Goal: Transaction & Acquisition: Purchase product/service

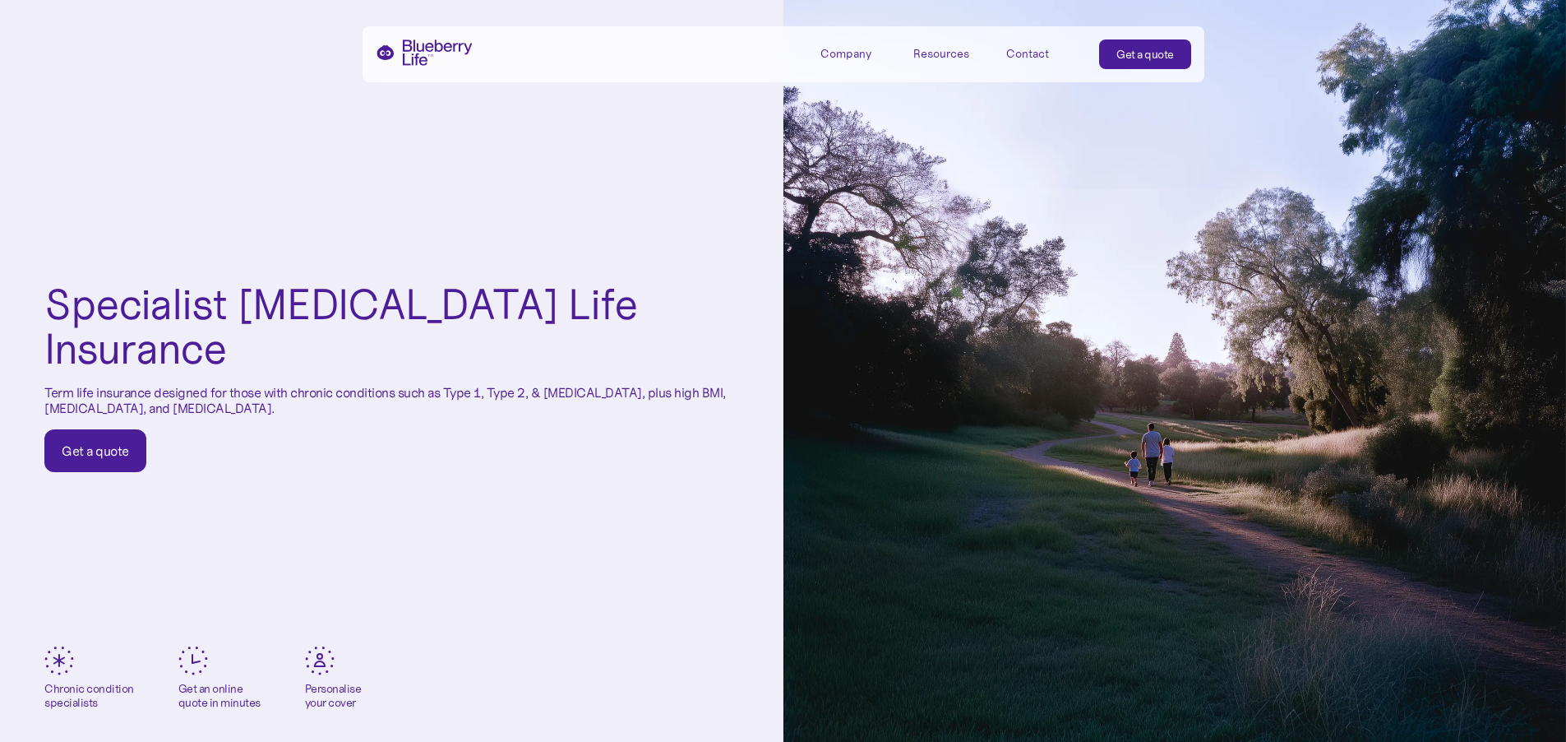
click at [625, 192] on div "Specialist Diabetes Life Insurance Term life insurance designed for those with …" at bounding box center [392, 377] width 784 height 754
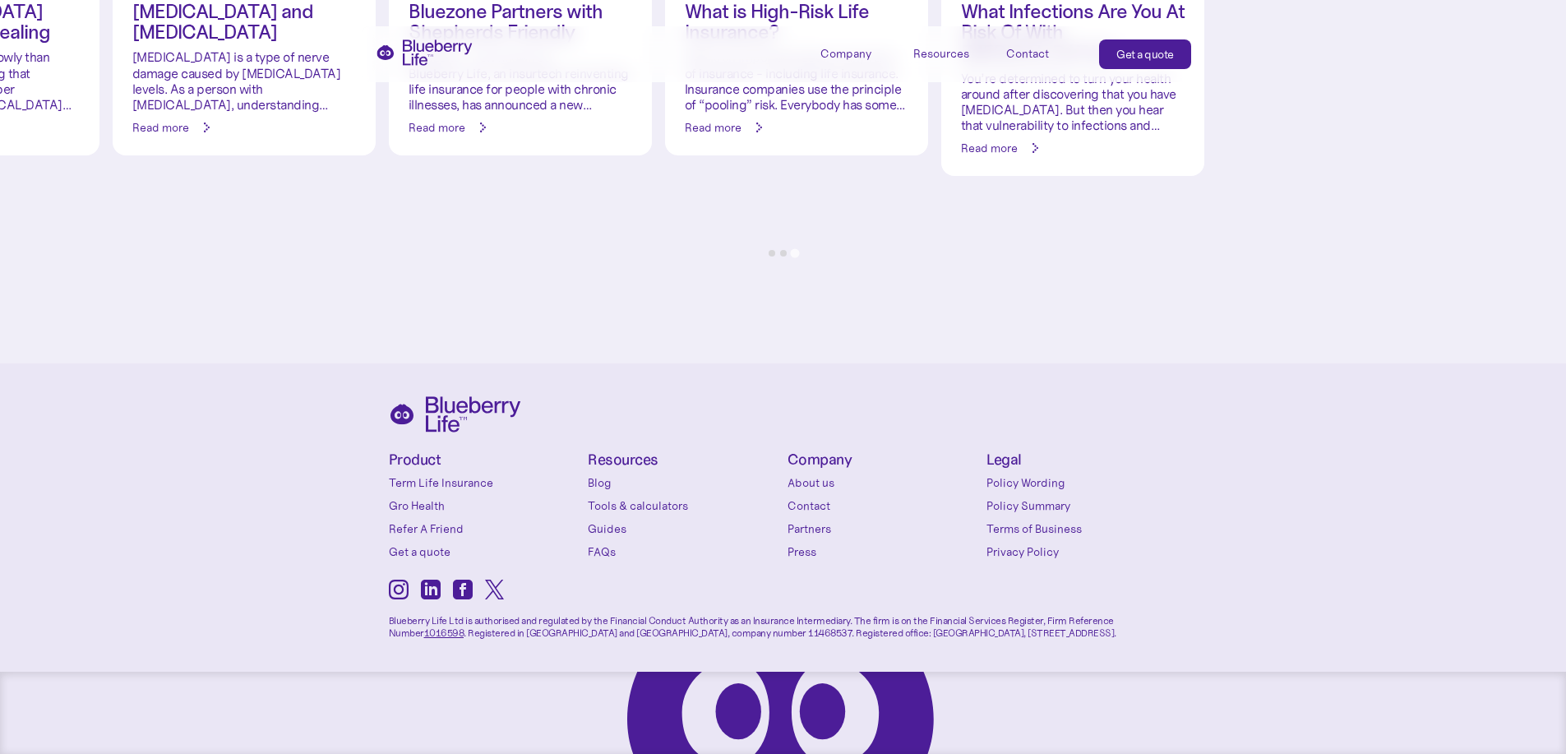
scroll to position [7269, 0]
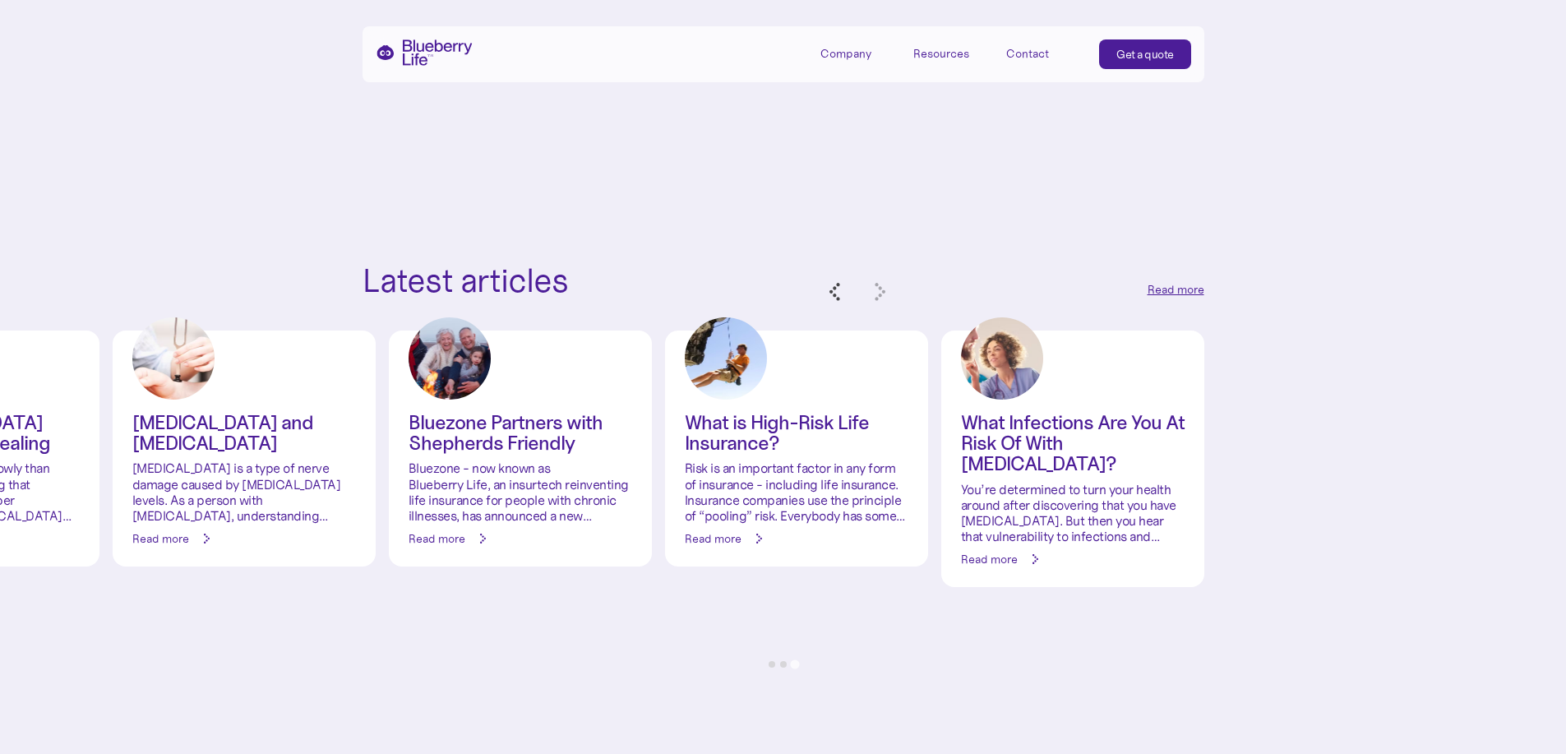
click at [1161, 56] on div "Get a quote" at bounding box center [1146, 54] width 58 height 16
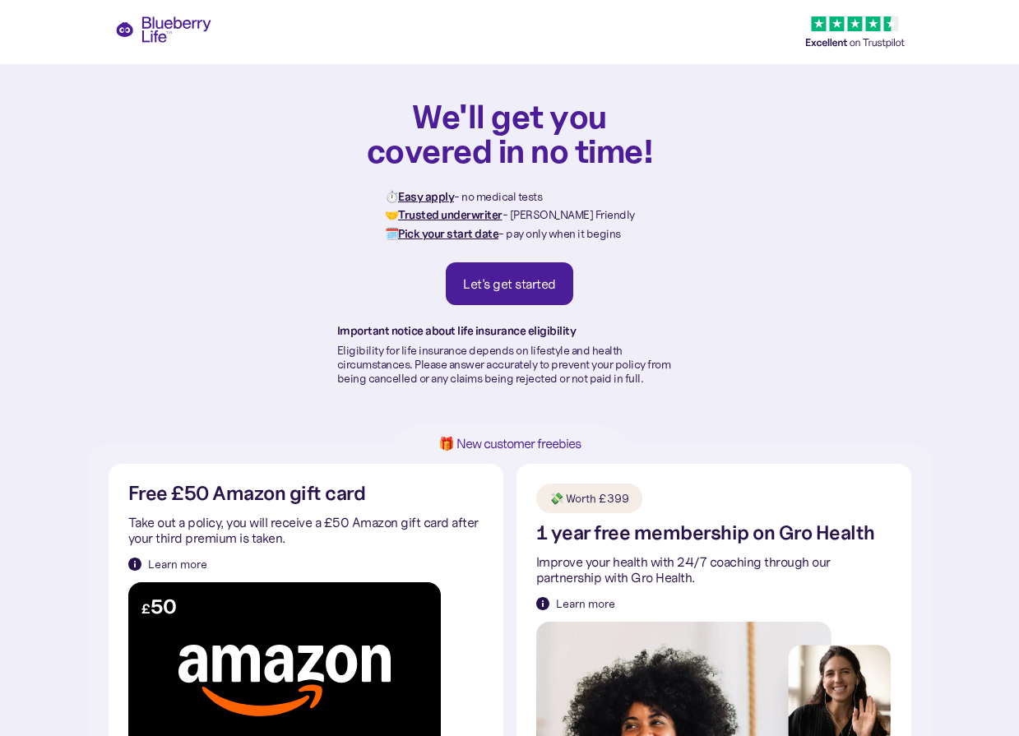
click at [553, 281] on div "Let's get started" at bounding box center [509, 283] width 93 height 16
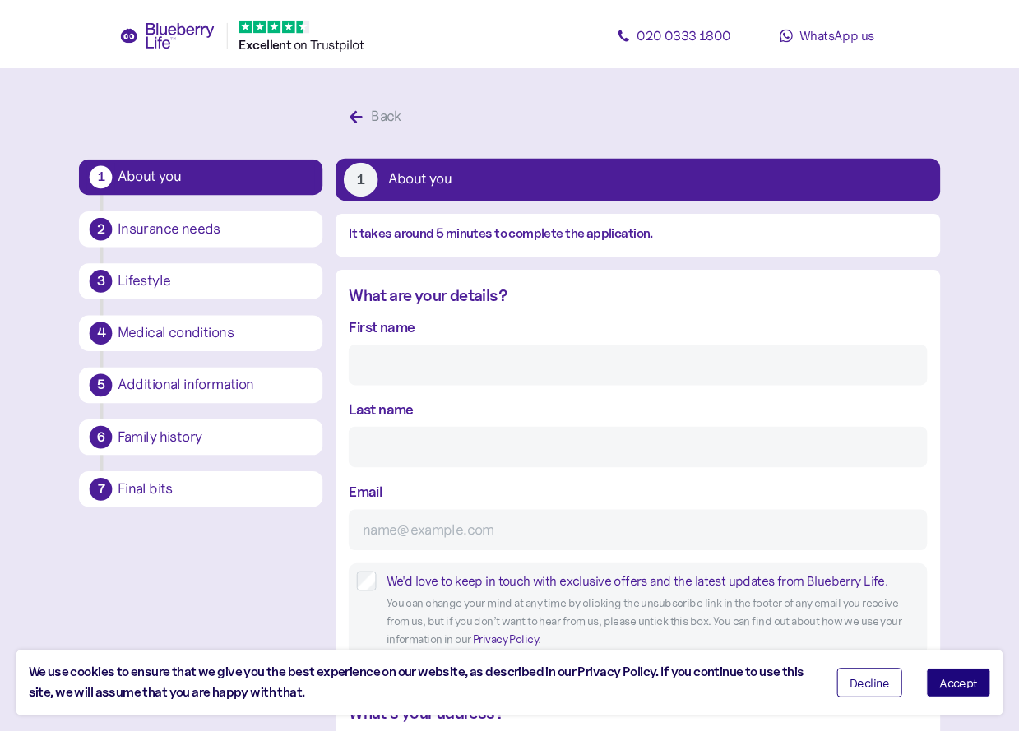
scroll to position [31, 0]
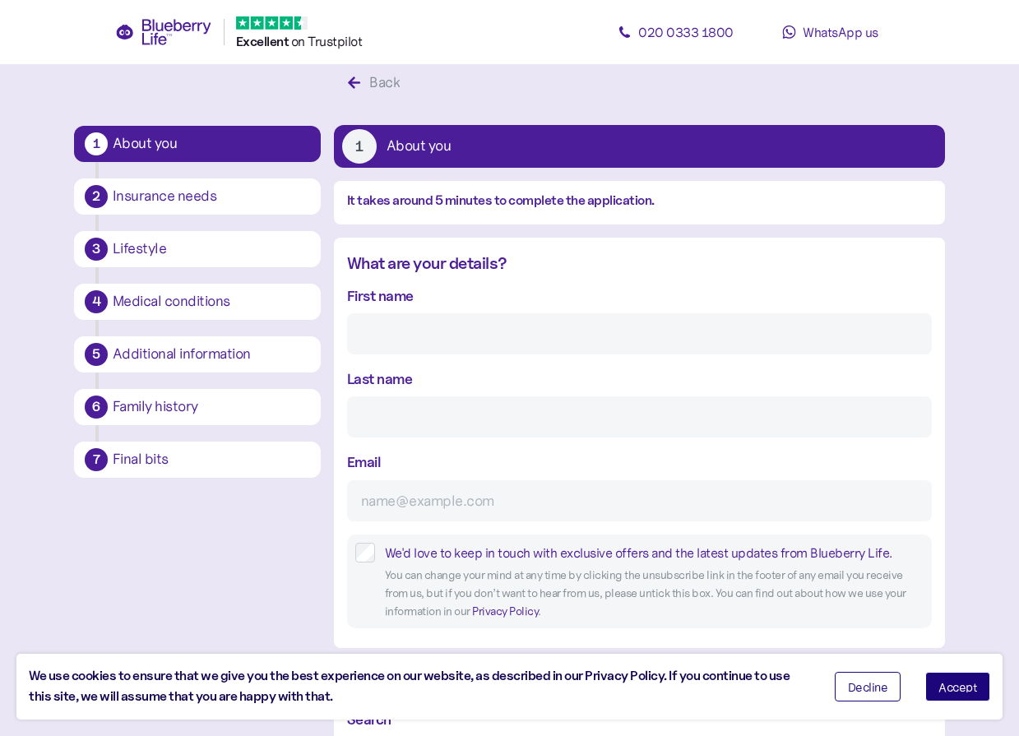
click at [349, 86] on icon "button" at bounding box center [354, 83] width 15 height 15
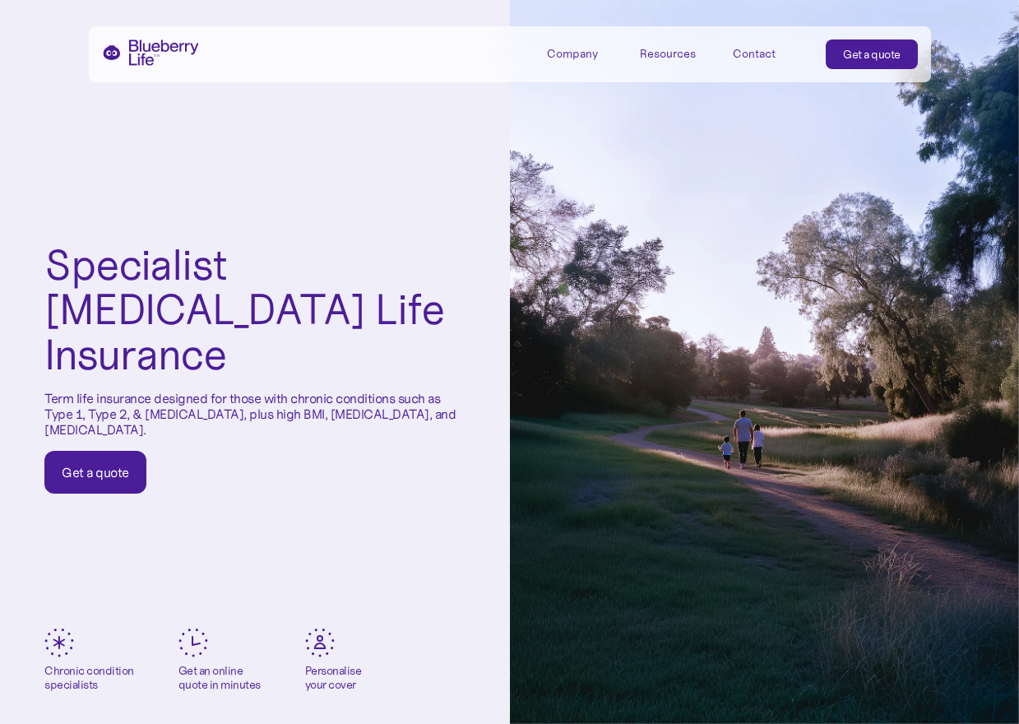
click at [899, 57] on link "Get a quote" at bounding box center [871, 54] width 92 height 30
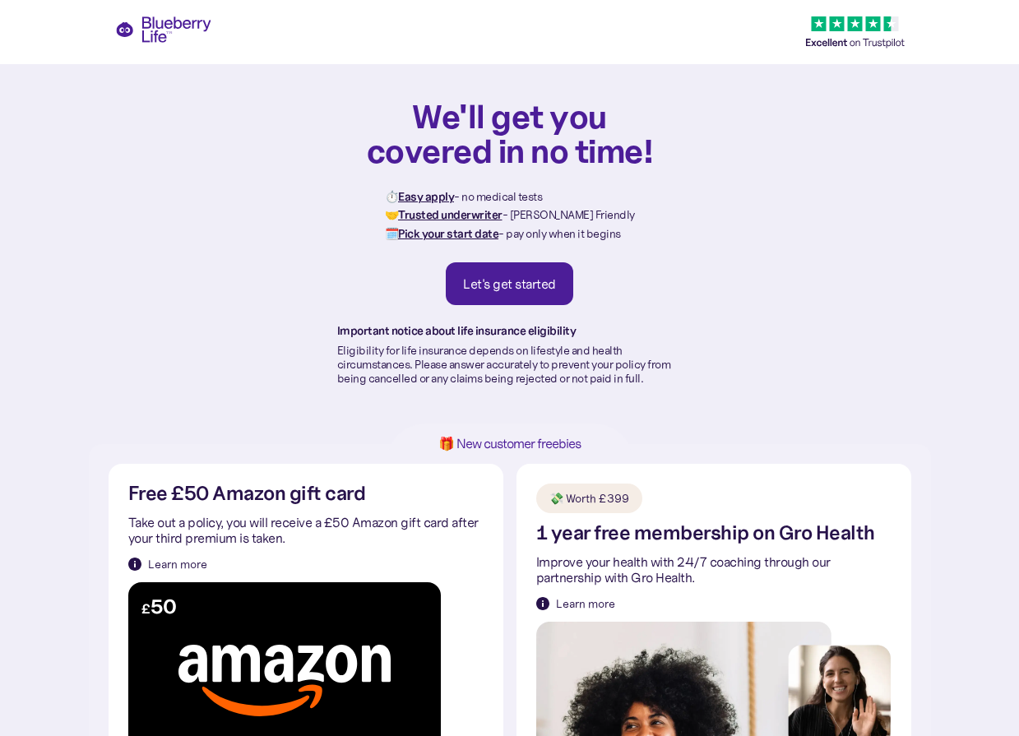
click at [525, 287] on div "Let's get started" at bounding box center [509, 283] width 93 height 16
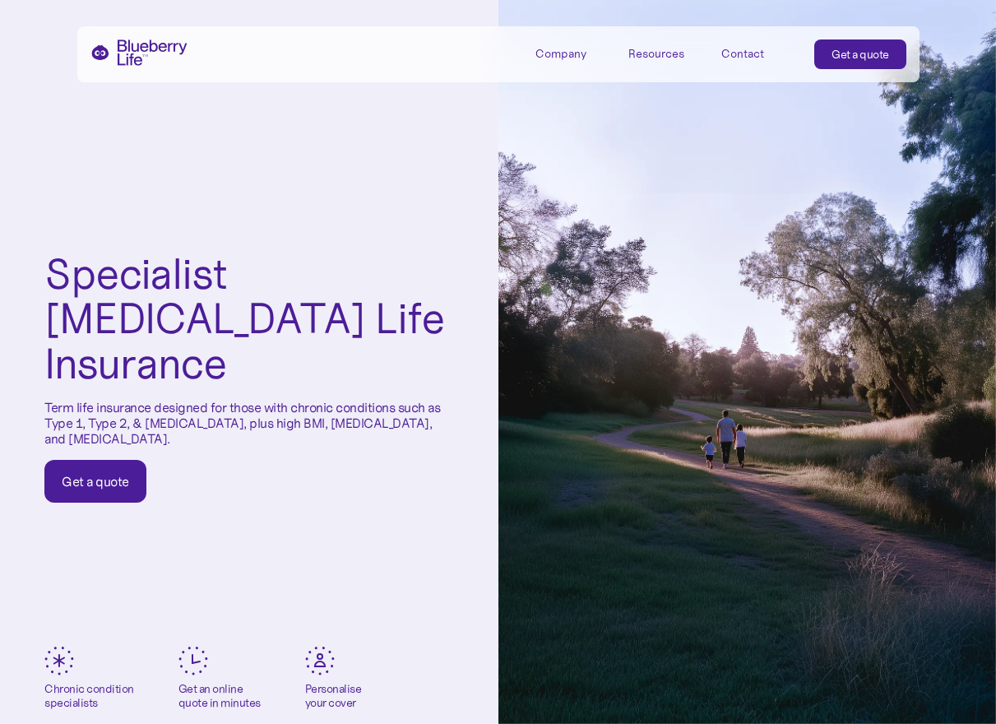
click at [851, 54] on div "Get a quote" at bounding box center [860, 54] width 58 height 16
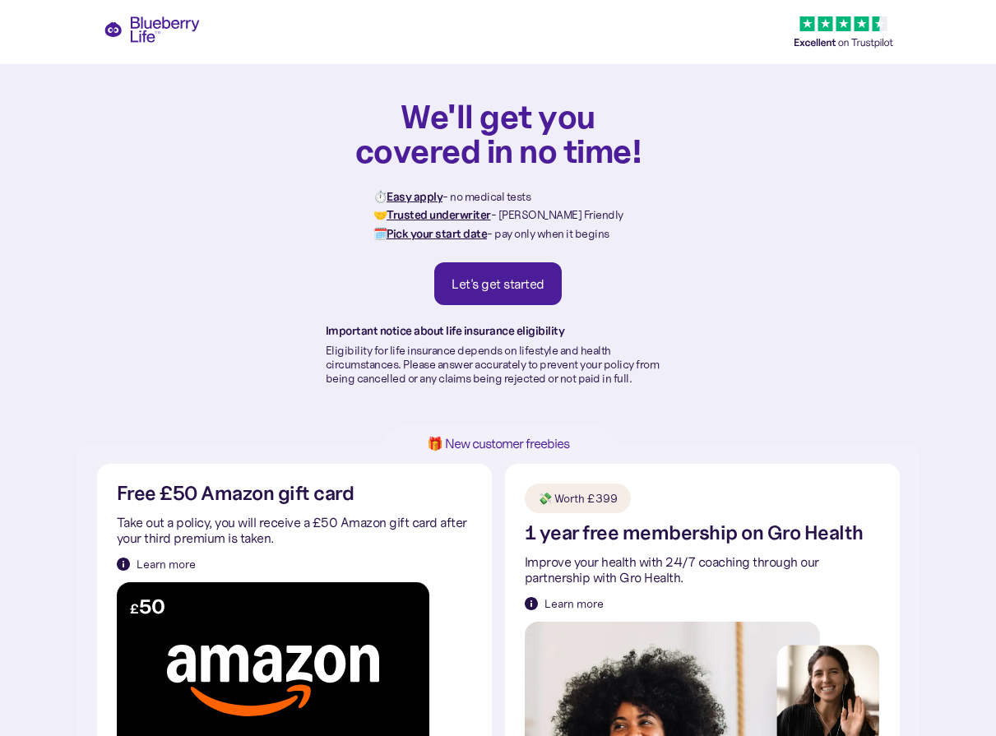
click at [496, 276] on div "Let's get started" at bounding box center [497, 283] width 93 height 16
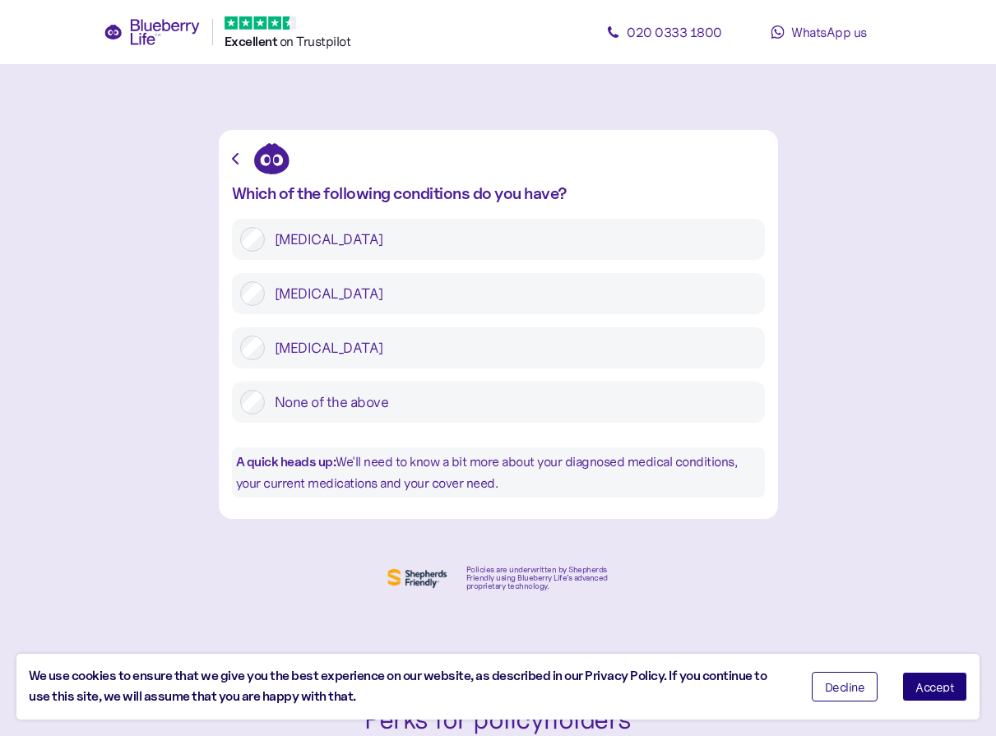
click at [929, 688] on span "Accept" at bounding box center [934, 687] width 39 height 12
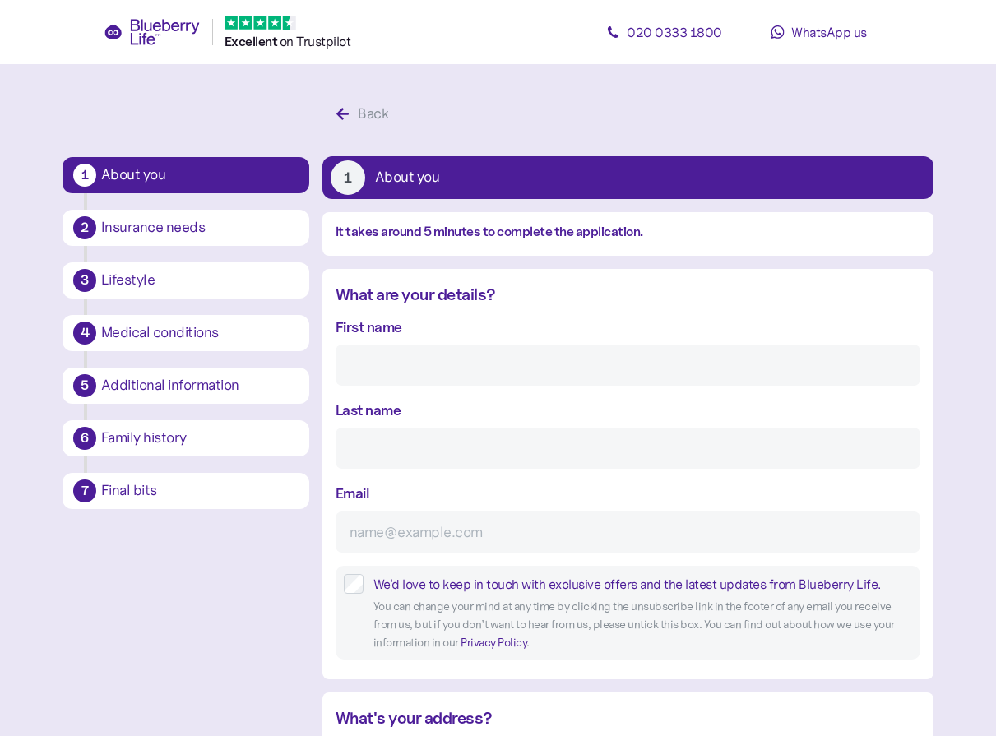
scroll to position [31, 0]
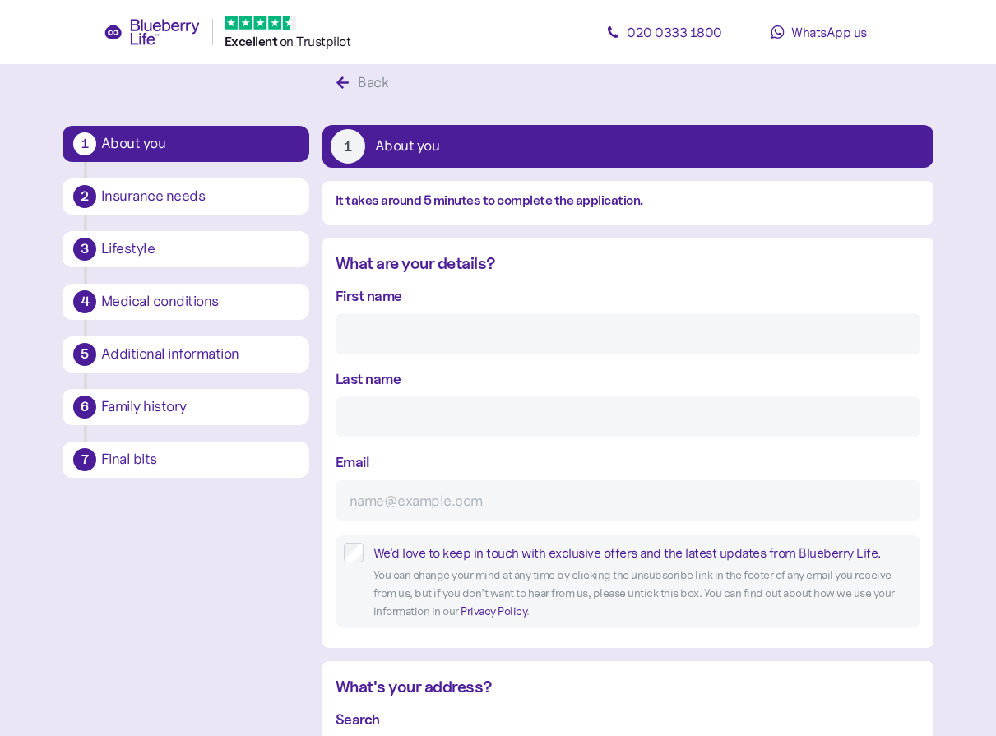
click at [437, 333] on input "First name" at bounding box center [627, 333] width 585 height 41
click at [335, 354] on div at bounding box center [335, 354] width 0 height 0
click at [516, 333] on input "M" at bounding box center [627, 333] width 585 height 41
type input "[PERSON_NAME]"
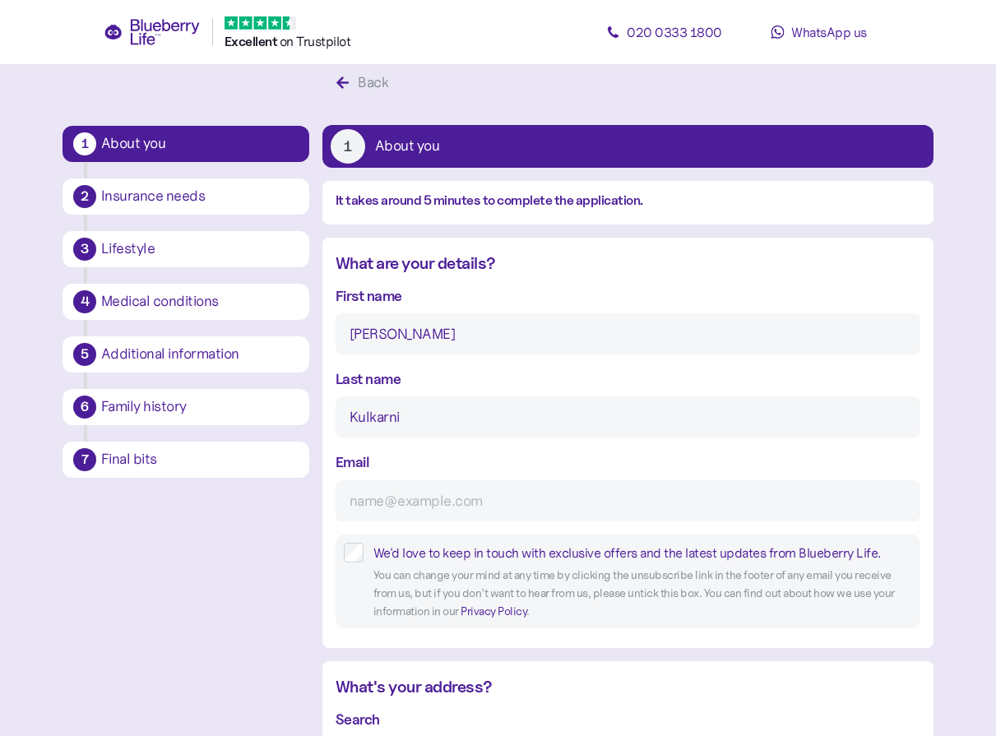
type input "Kulkarni"
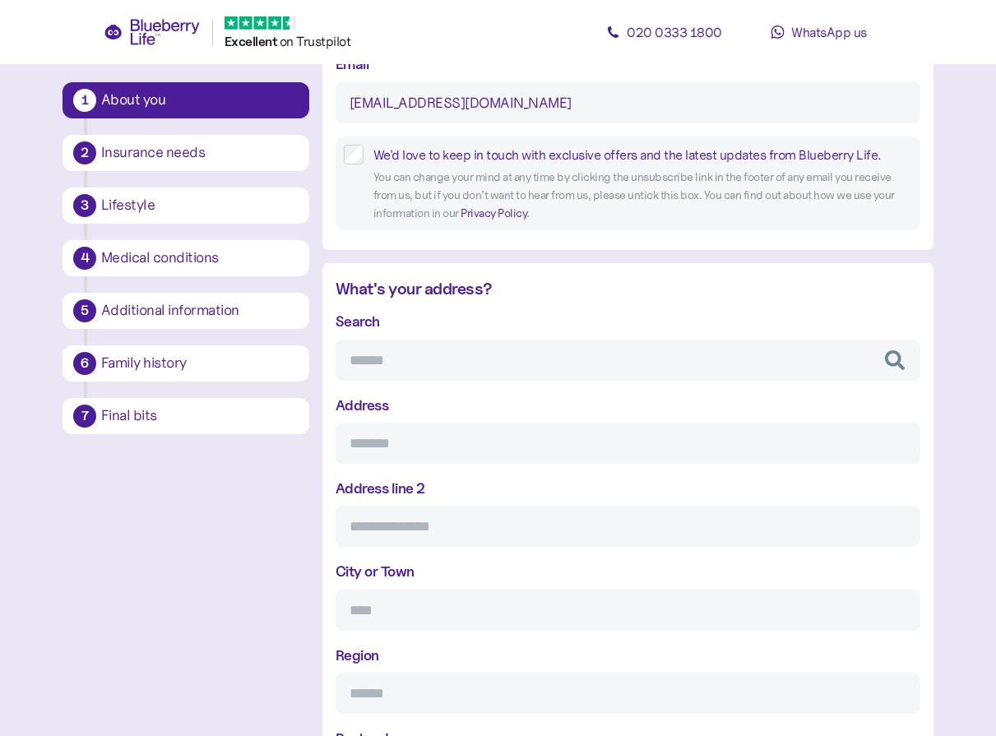
scroll to position [525, 0]
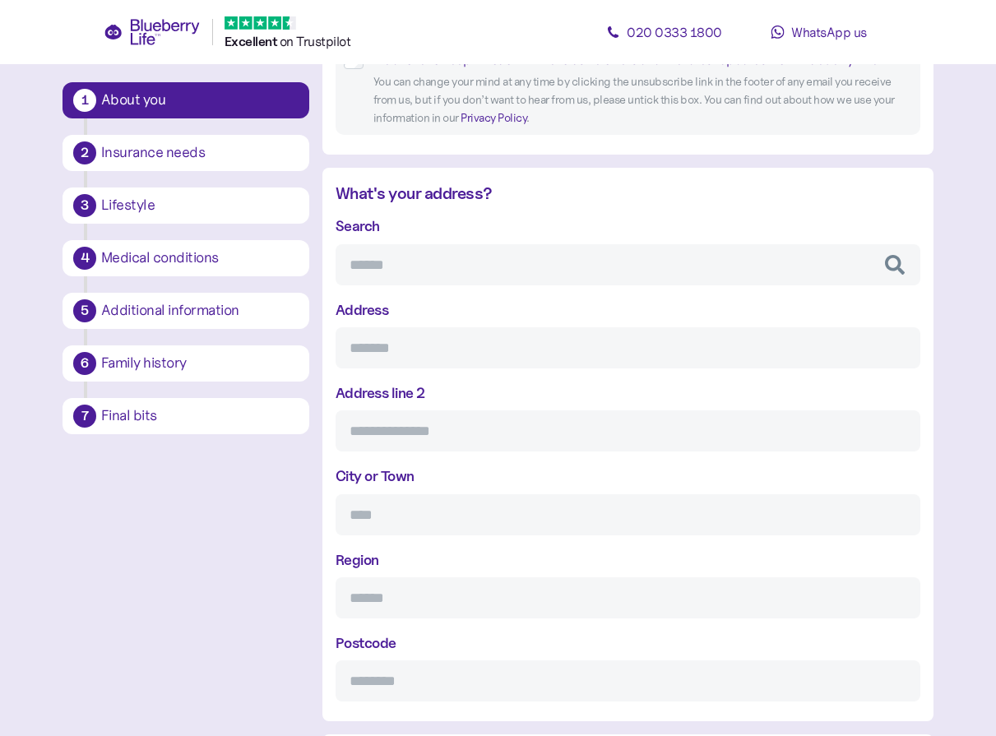
type input "manjumukund@yahoo.com"
click at [422, 267] on input "Search" at bounding box center [627, 264] width 585 height 41
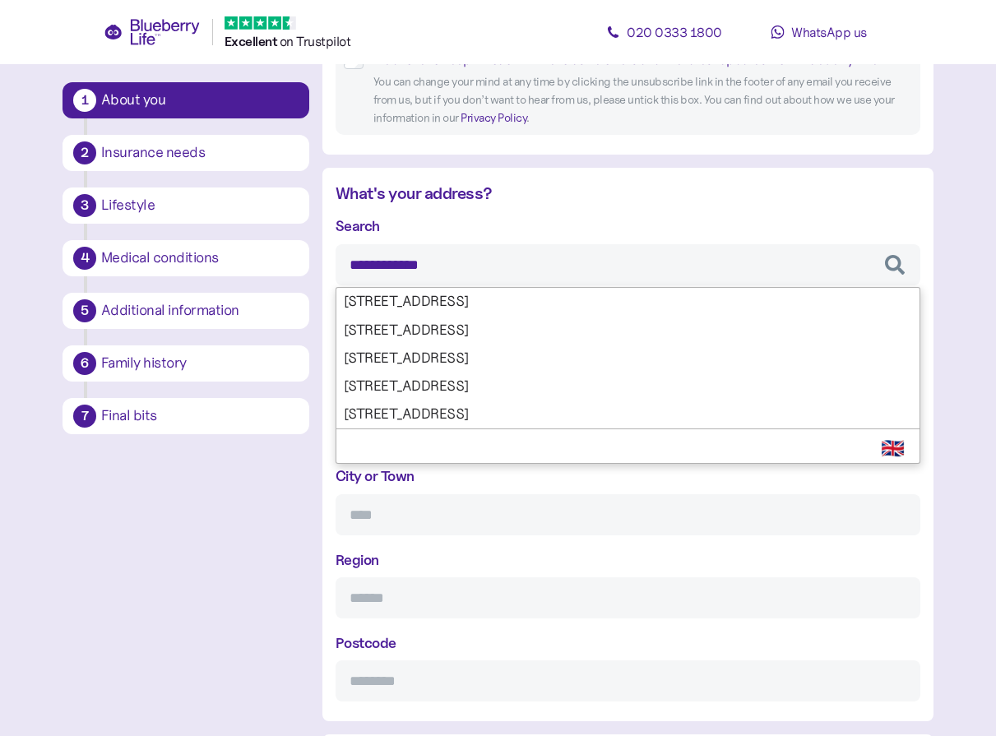
type input "**********"
type input "*****"
type input "******"
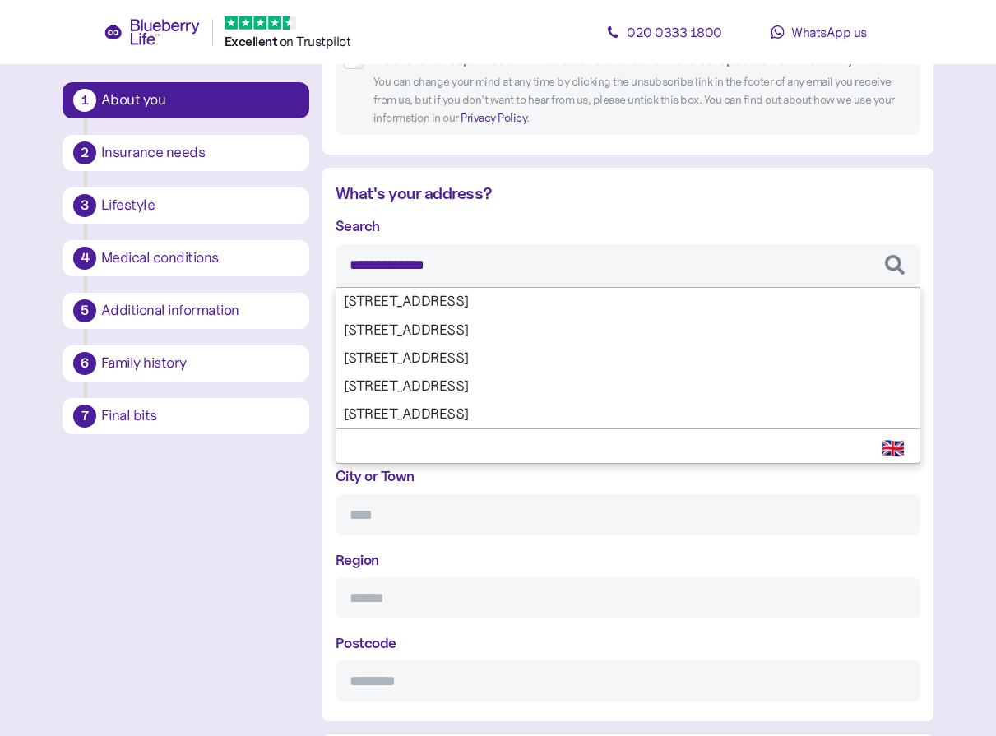
type input "*******"
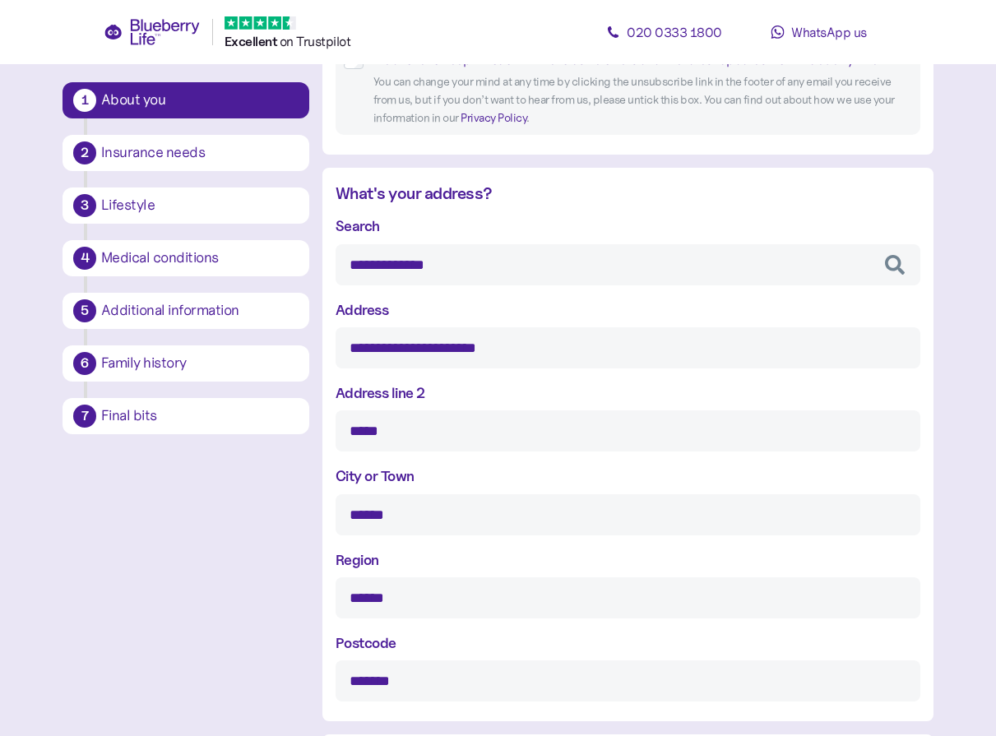
click at [511, 382] on div "**********" at bounding box center [627, 458] width 585 height 487
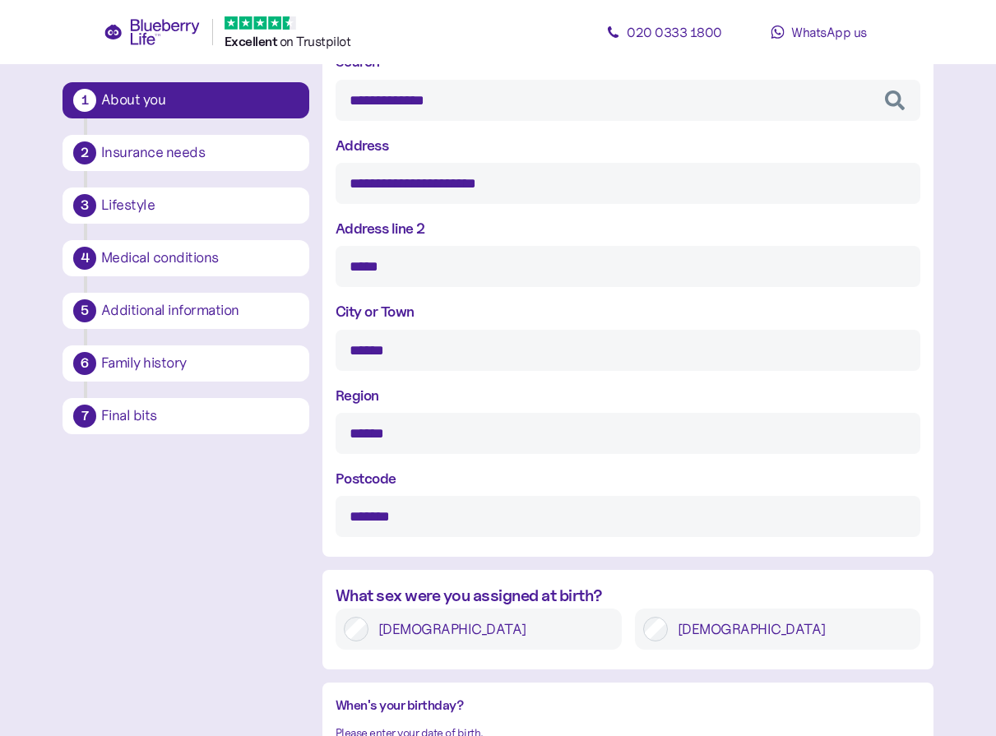
scroll to position [771, 0]
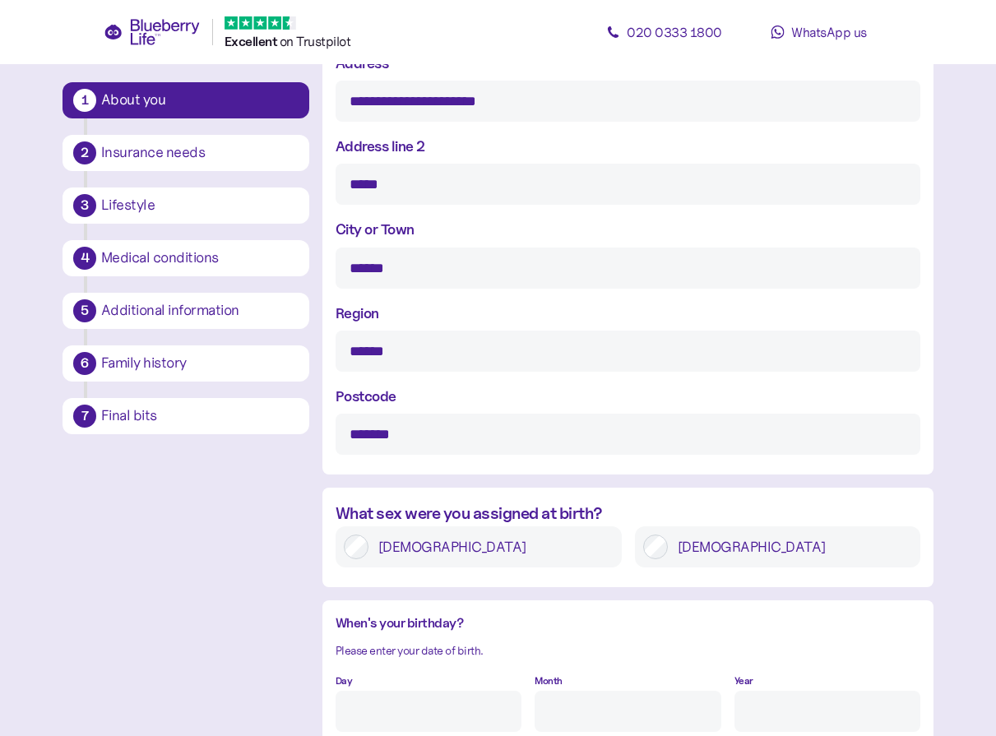
type input "**********"
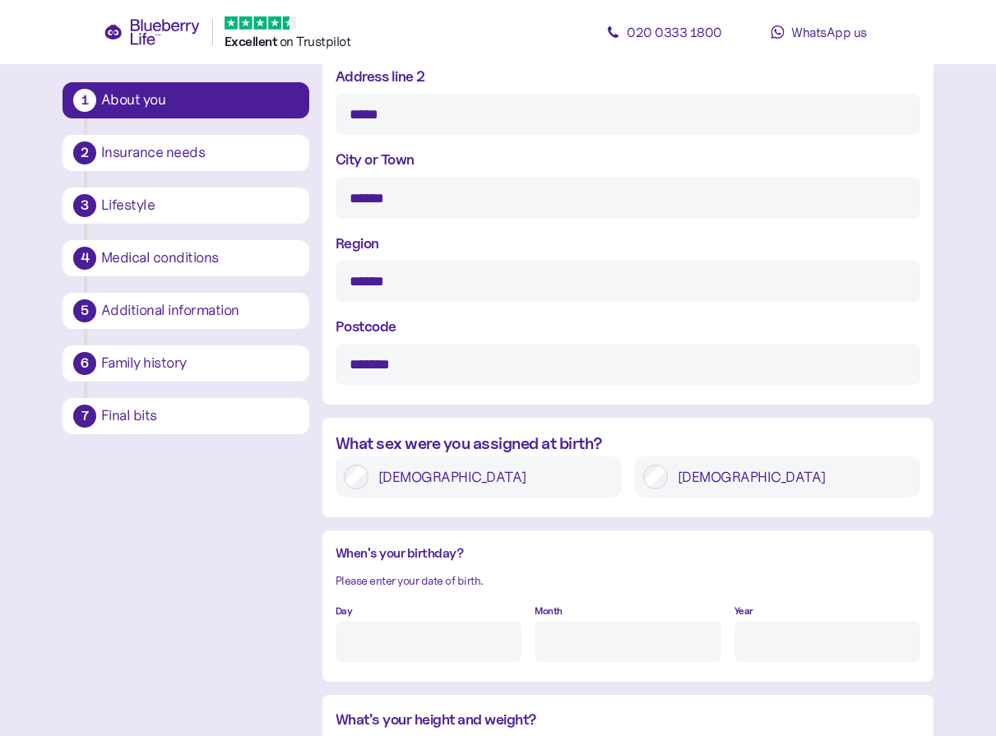
scroll to position [936, 0]
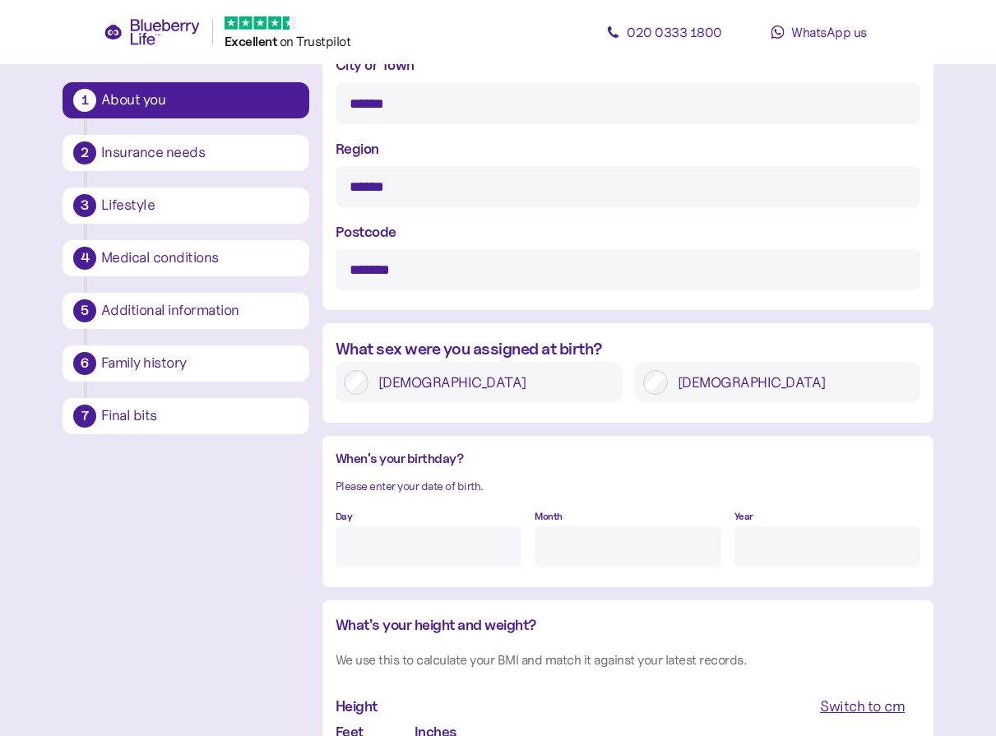
click at [350, 557] on input "Day" at bounding box center [428, 546] width 186 height 41
type input "3"
type input "8"
type input "28"
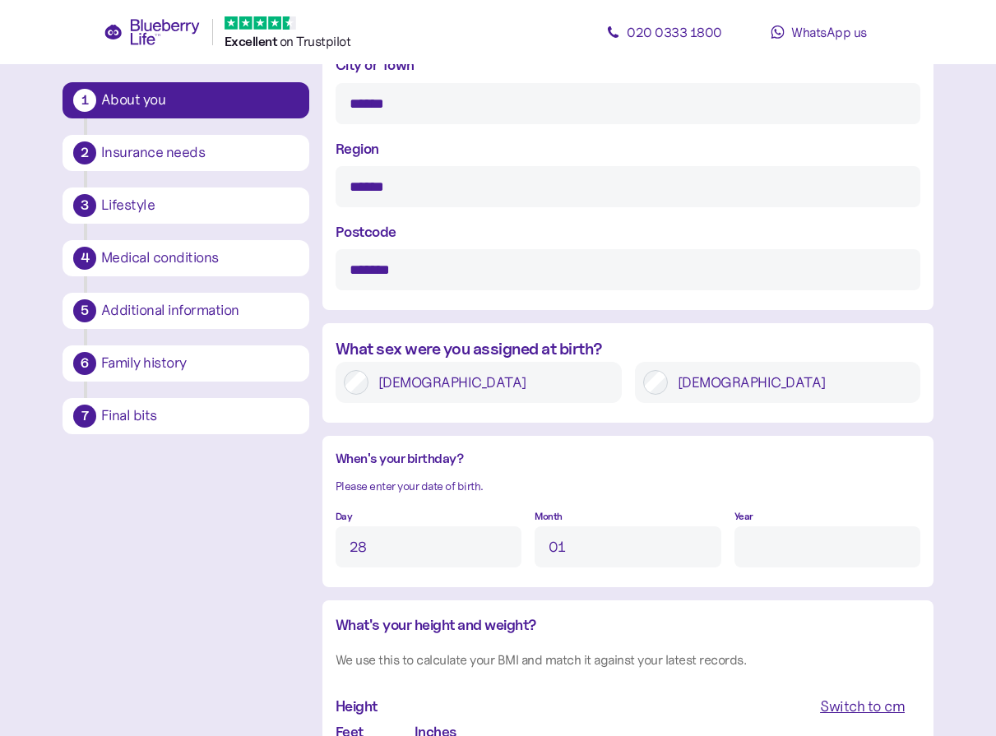
type input "1"
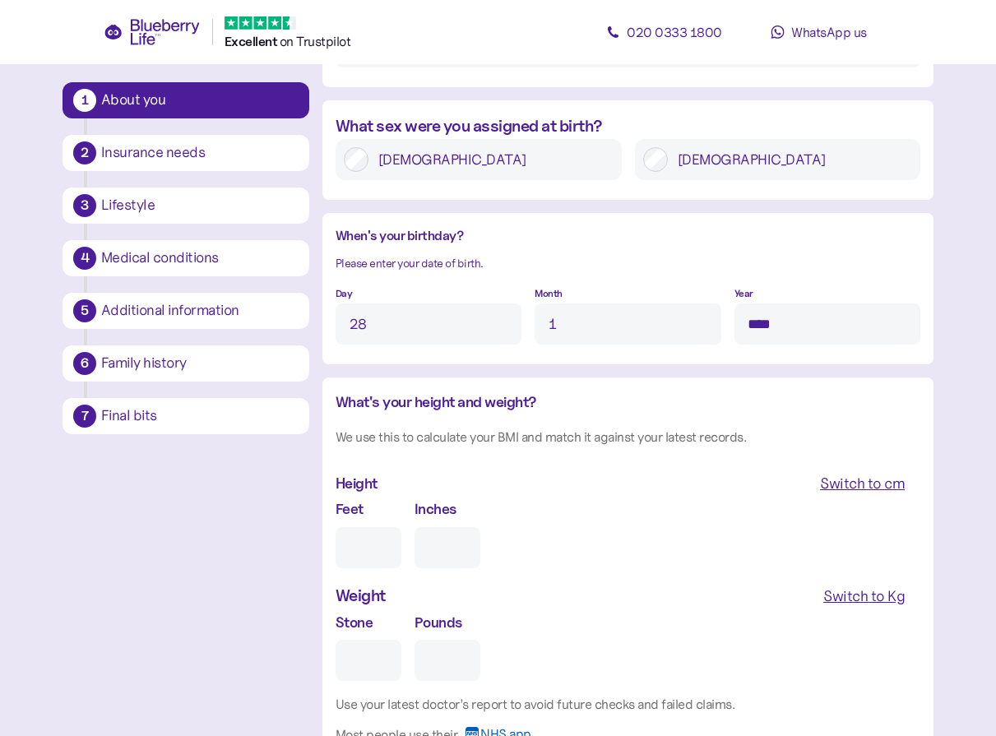
scroll to position [1182, 0]
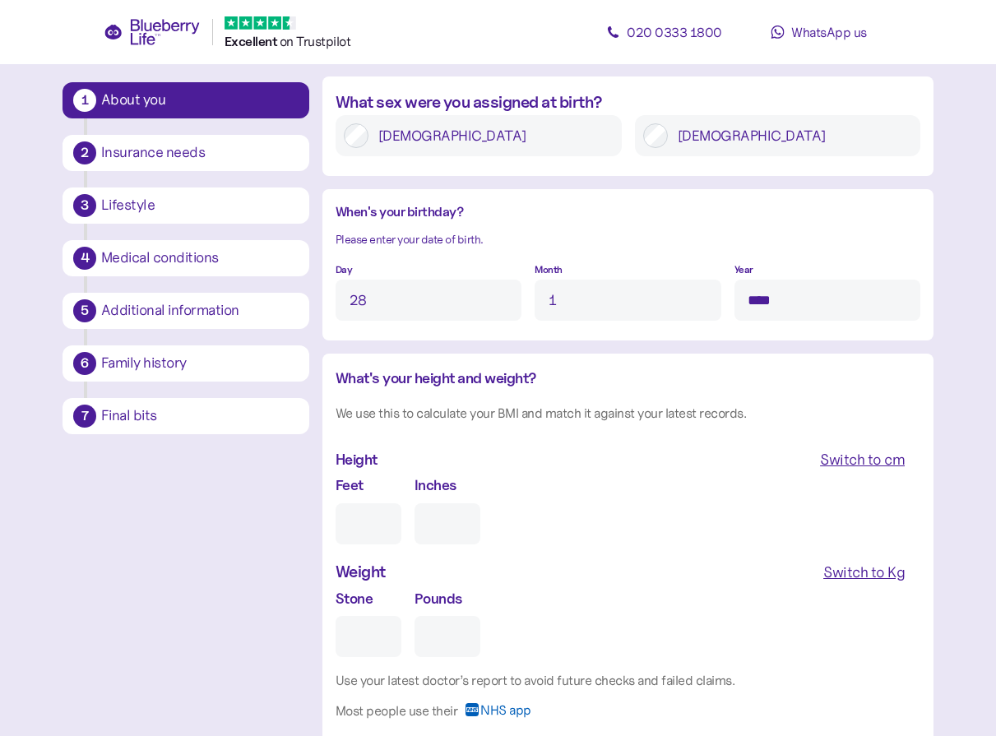
type input "****"
click at [873, 452] on div "Switch to cm" at bounding box center [862, 459] width 85 height 23
click at [864, 578] on div "Switch to Kg" at bounding box center [863, 572] width 81 height 23
click at [443, 516] on input "cm" at bounding box center [405, 523] width 140 height 41
type input "***"
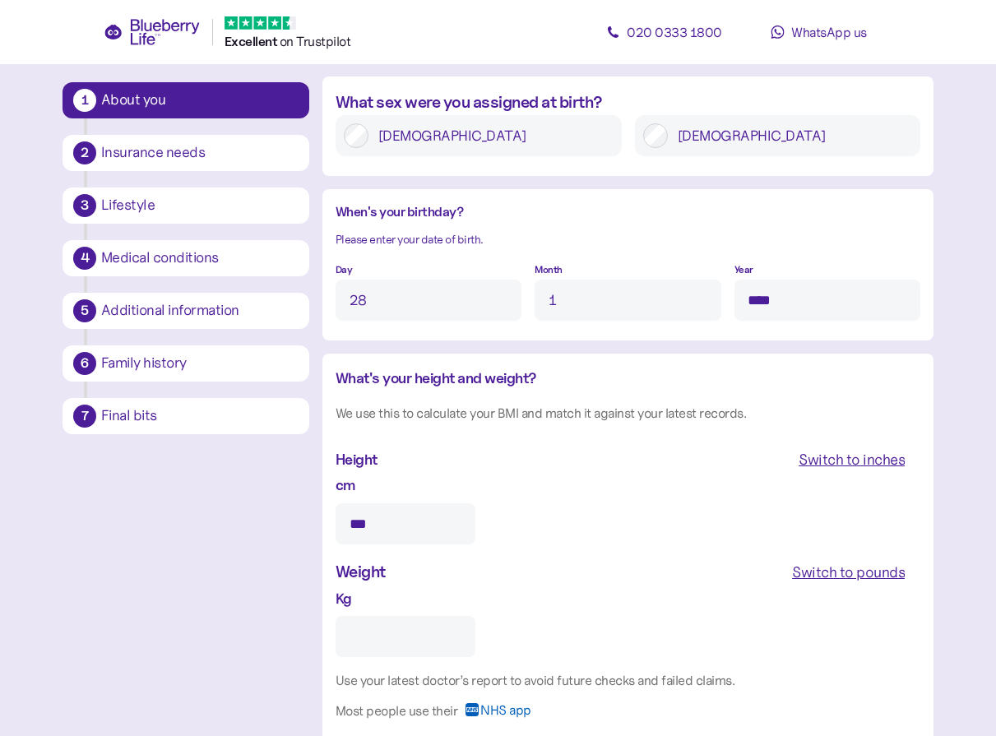
click at [418, 636] on input "Kg" at bounding box center [405, 636] width 140 height 41
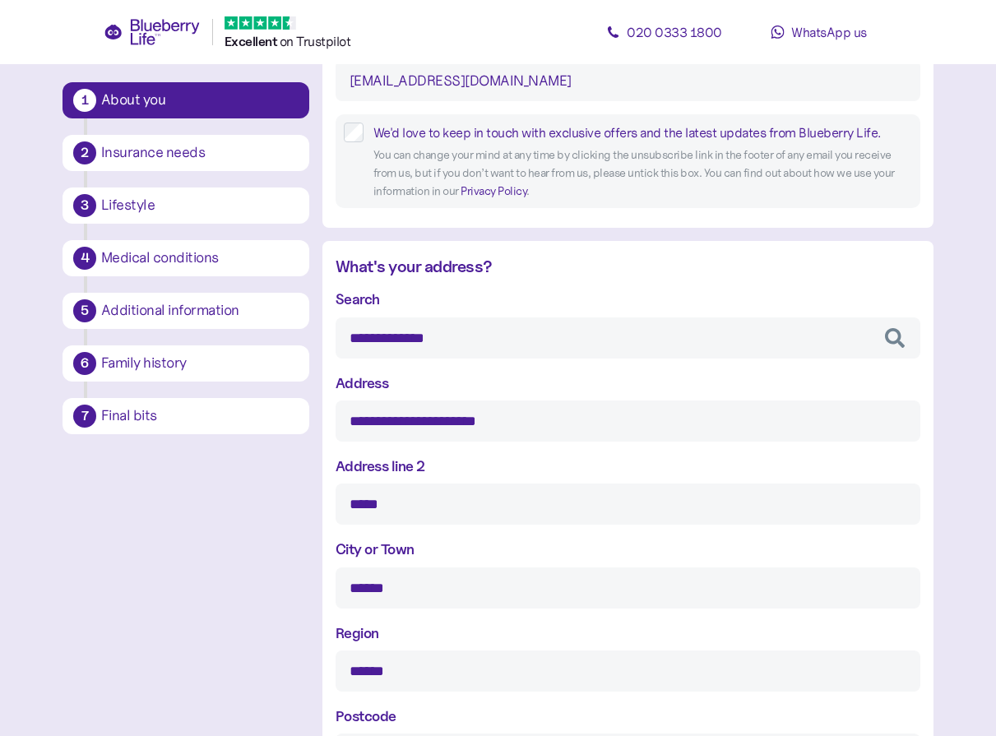
scroll to position [397, 0]
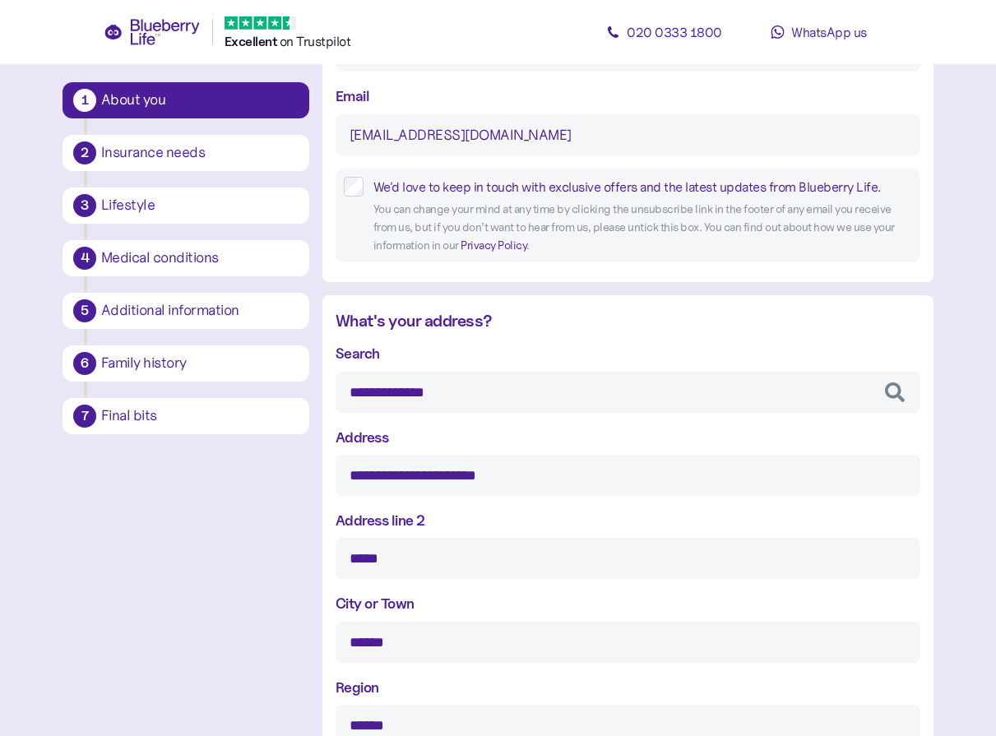
type input "**"
click at [511, 400] on input "**********" at bounding box center [627, 392] width 585 height 41
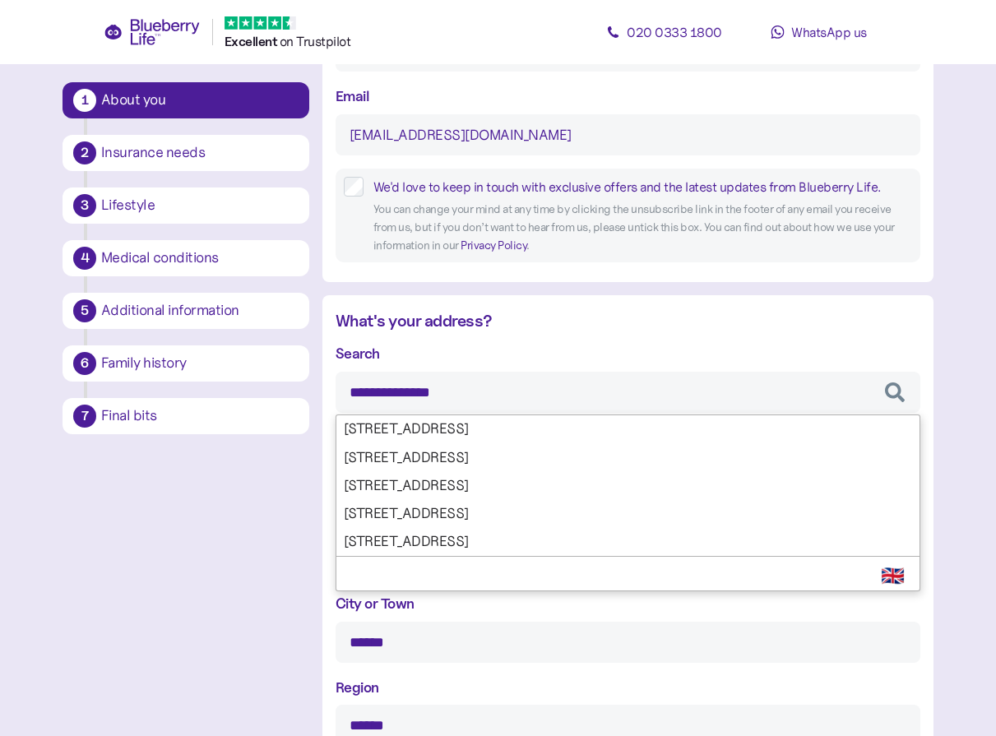
type input "**********"
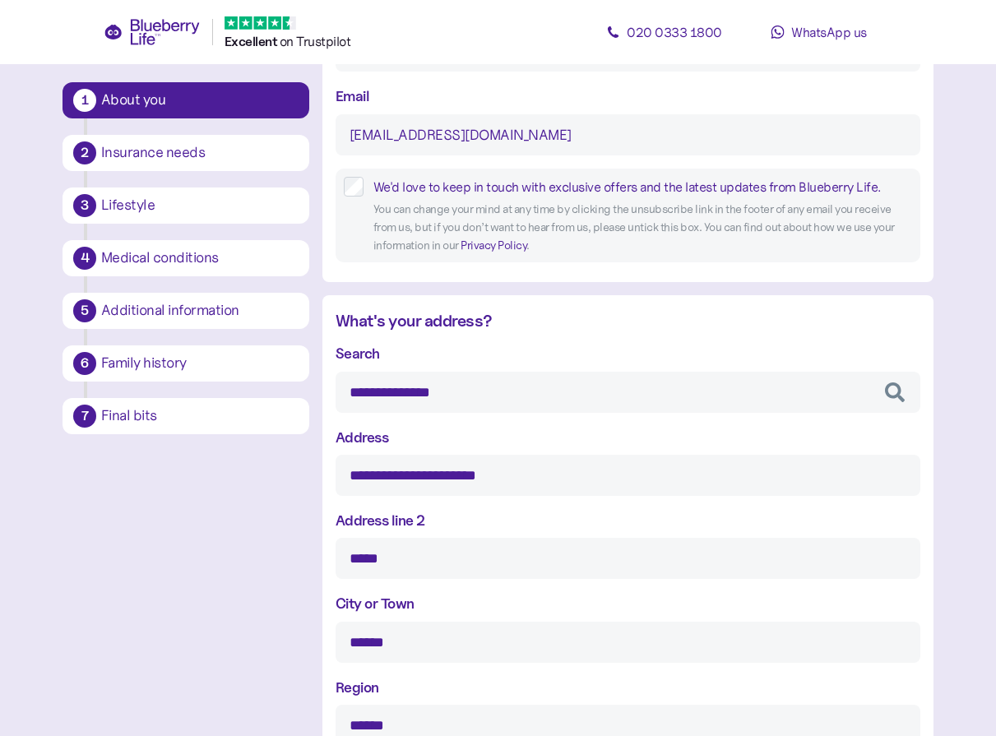
click at [961, 374] on main "**********" at bounding box center [498, 704] width 996 height 2202
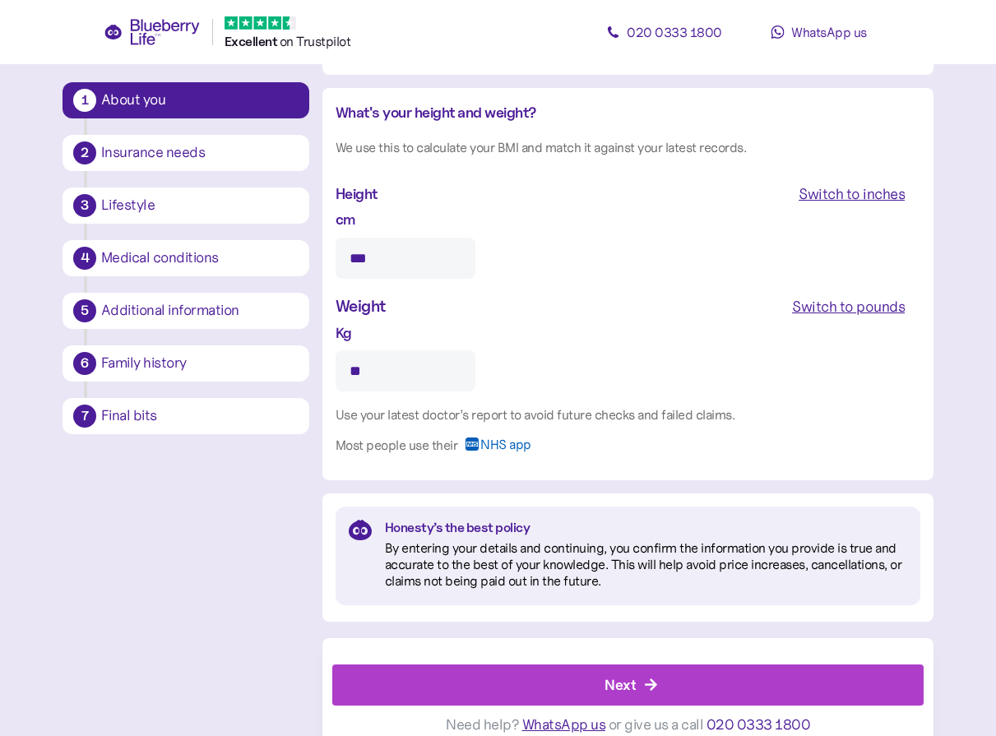
scroll to position [1466, 0]
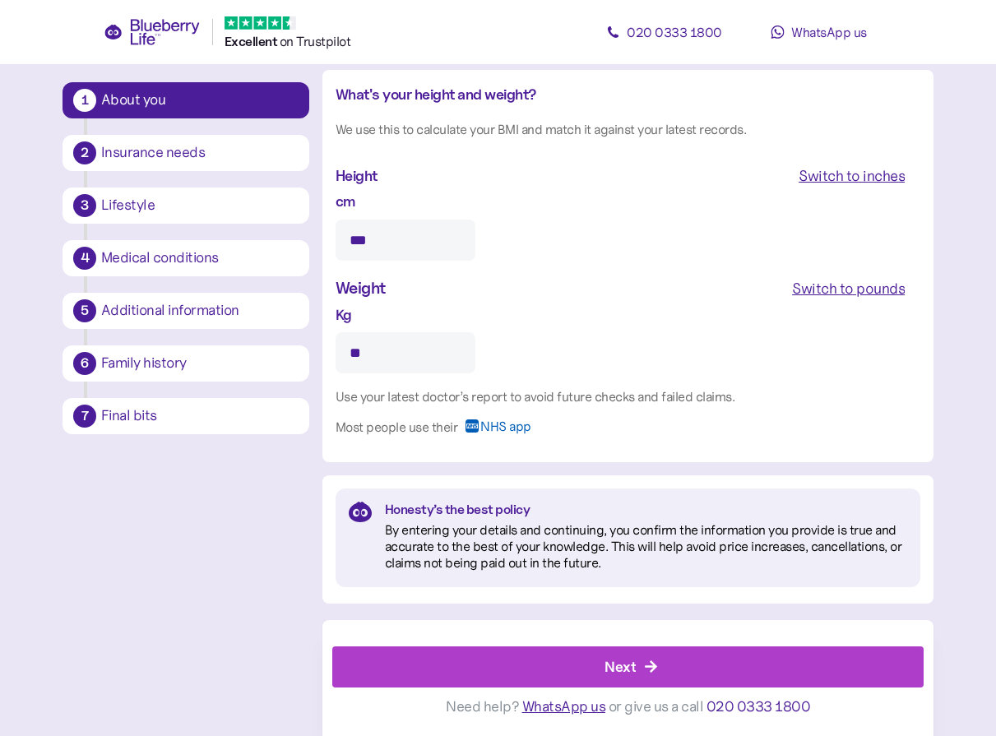
click at [673, 664] on div "Next" at bounding box center [631, 666] width 554 height 39
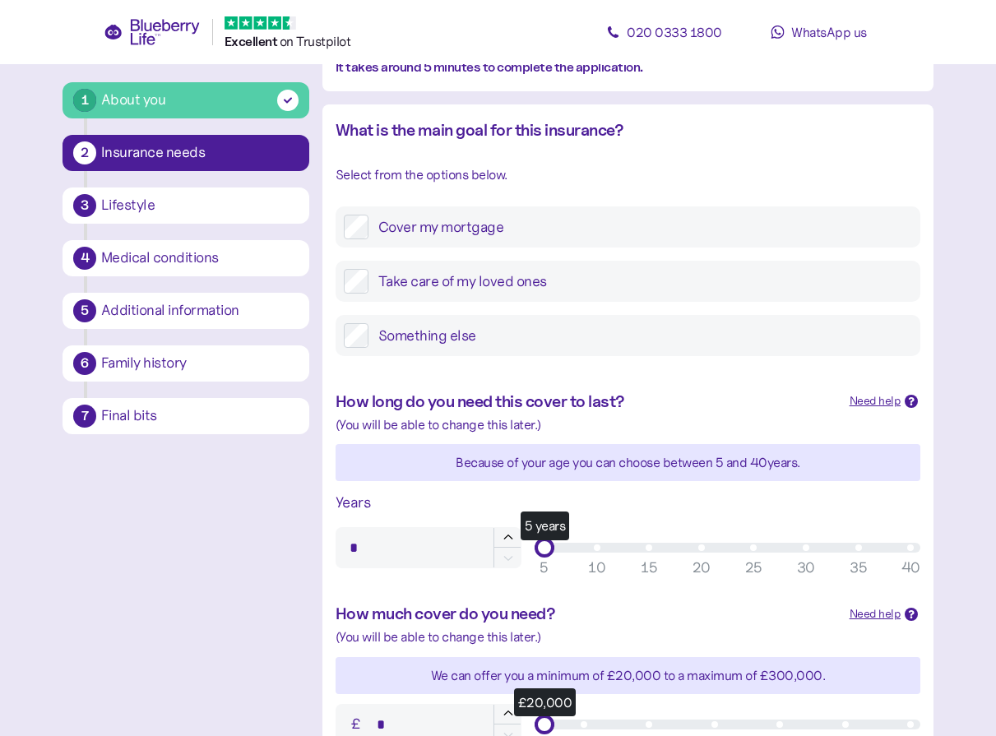
scroll to position [247, 0]
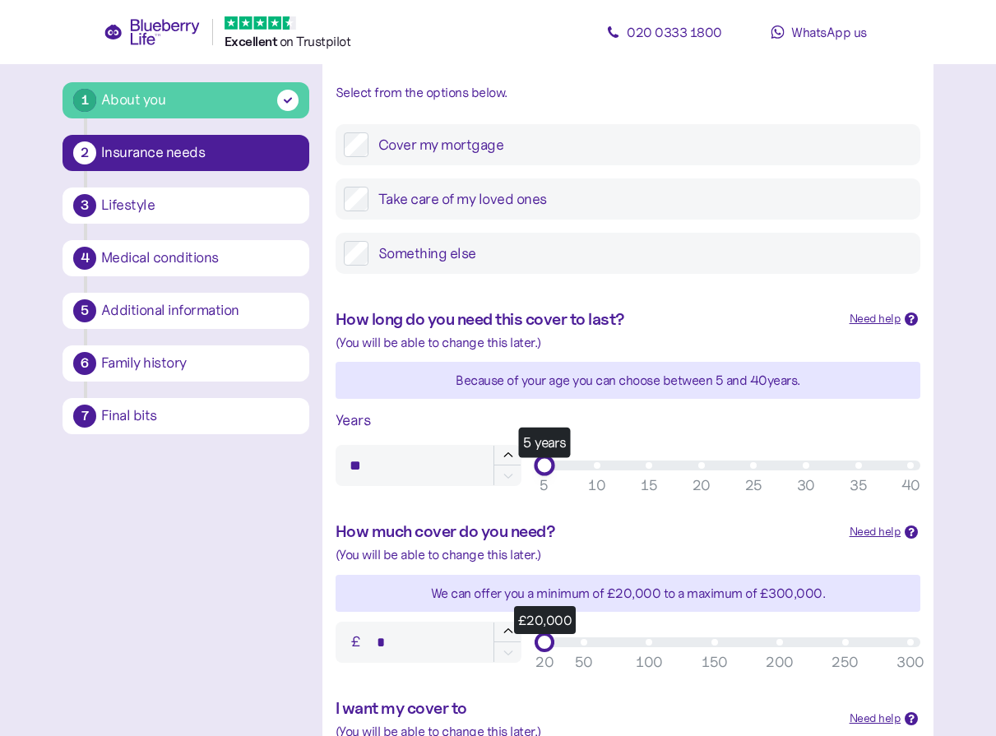
click at [805, 471] on div "5 years" at bounding box center [727, 465] width 386 height 20
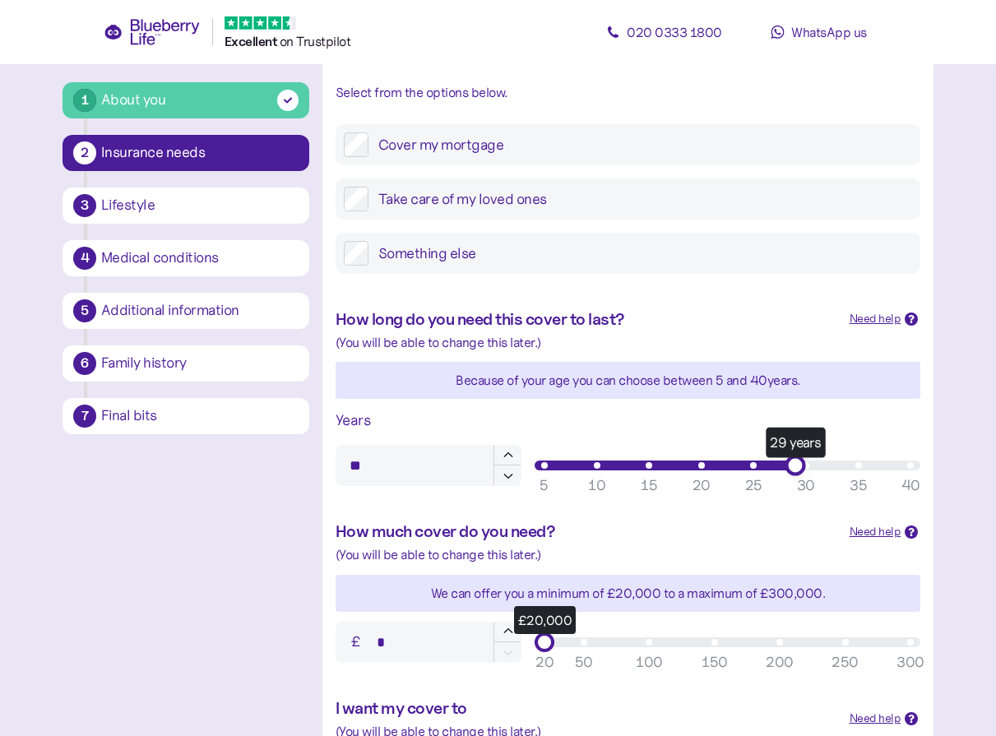
type input "**"
drag, startPoint x: 803, startPoint y: 469, endPoint x: 790, endPoint y: 468, distance: 13.2
click at [790, 468] on div "28 years" at bounding box center [784, 465] width 21 height 21
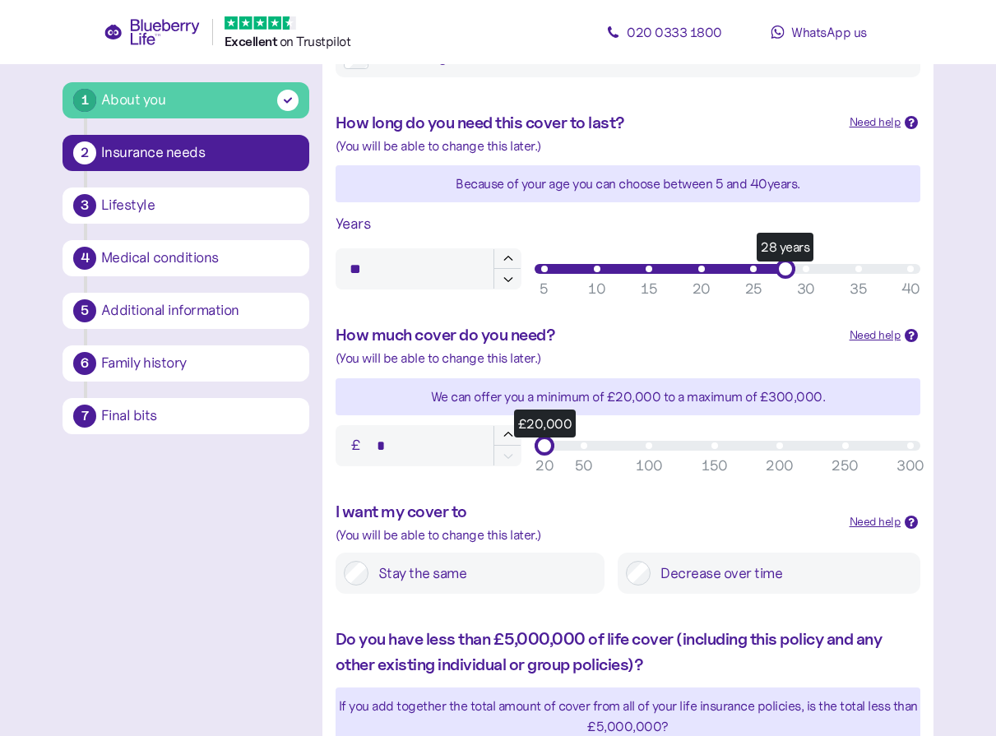
scroll to position [493, 0]
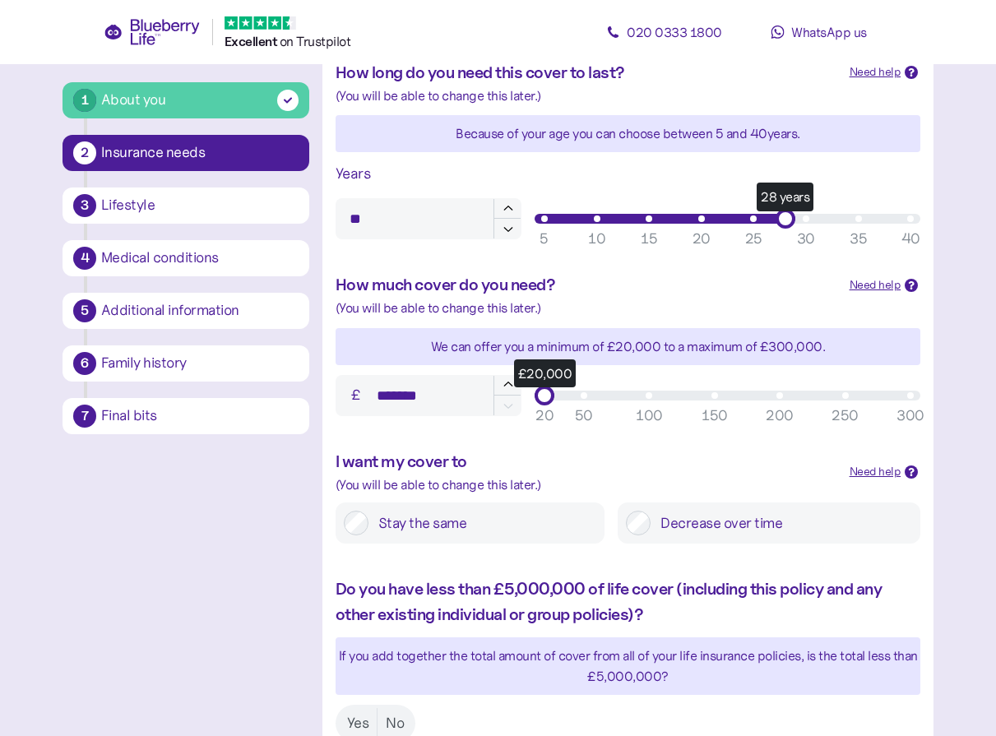
click at [716, 396] on div "£20,000" at bounding box center [727, 396] width 366 height 10
click at [713, 402] on div "£152,000" at bounding box center [717, 396] width 20 height 20
click at [717, 402] on div "£152,000" at bounding box center [716, 395] width 21 height 21
click at [512, 409] on icon "button" at bounding box center [508, 405] width 15 height 15
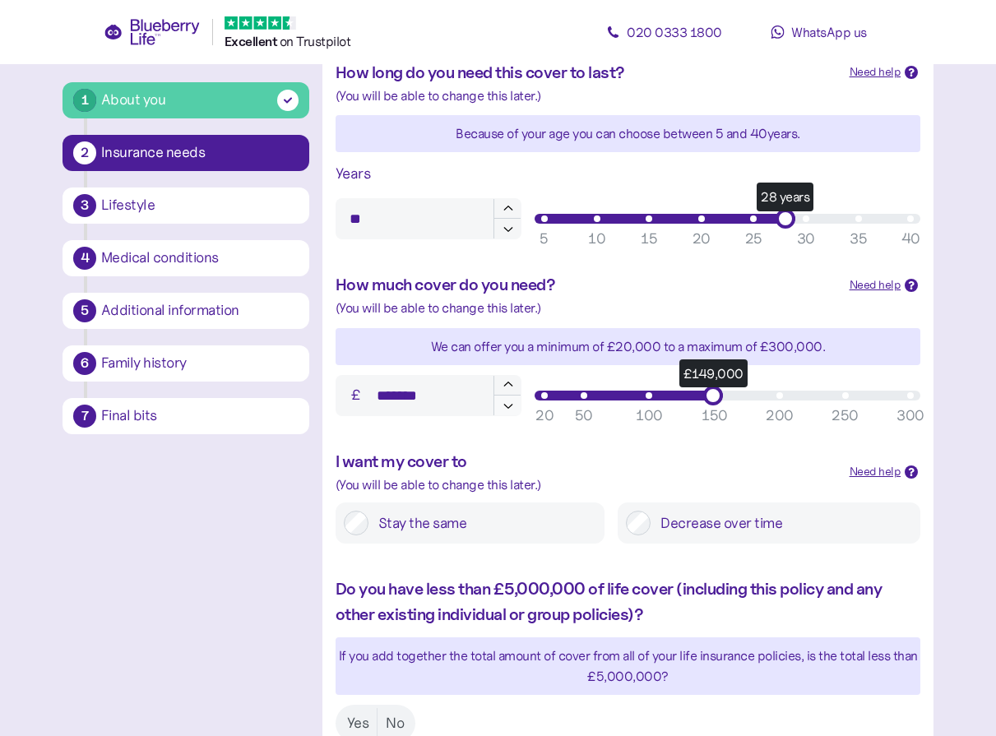
click at [512, 409] on icon "button" at bounding box center [508, 405] width 15 height 15
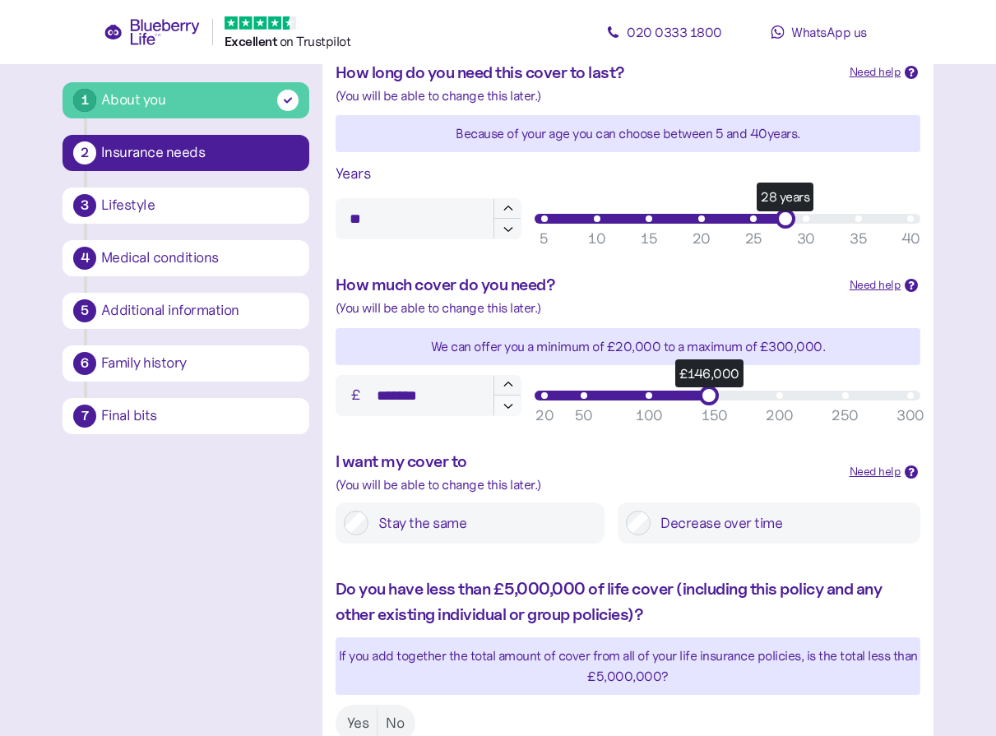
click at [512, 409] on icon "button" at bounding box center [508, 405] width 15 height 15
type input "*******"
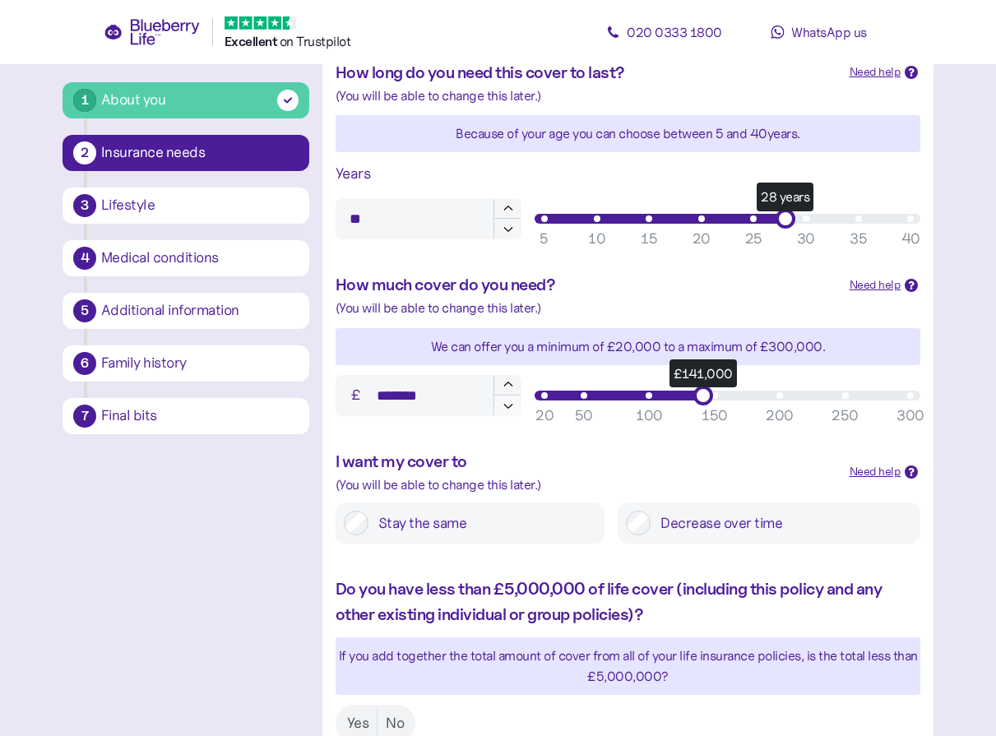
click at [512, 409] on icon "button" at bounding box center [508, 405] width 15 height 15
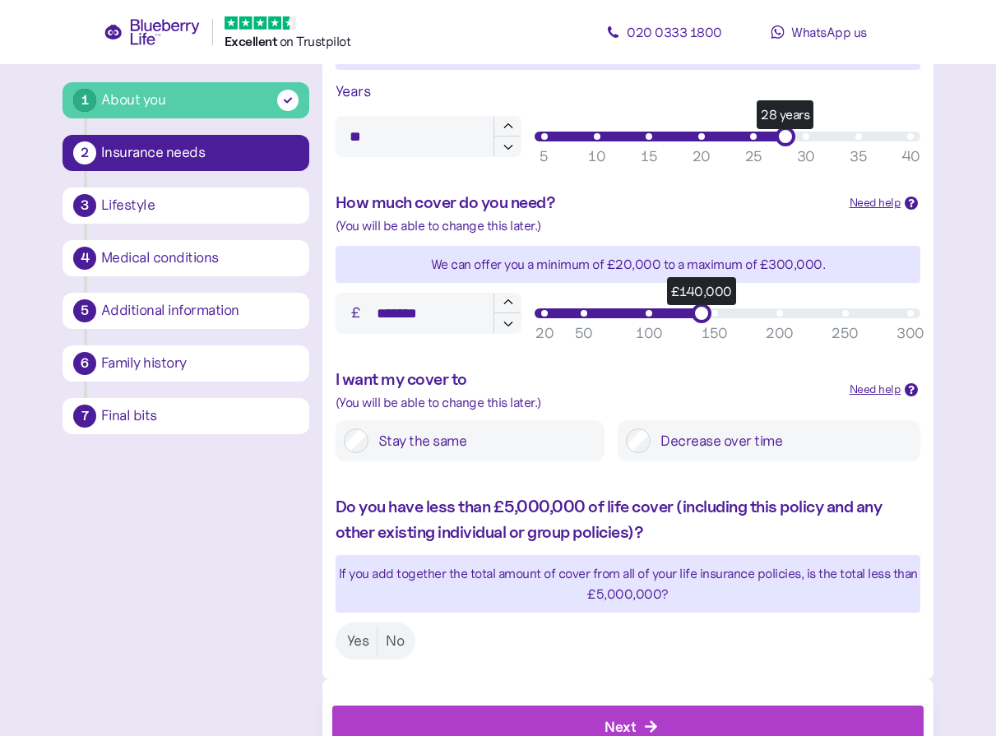
click at [373, 433] on label "Stay the same" at bounding box center [482, 440] width 228 height 25
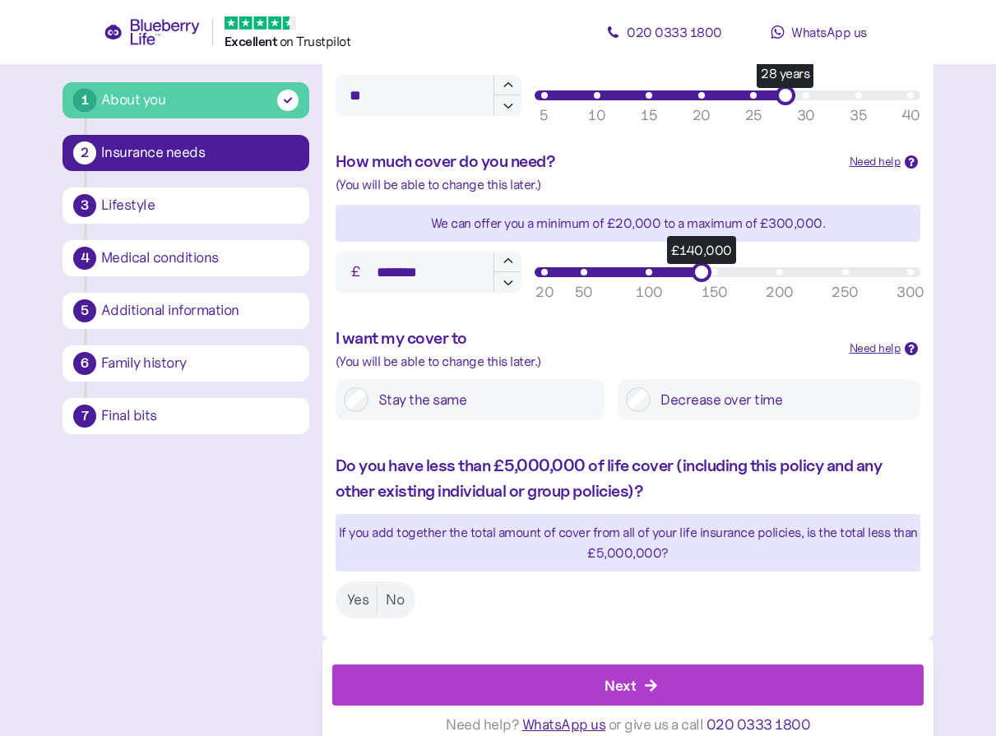
scroll to position [636, 0]
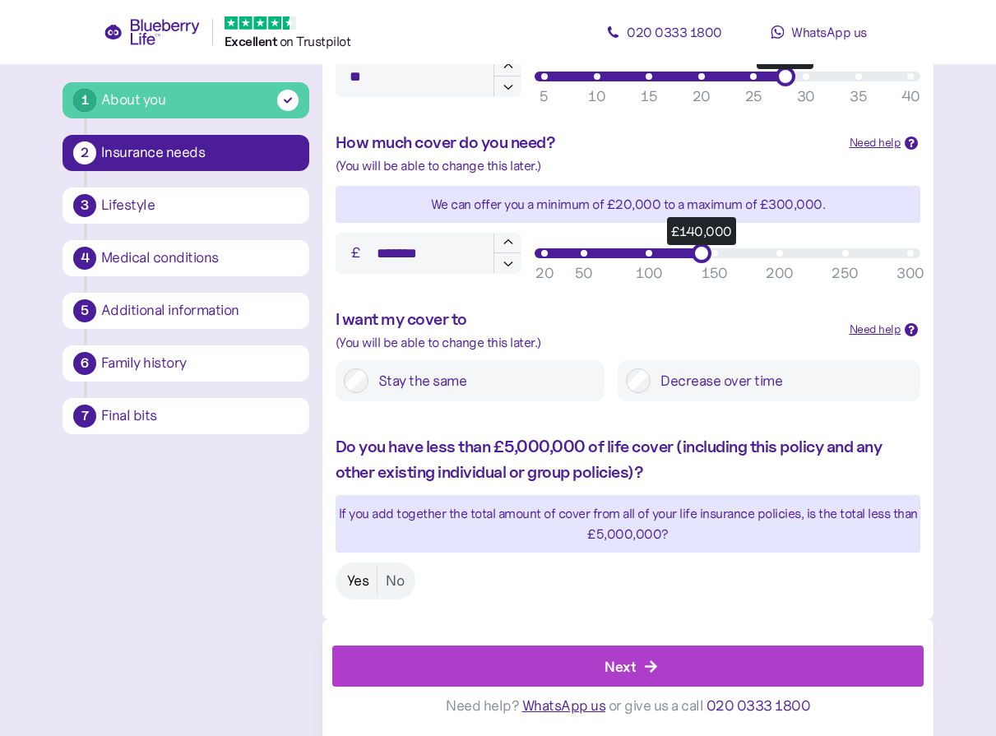
click at [349, 579] on label "Yes" at bounding box center [358, 581] width 39 height 30
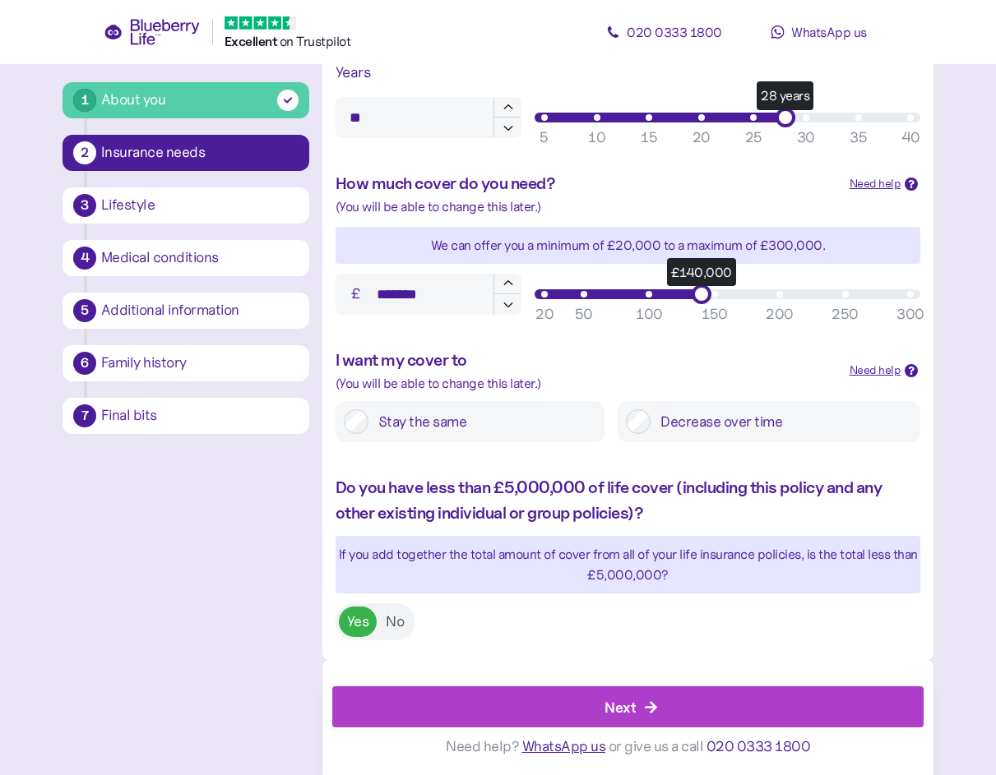
scroll to position [596, 0]
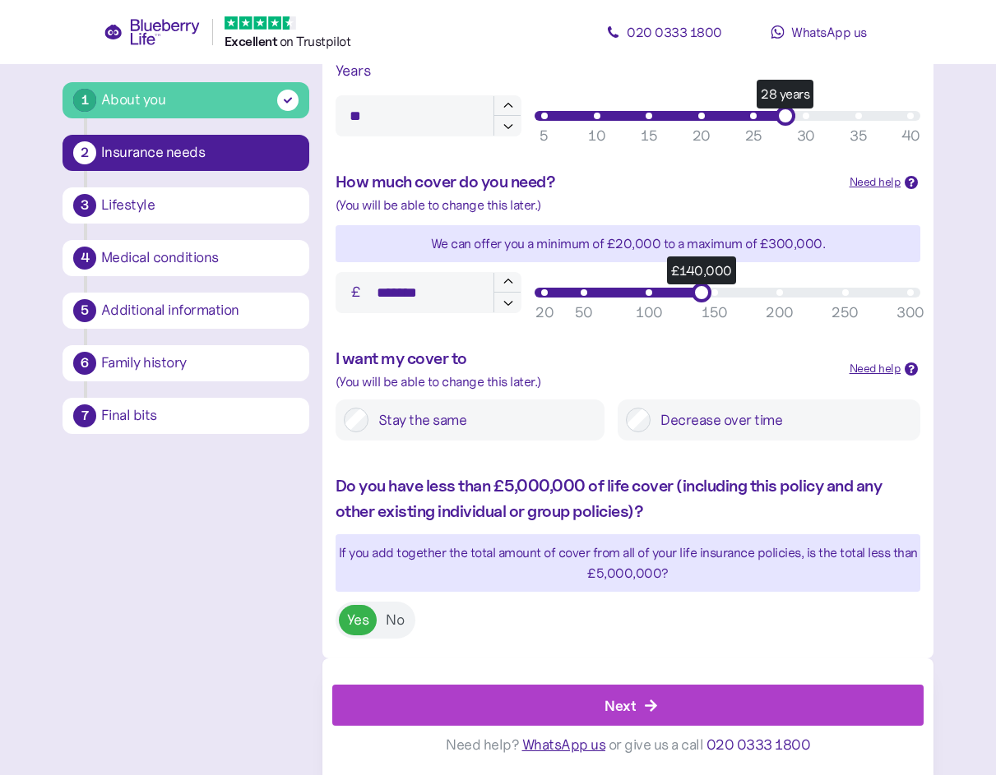
click at [596, 705] on div "Next" at bounding box center [631, 705] width 554 height 39
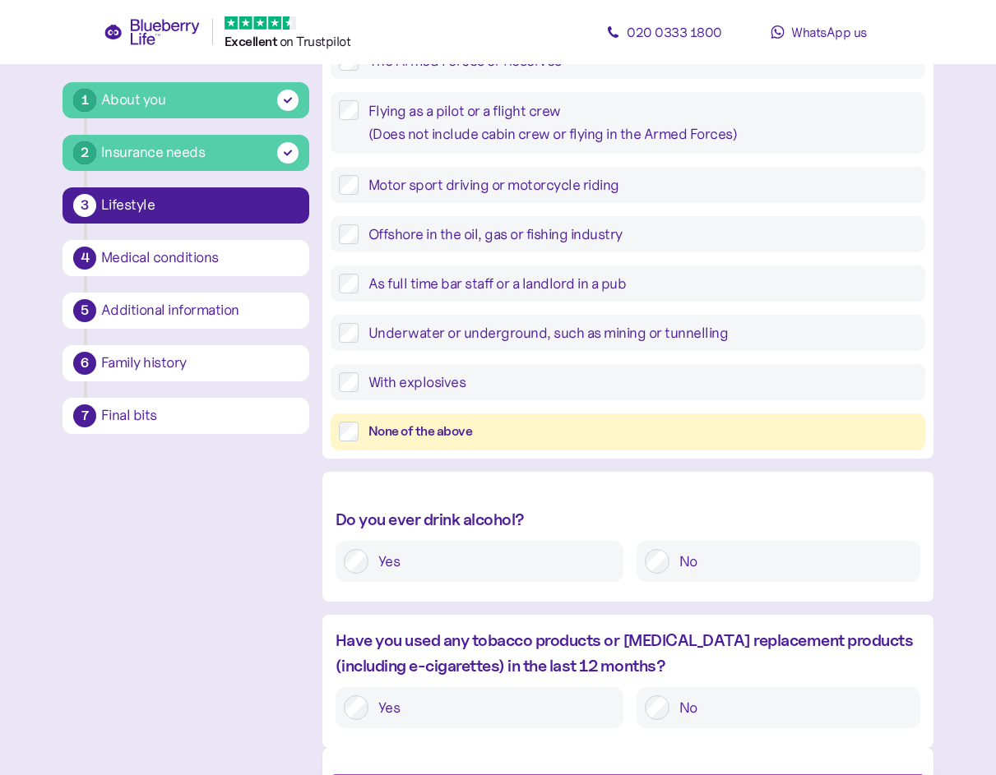
scroll to position [474, 0]
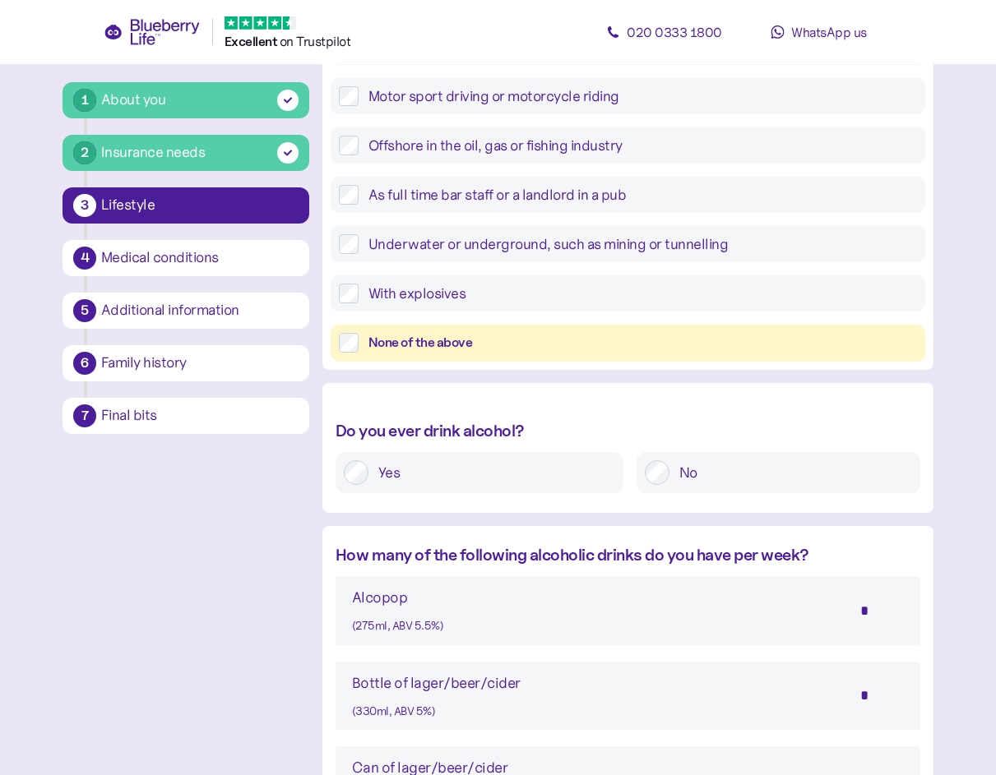
click at [664, 461] on div at bounding box center [657, 472] width 25 height 25
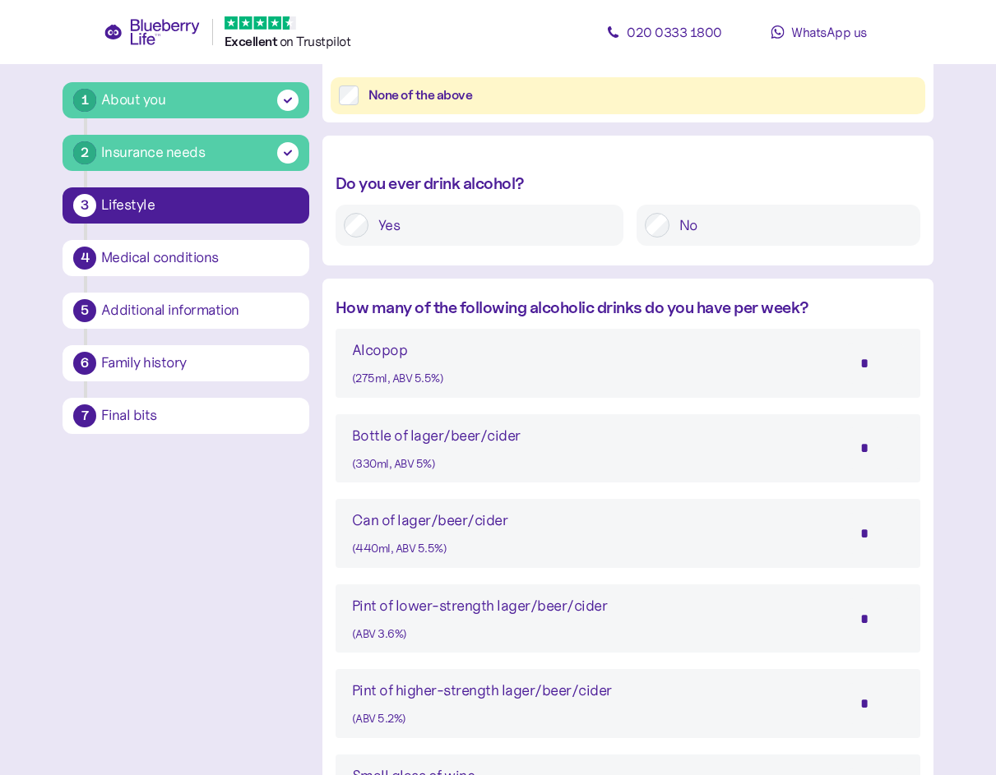
scroll to position [720, 0]
click at [671, 230] on label "No" at bounding box center [790, 226] width 243 height 25
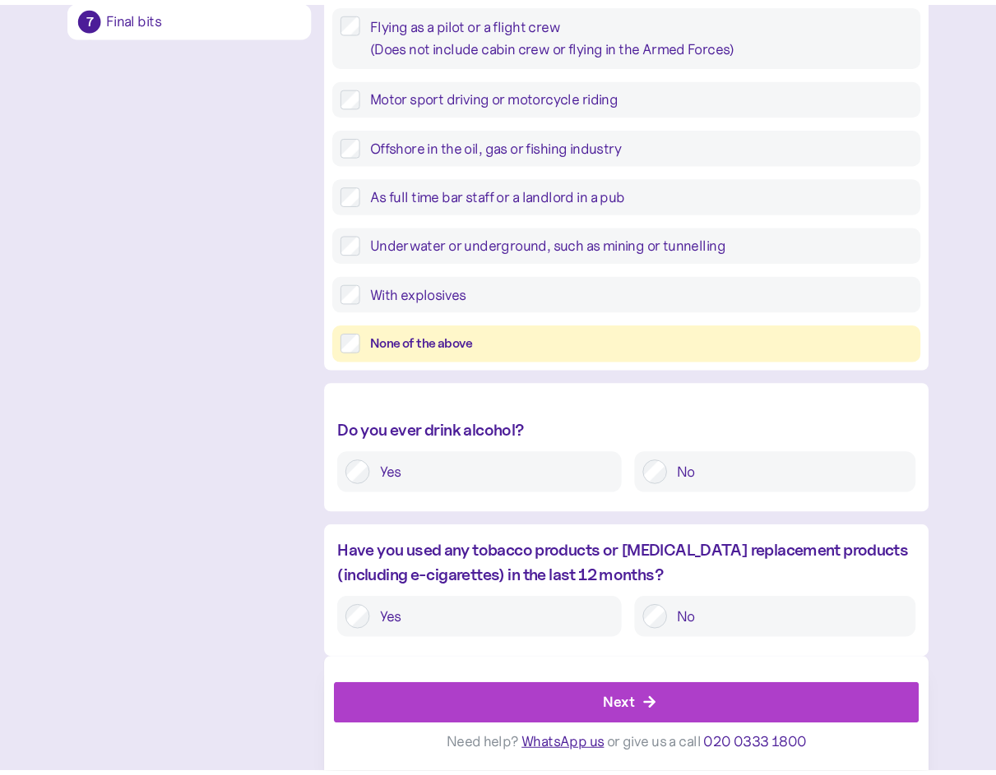
scroll to position [0, 0]
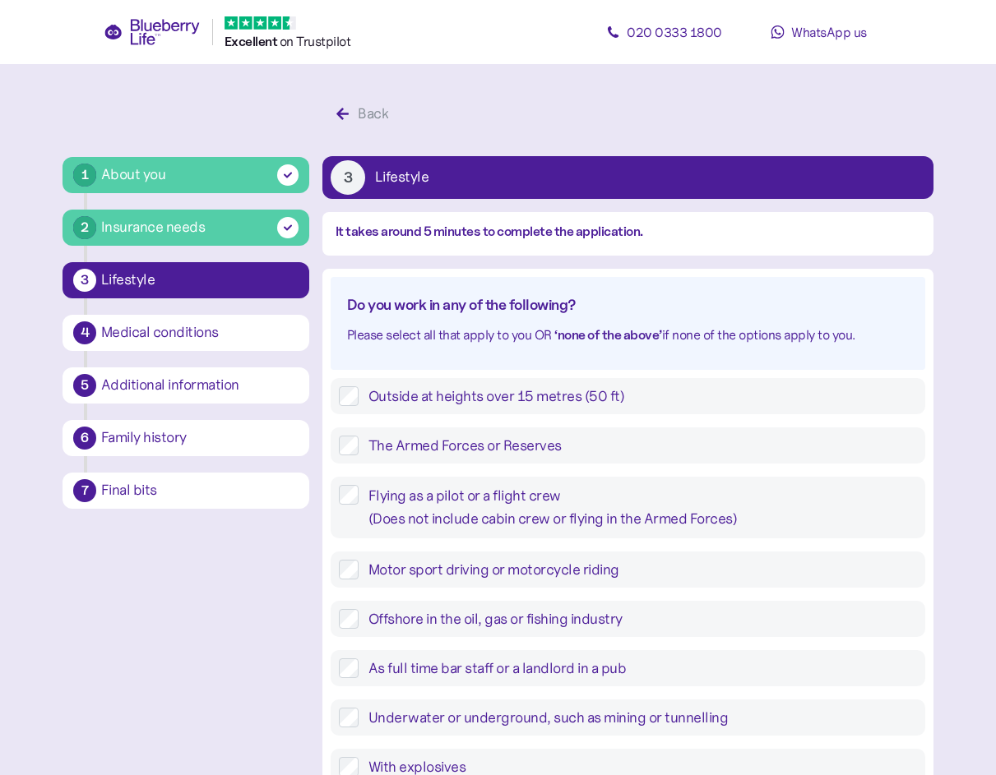
click at [167, 604] on div "1 About you 2 Insurance needs 3 Lifestyle 4 Medical conditions 5 Additional inf…" at bounding box center [497, 673] width 871 height 1152
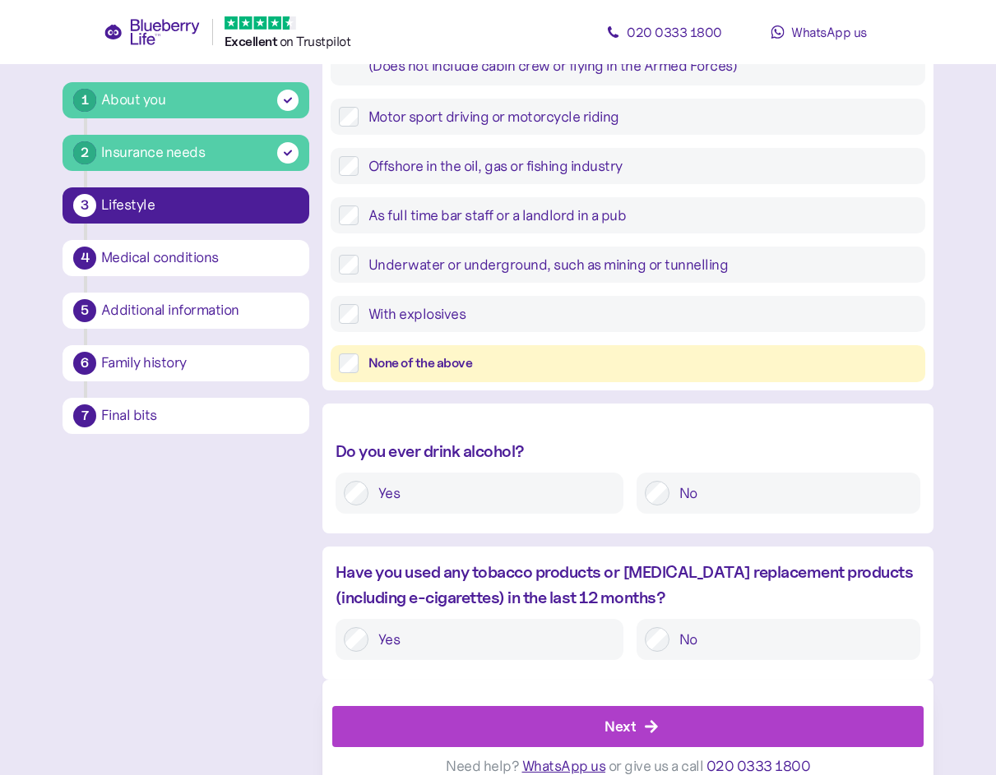
scroll to position [474, 0]
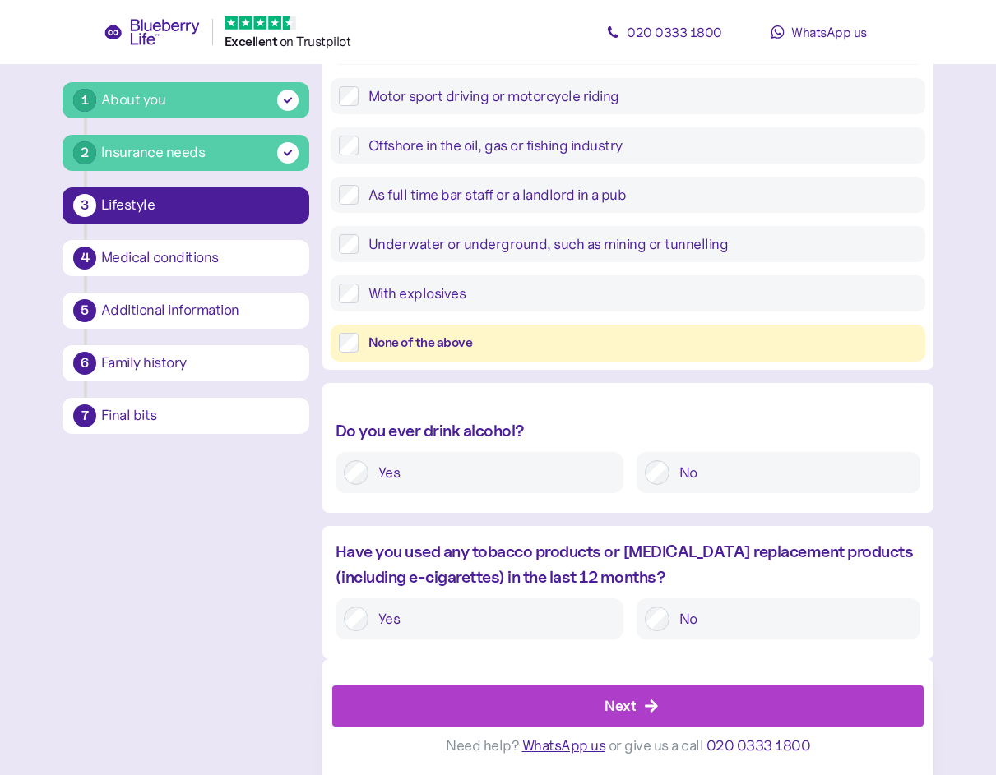
click at [622, 702] on div "Next" at bounding box center [619, 706] width 31 height 22
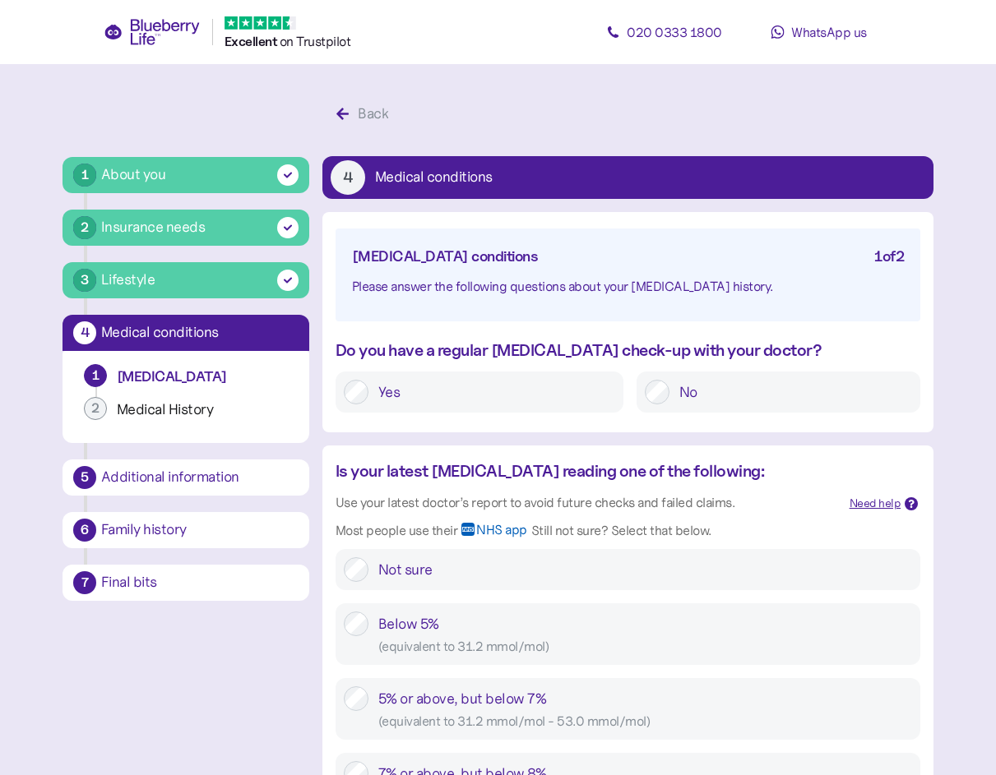
click at [379, 386] on label "Yes" at bounding box center [491, 392] width 247 height 25
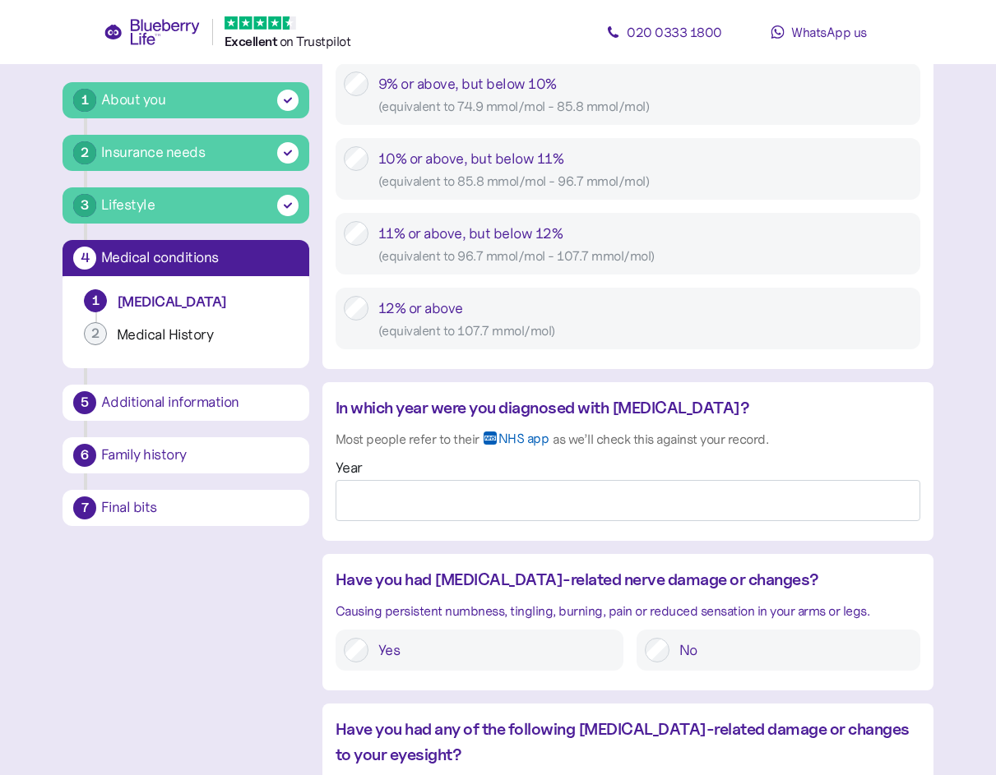
scroll to position [1069, 0]
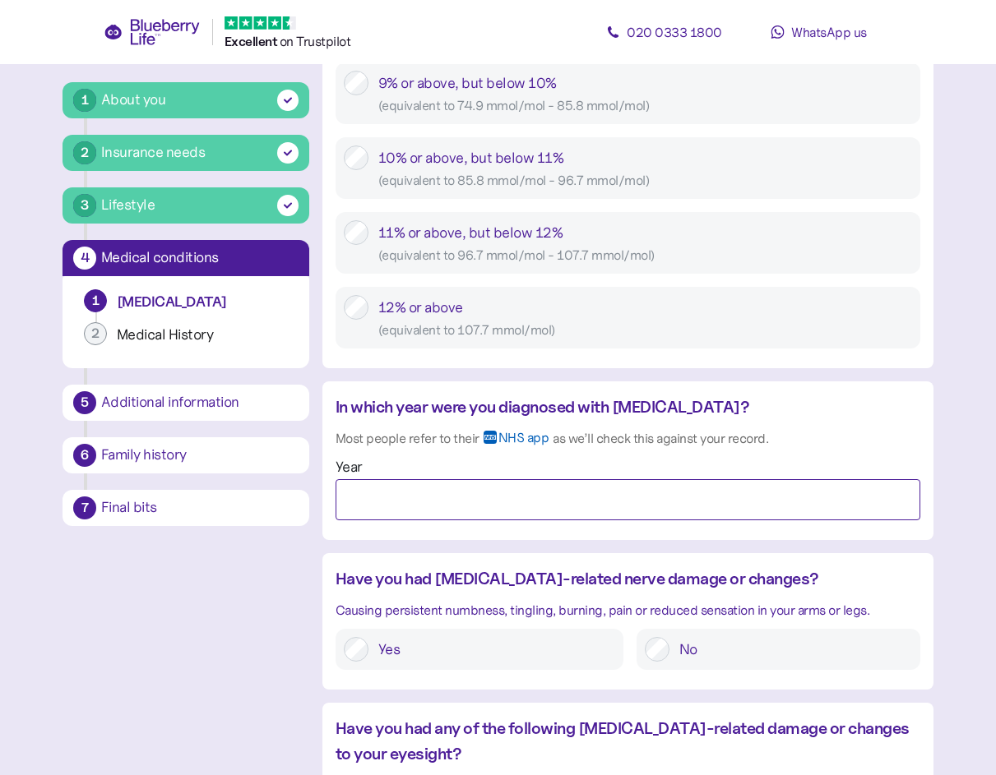
click at [491, 506] on input "Year" at bounding box center [627, 499] width 585 height 41
type input "****"
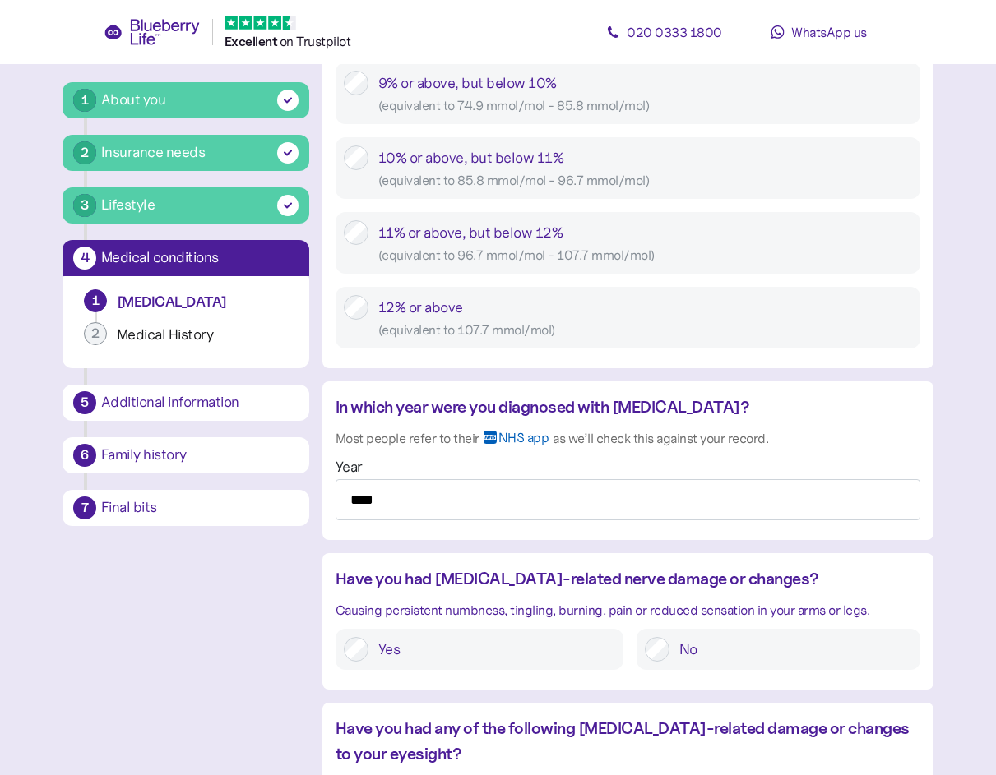
click at [215, 639] on div "1 About you 2 Insurance needs 3 Lifestyle 4 Medical conditions 1 Diabetes 2 Med…" at bounding box center [497, 255] width 871 height 2455
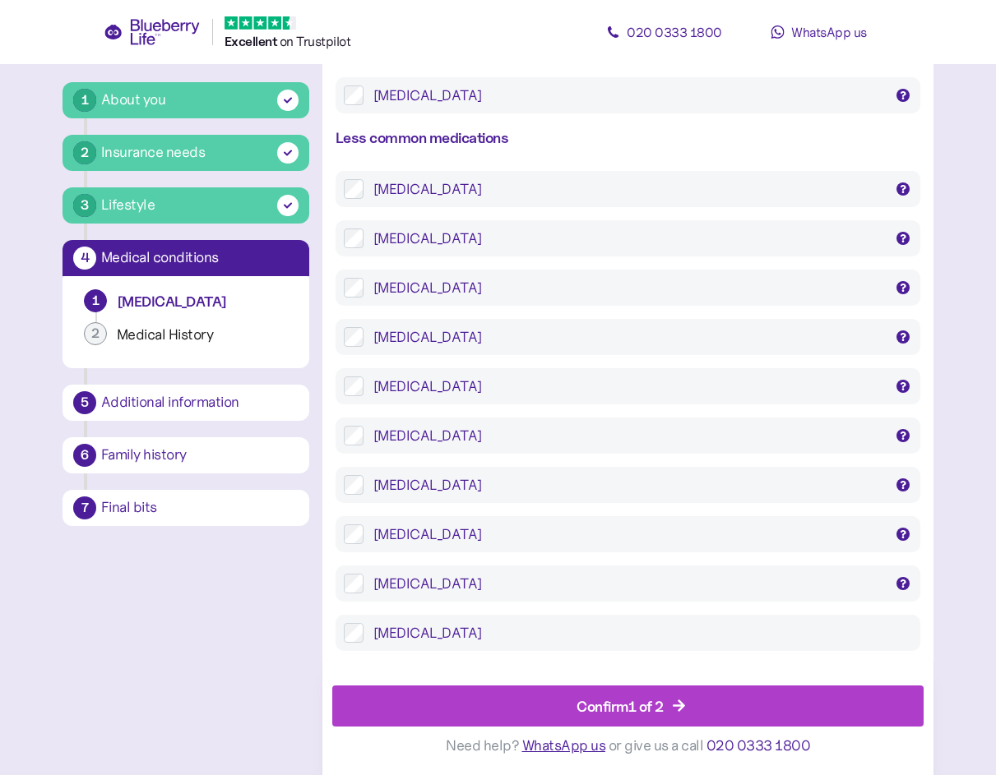
scroll to position [3167, 0]
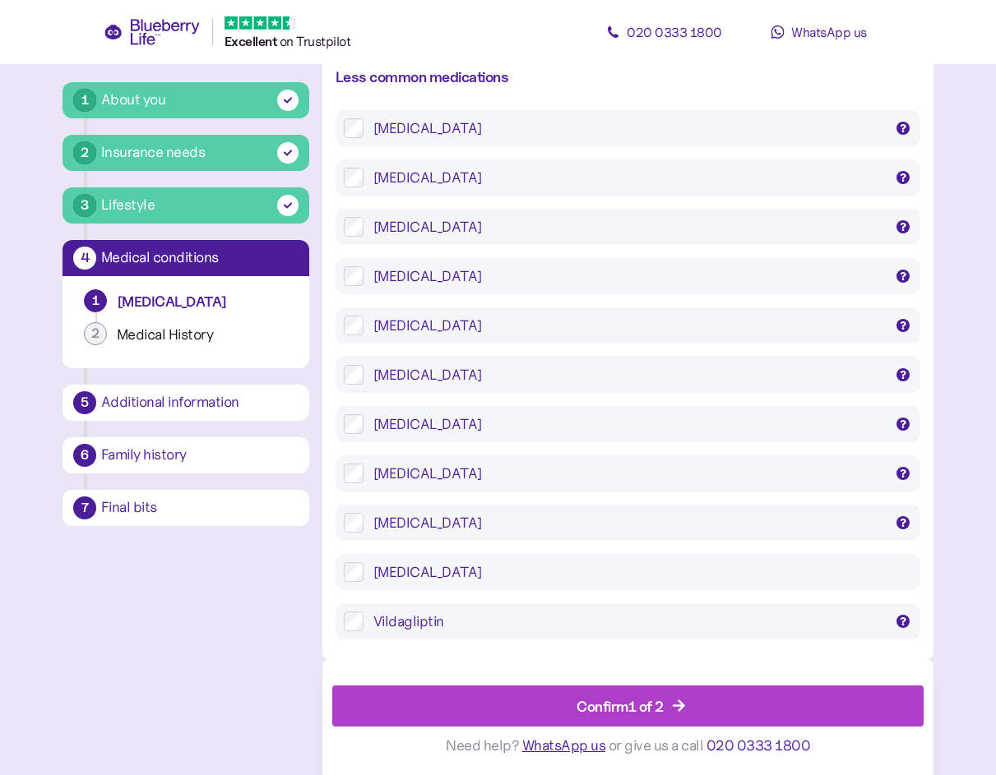
click at [543, 700] on div "Confirm 1 of 2" at bounding box center [631, 706] width 554 height 39
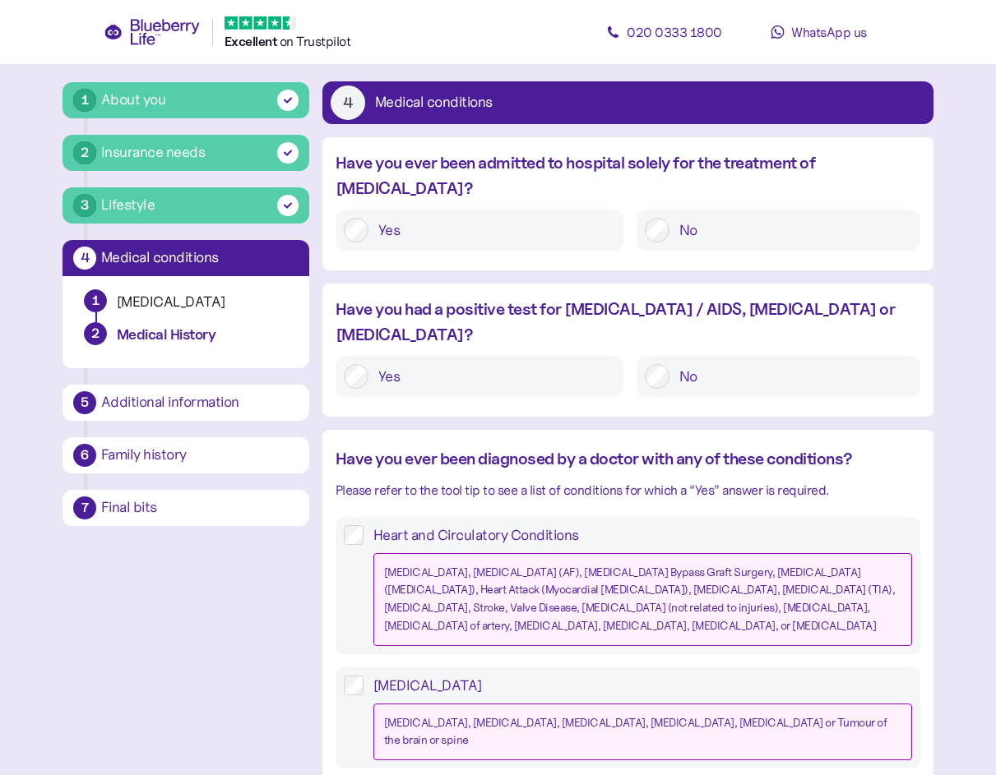
scroll to position [82, 0]
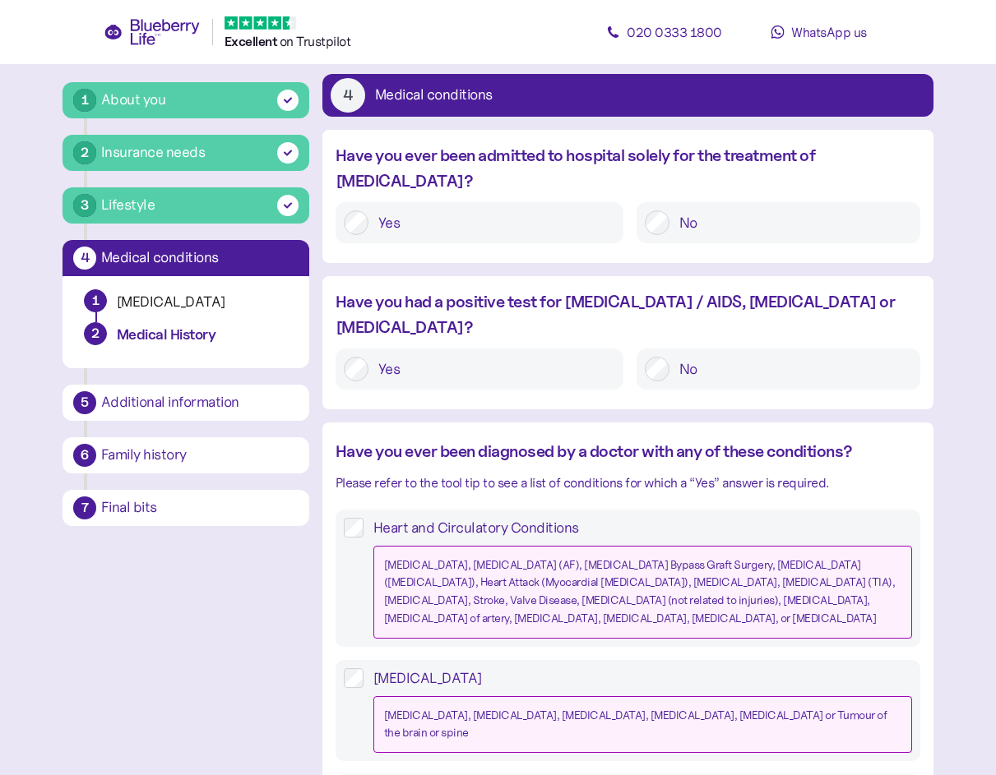
click at [668, 349] on div "No" at bounding box center [778, 369] width 284 height 41
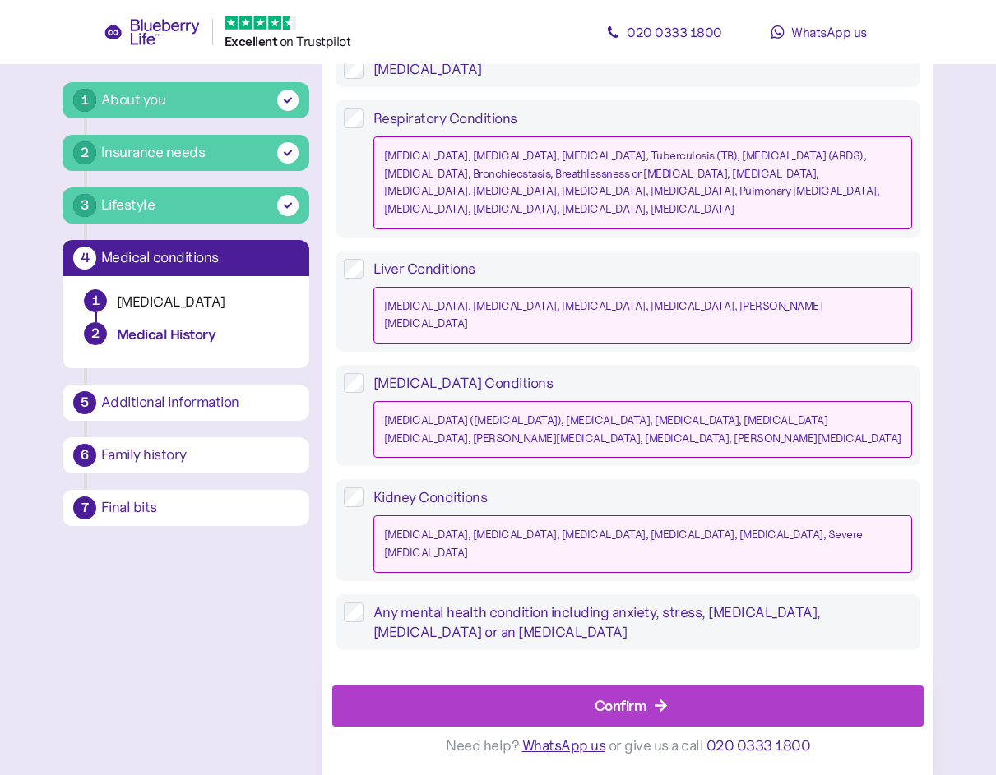
scroll to position [1455, 0]
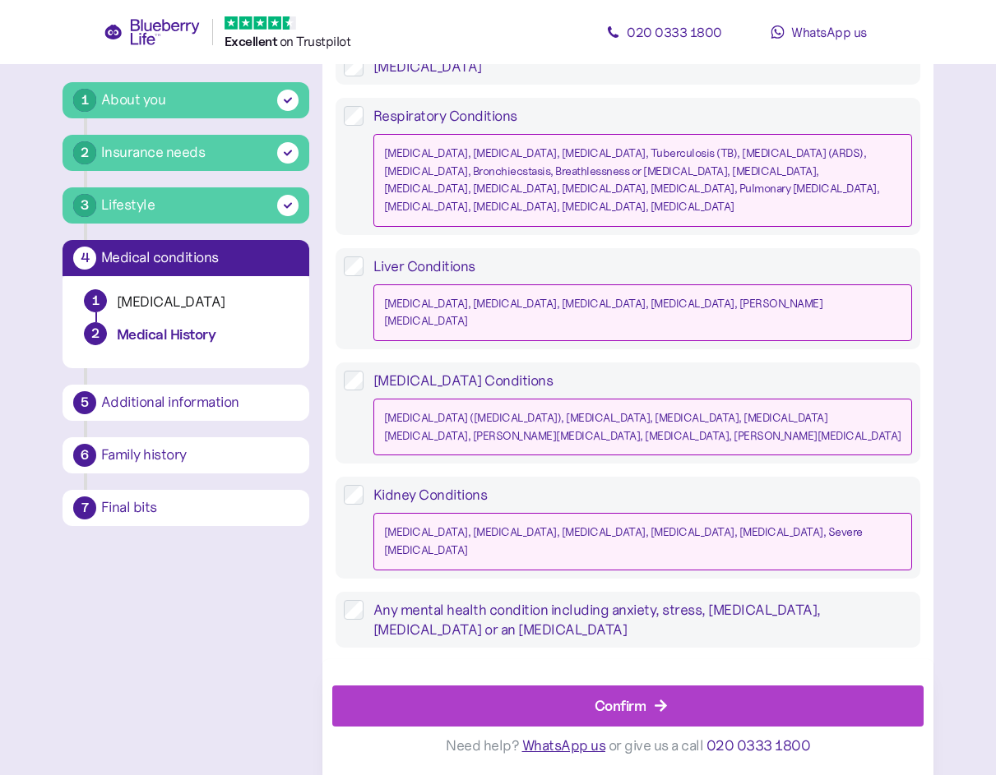
click at [645, 696] on div "Confirm" at bounding box center [620, 706] width 52 height 22
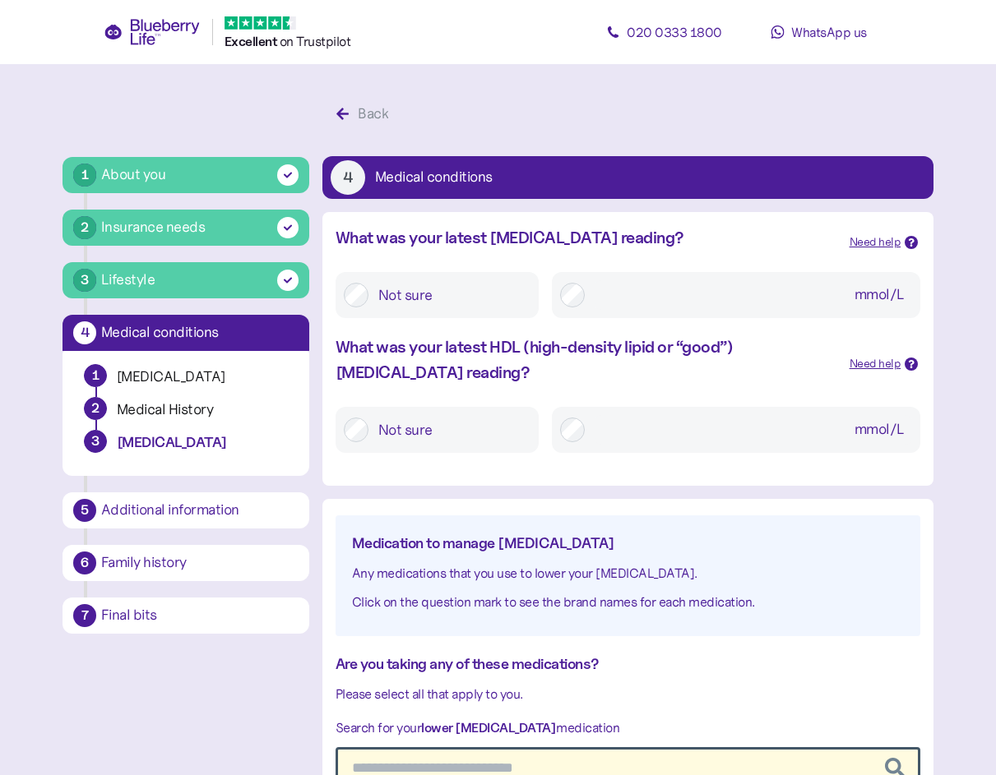
click at [337, 113] on icon "button" at bounding box center [342, 114] width 15 height 15
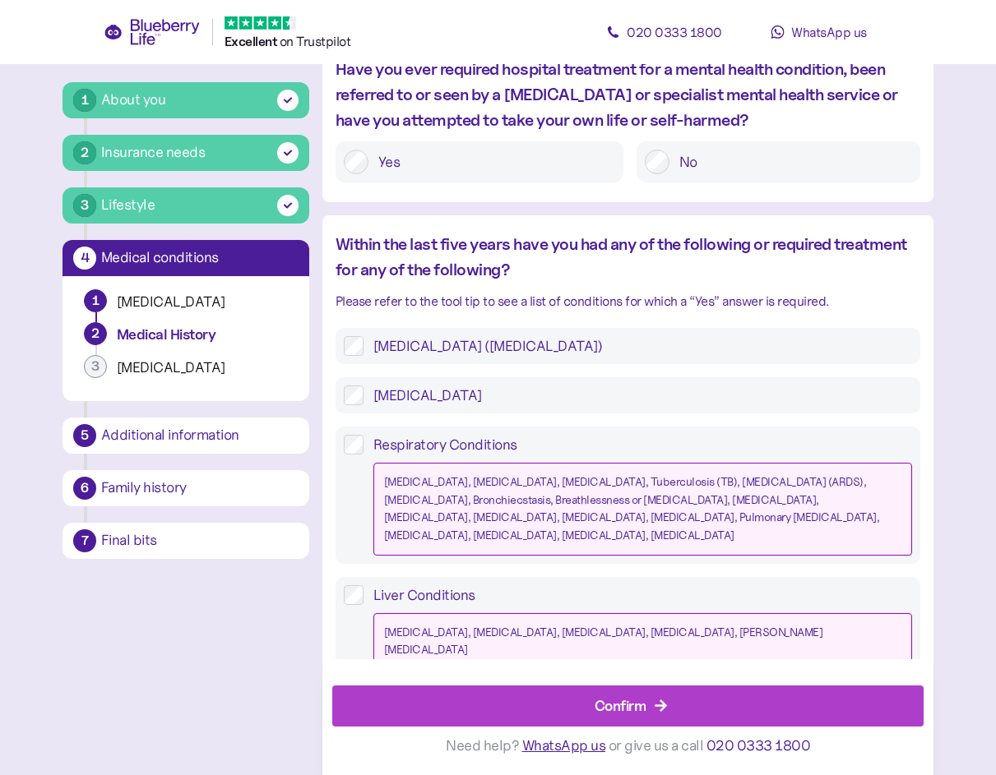
scroll to position [1455, 0]
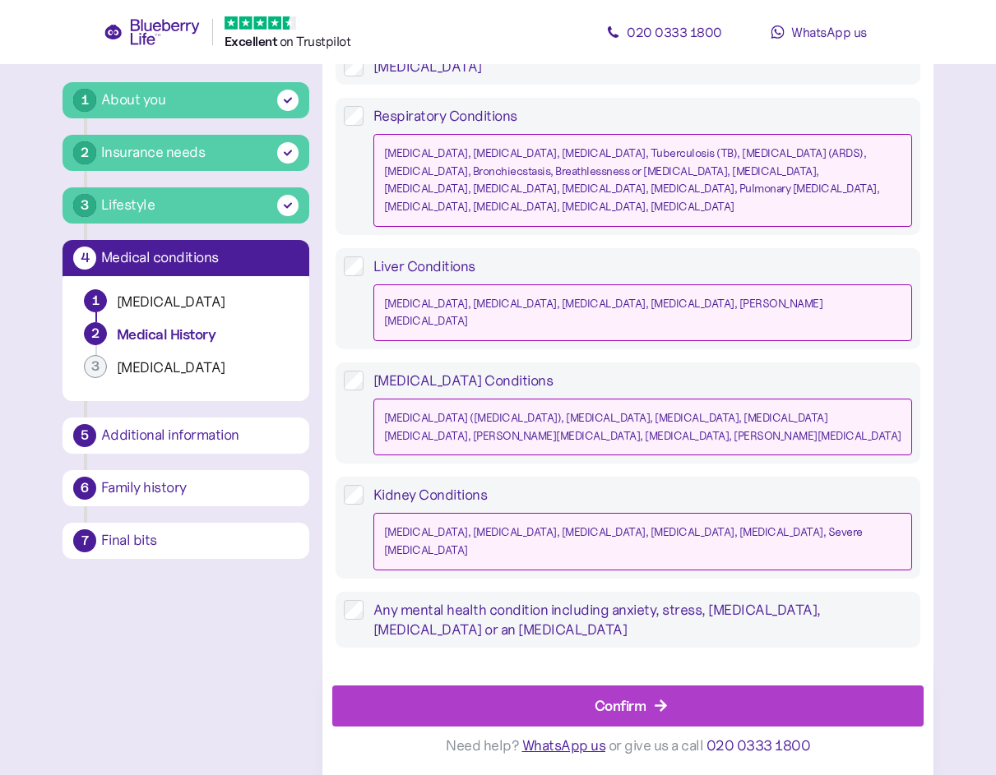
click at [645, 717] on div "Confirm" at bounding box center [620, 706] width 52 height 22
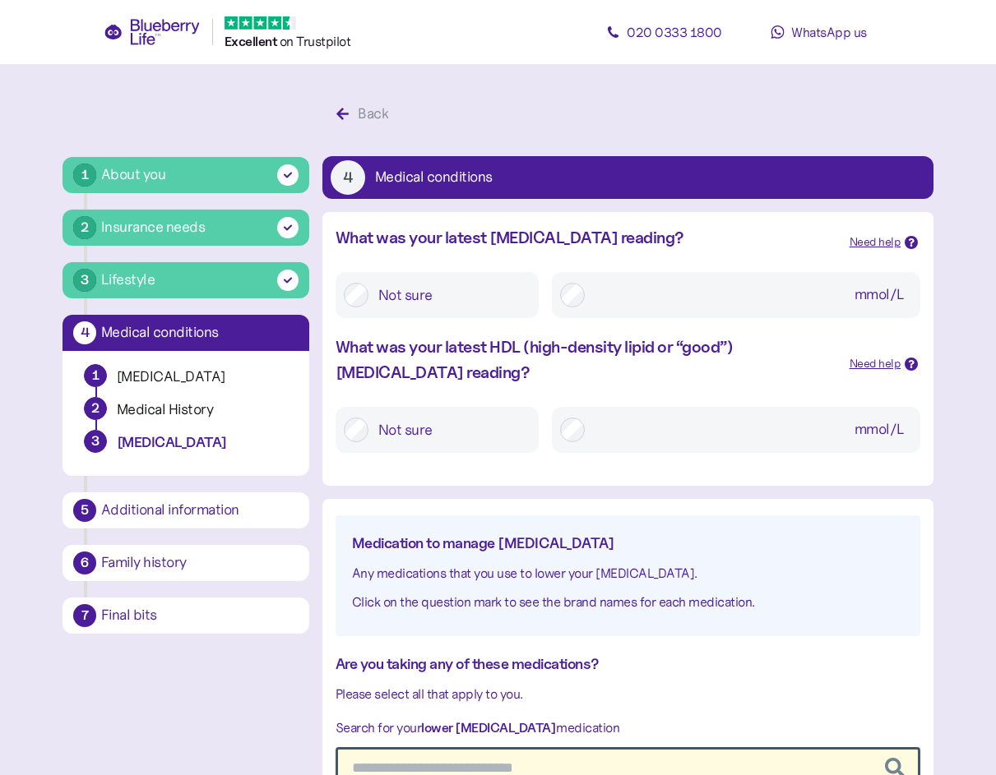
click at [597, 301] on input "mmol/L" at bounding box center [753, 295] width 318 height 30
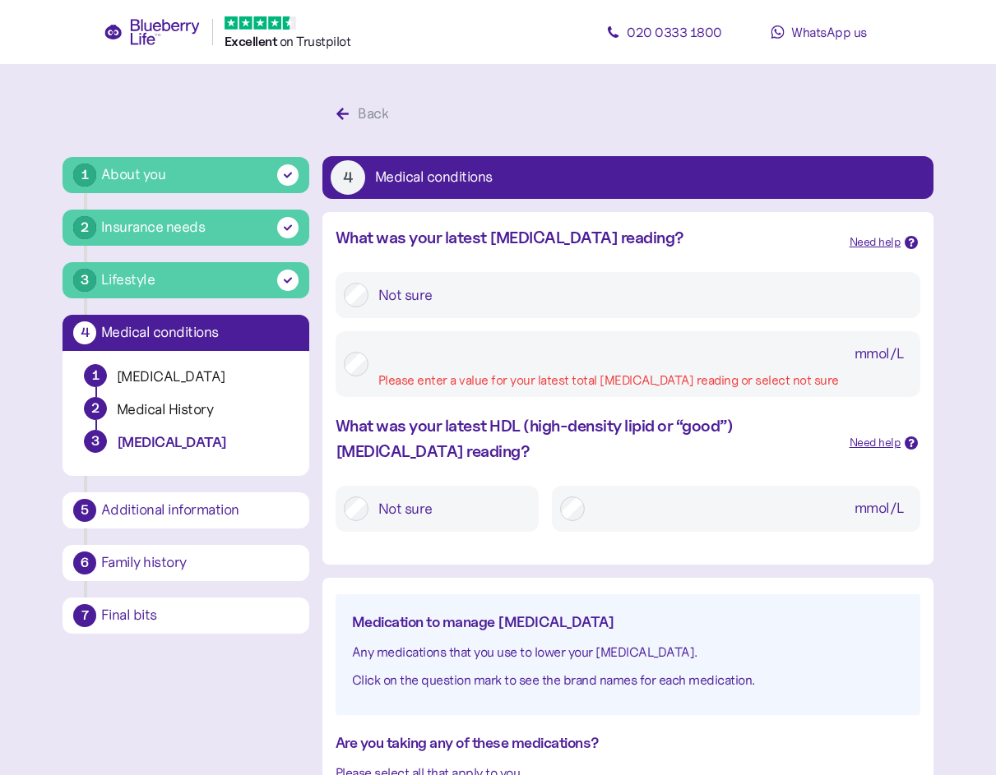
click at [475, 360] on input "mmol/L Please enter a value for your latest total cholesterol reading or select…" at bounding box center [645, 355] width 534 height 30
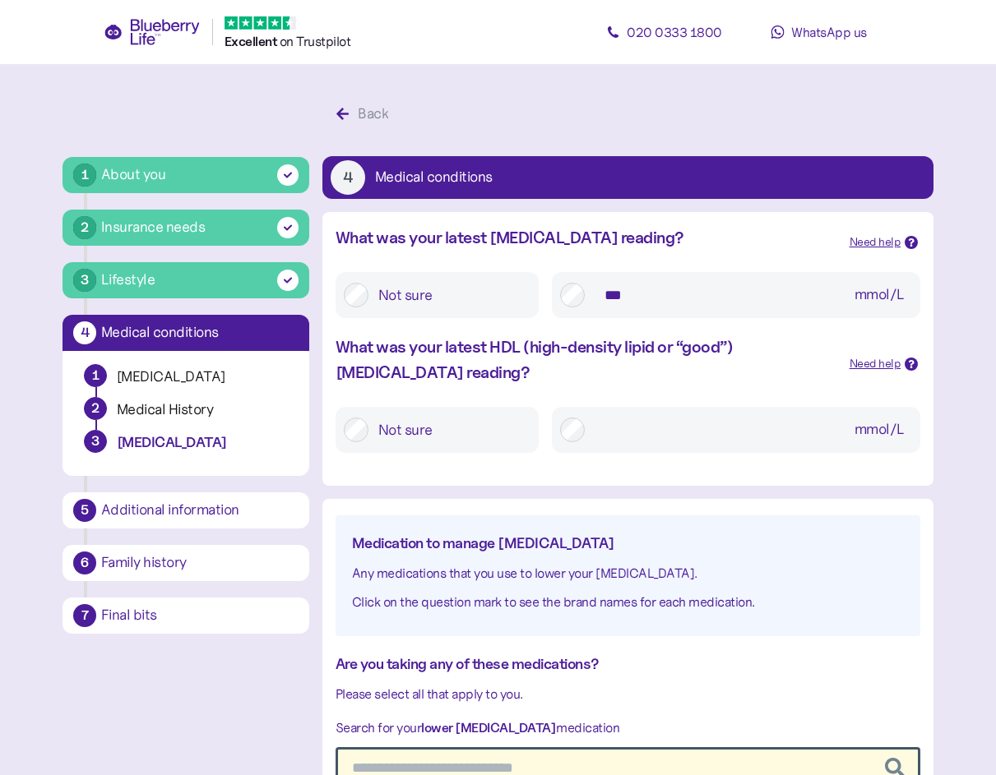
type input "***"
click at [585, 432] on label "mmol/L" at bounding box center [749, 430] width 328 height 30
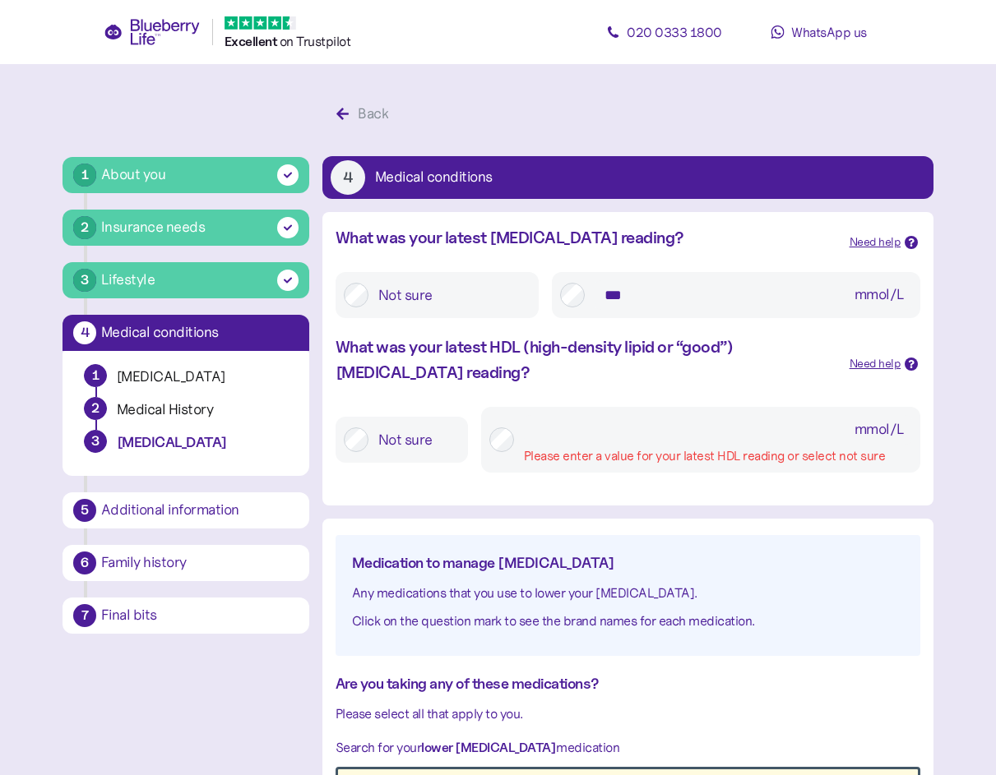
click at [584, 432] on input "mmol/L Please enter a value for your latest HDL reading or select not sure" at bounding box center [718, 430] width 388 height 30
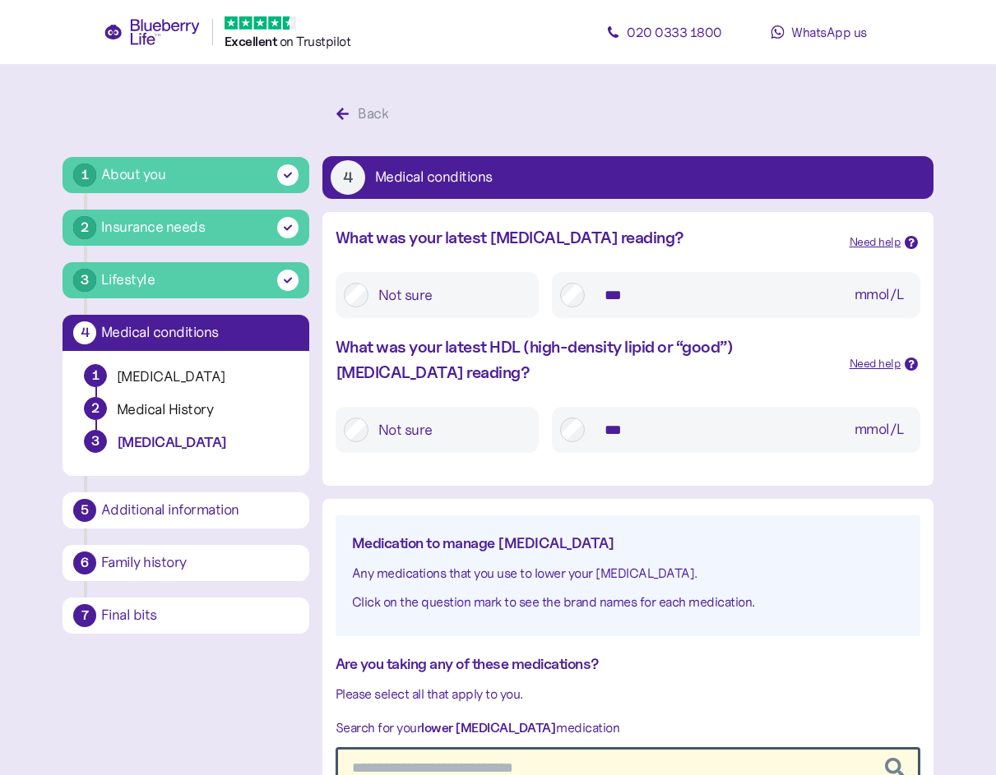
type input "***"
click at [966, 562] on main "1 About you 2 Insurance needs 3 Lifestyle 4 Medical conditions 1 Diabetes 2 Med…" at bounding box center [498, 648] width 996 height 1296
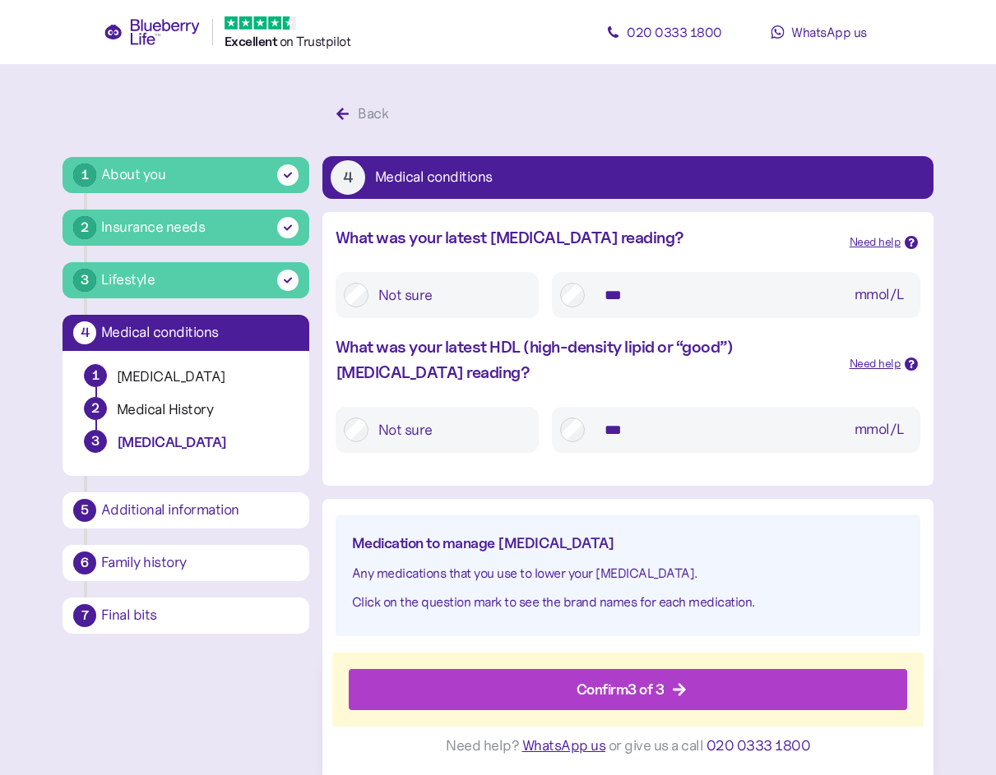
click at [687, 686] on icon "button" at bounding box center [679, 689] width 15 height 15
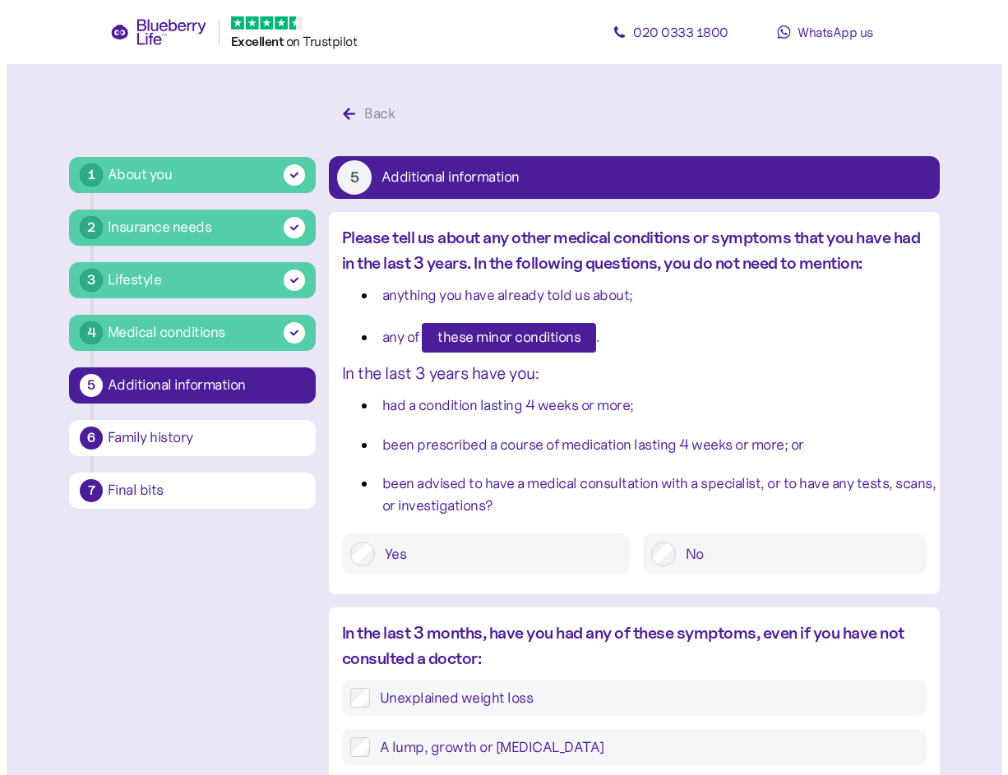
scroll to position [31, 0]
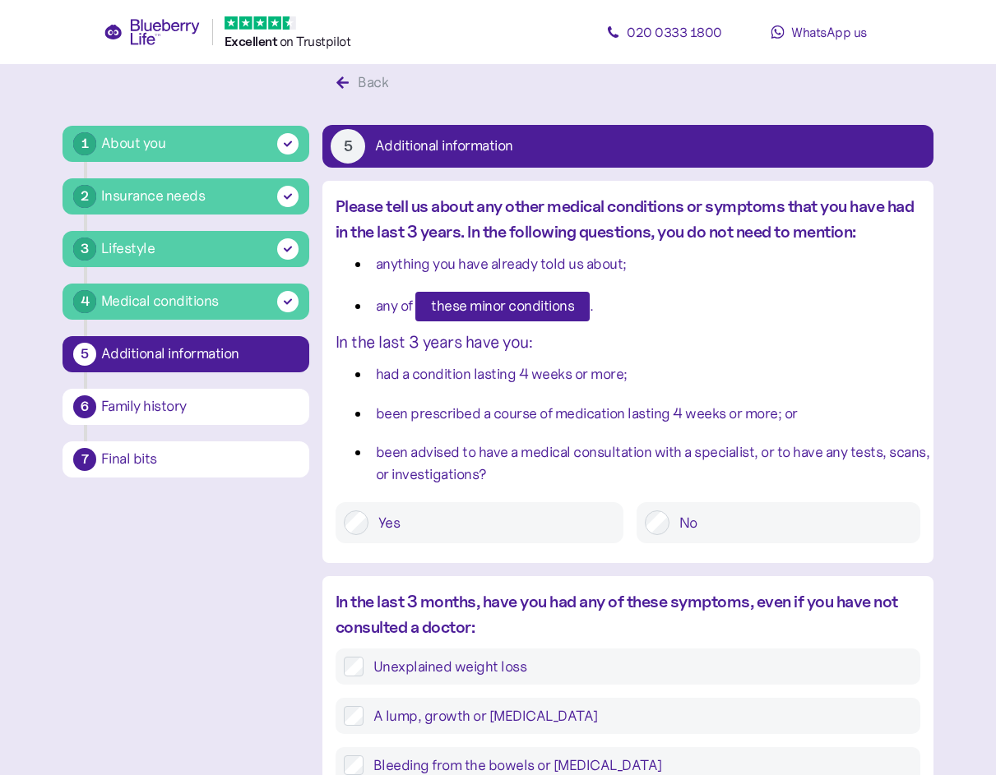
click at [669, 534] on label "No" at bounding box center [790, 523] width 243 height 25
click at [563, 307] on span "these minor conditions" at bounding box center [502, 307] width 143 height 28
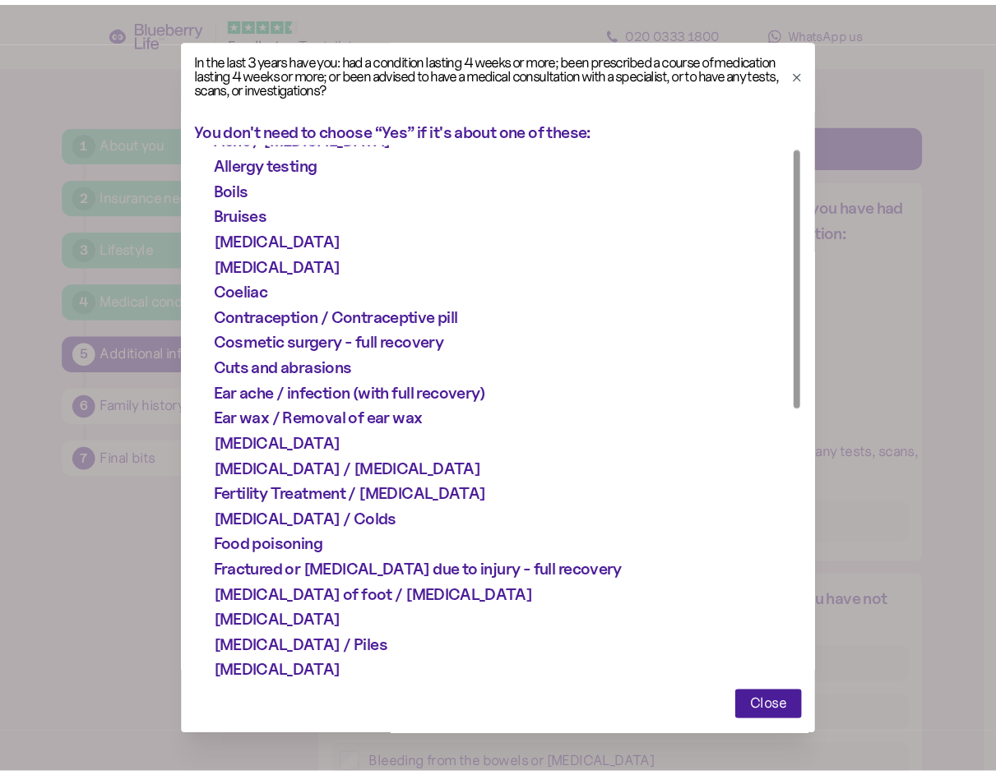
scroll to position [0, 0]
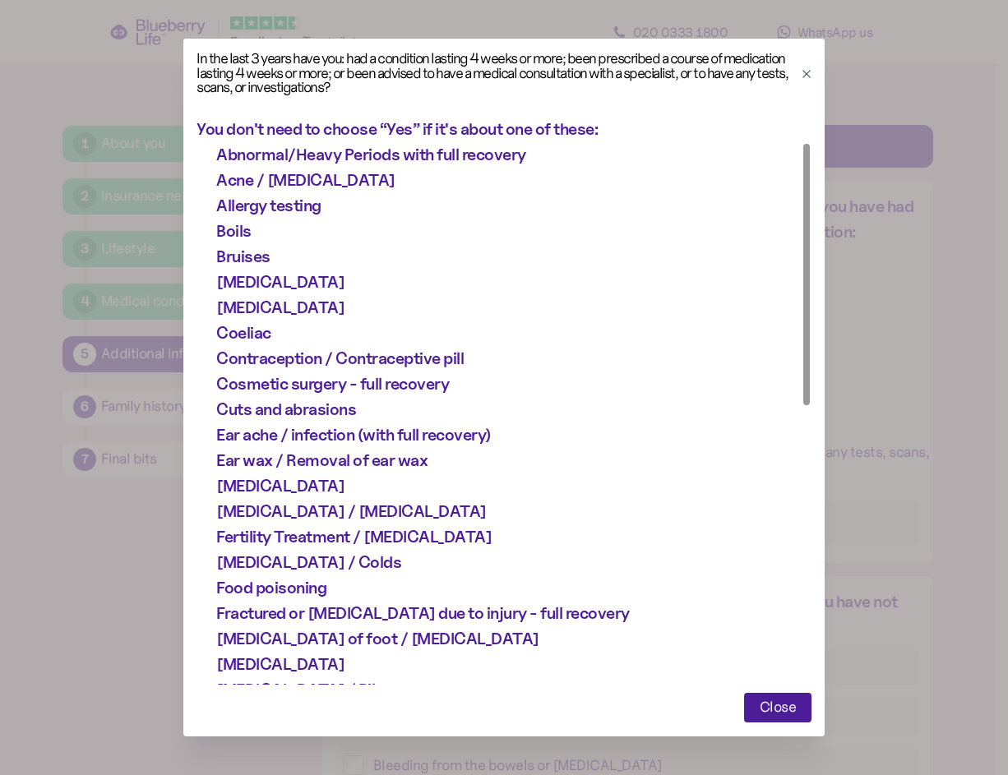
click at [760, 704] on span "Close" at bounding box center [778, 708] width 37 height 28
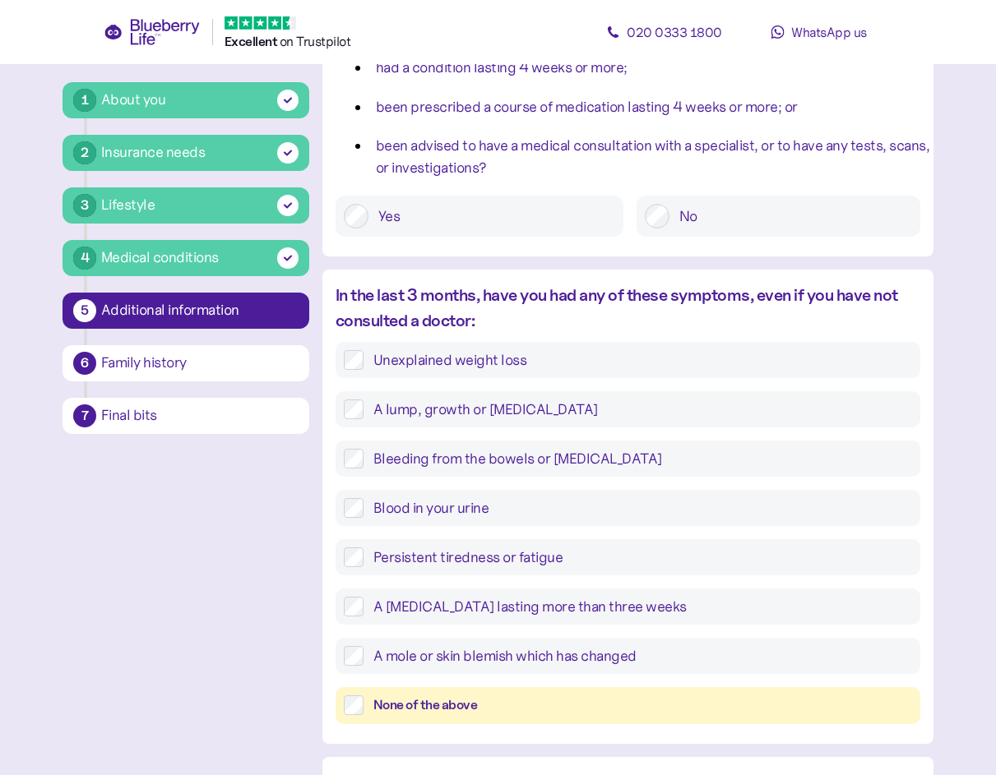
scroll to position [360, 0]
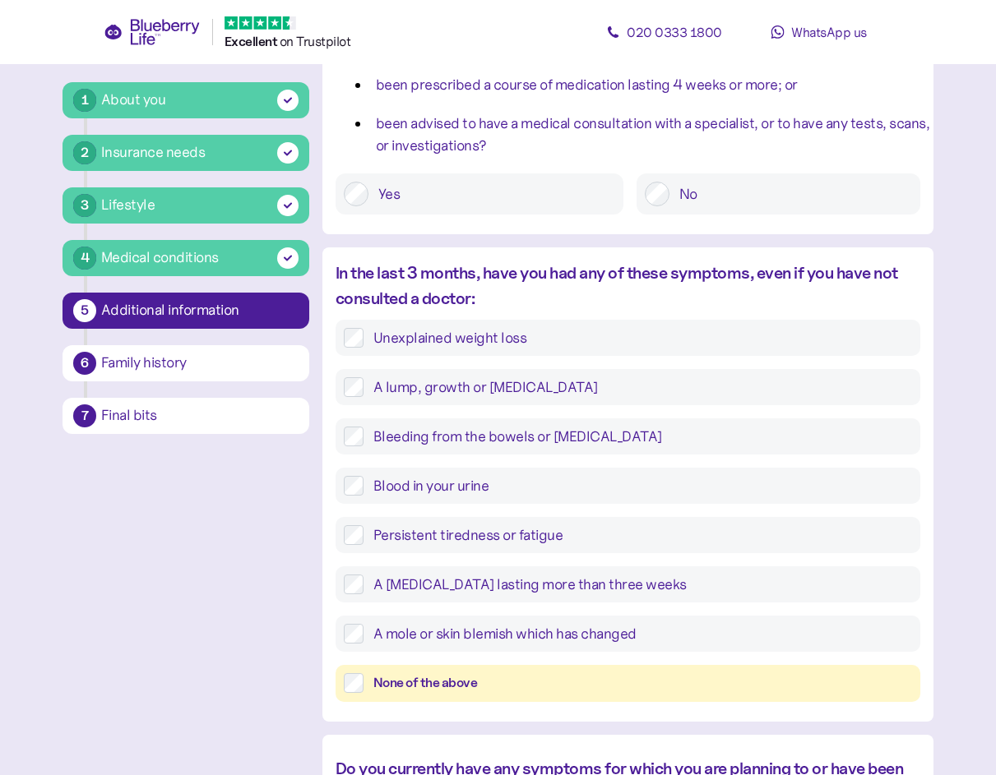
click at [365, 681] on label "None of the above" at bounding box center [637, 683] width 548 height 21
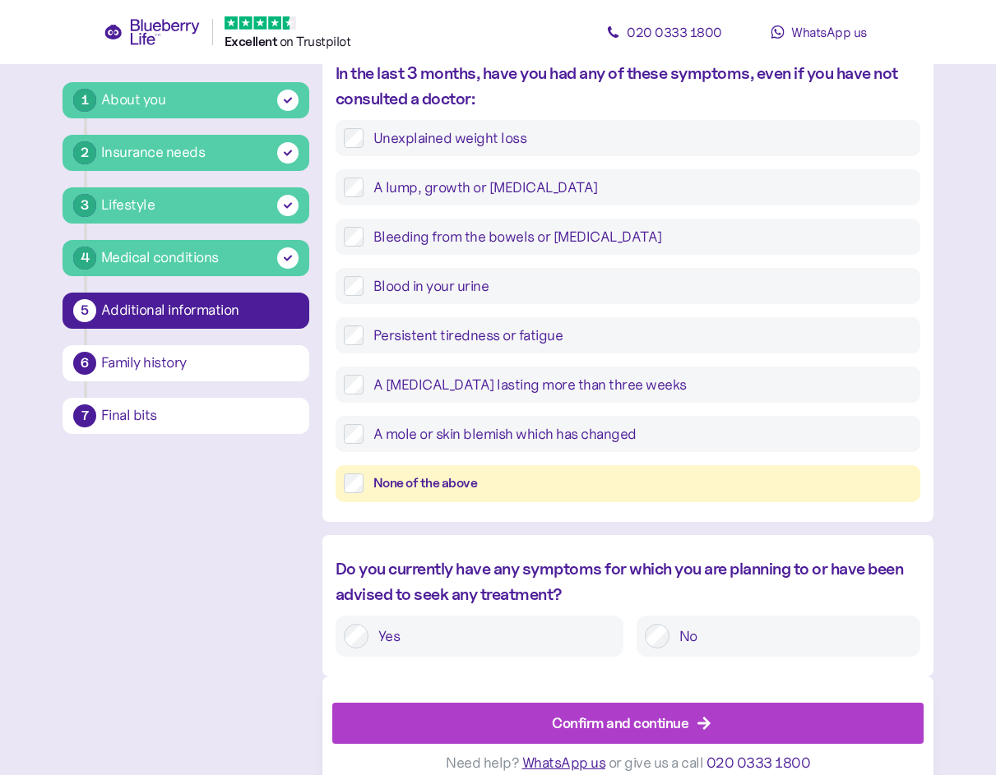
scroll to position [577, 0]
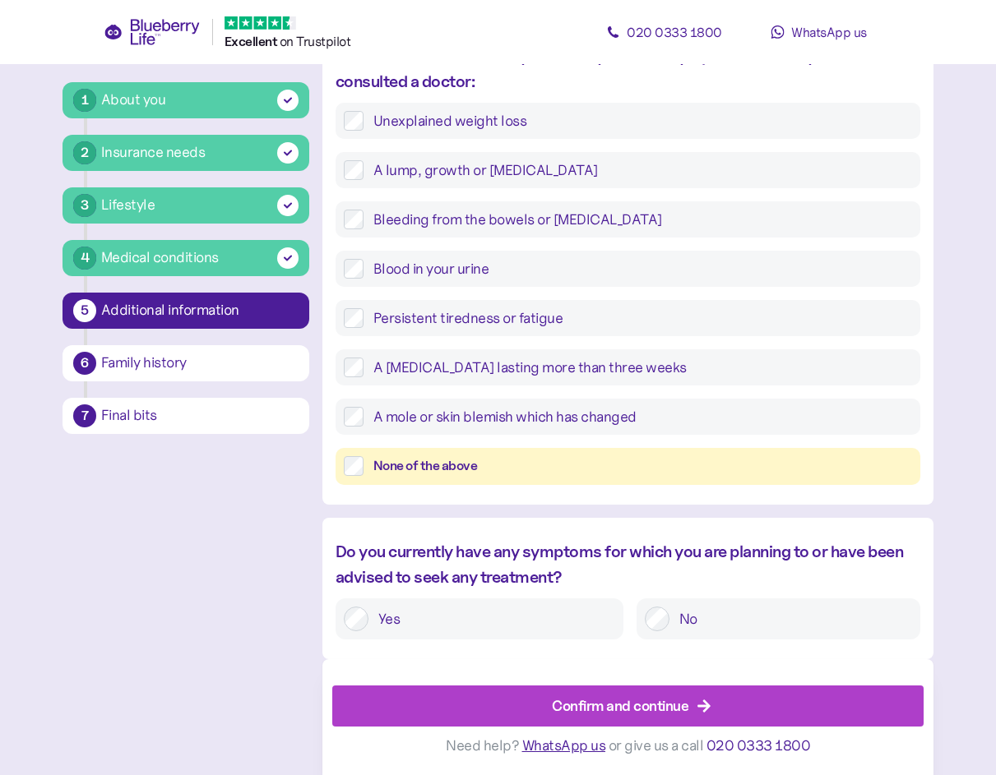
drag, startPoint x: 679, startPoint y: 613, endPoint x: 691, endPoint y: 614, distance: 11.5
click at [679, 614] on label "No" at bounding box center [790, 619] width 243 height 25
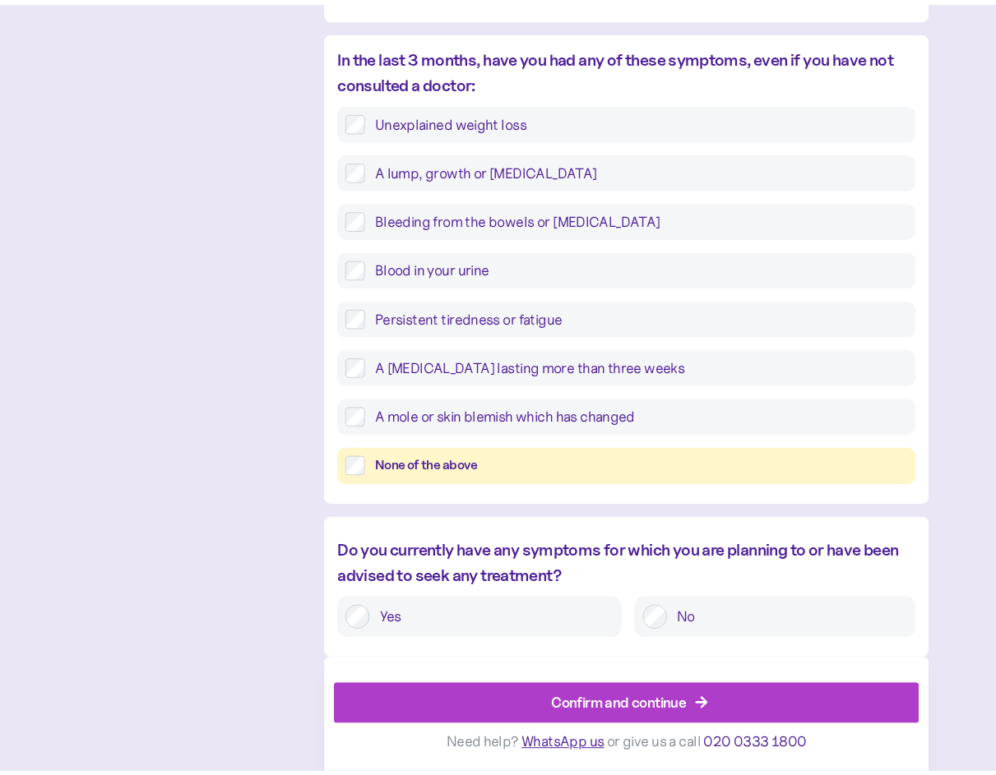
scroll to position [0, 0]
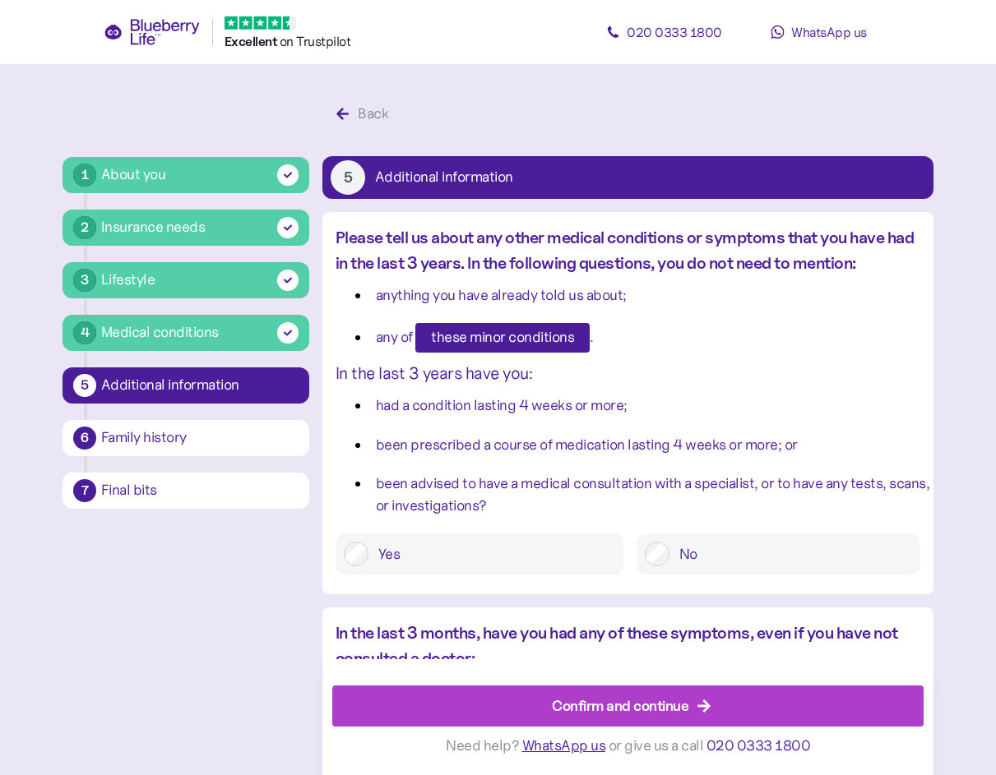
click at [561, 700] on div "Confirm and continue" at bounding box center [620, 706] width 136 height 22
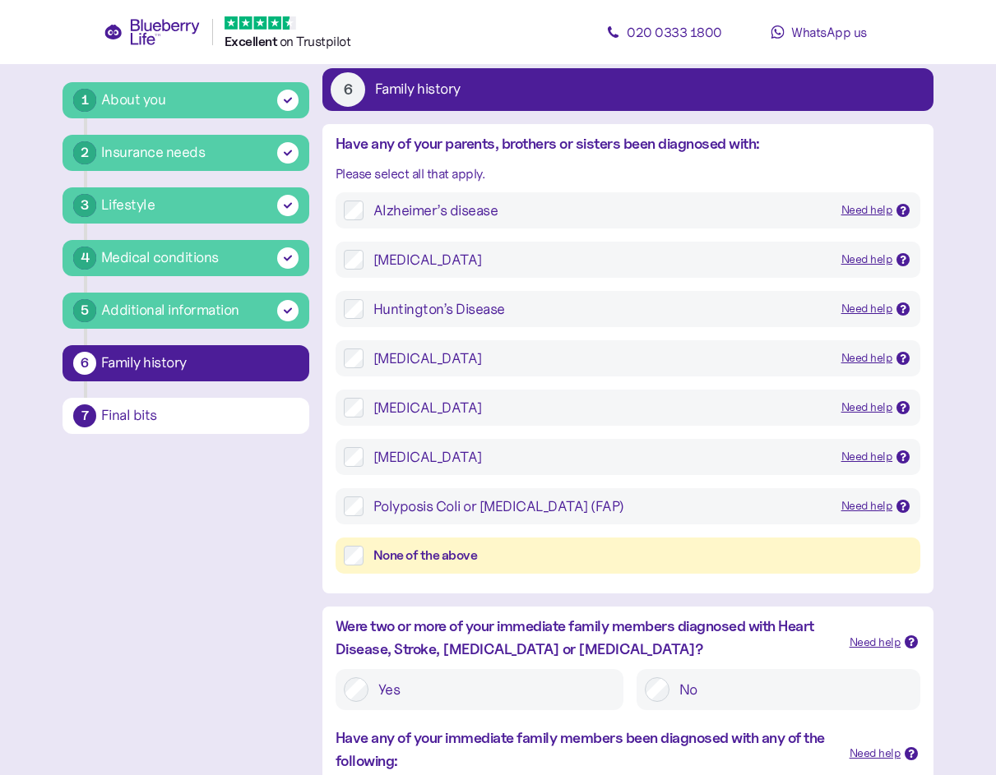
scroll to position [113, 0]
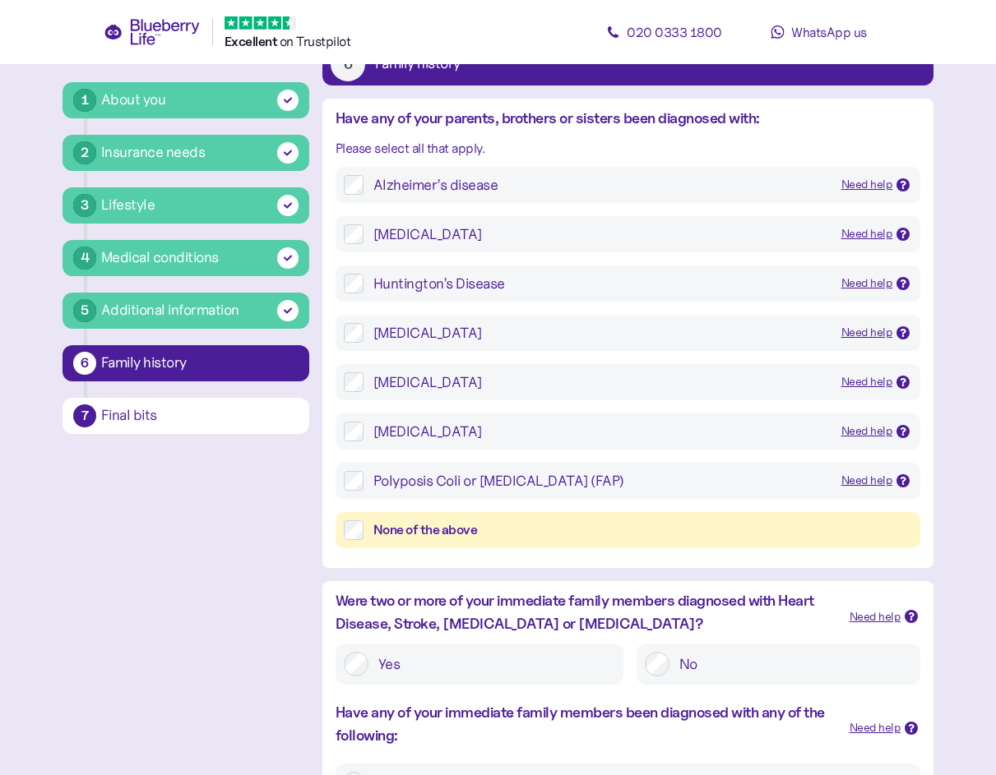
click at [902, 234] on icon at bounding box center [903, 234] width 8 height 8
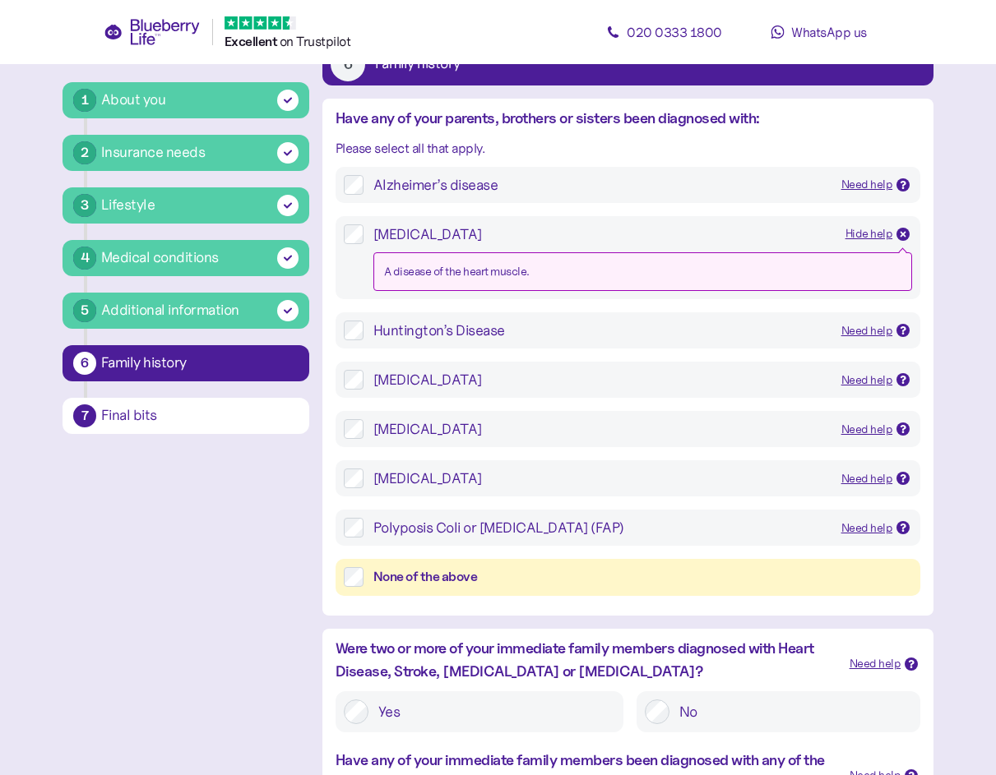
click at [902, 234] on icon at bounding box center [903, 234] width 6 height 6
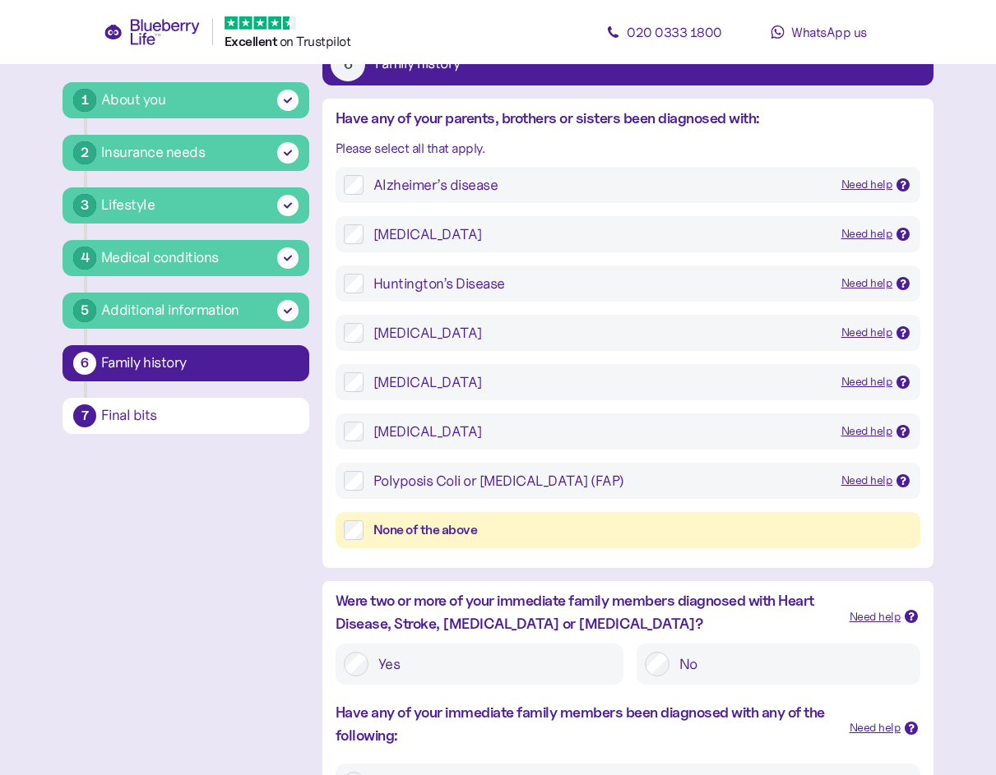
click at [366, 532] on label "None of the above" at bounding box center [637, 530] width 548 height 21
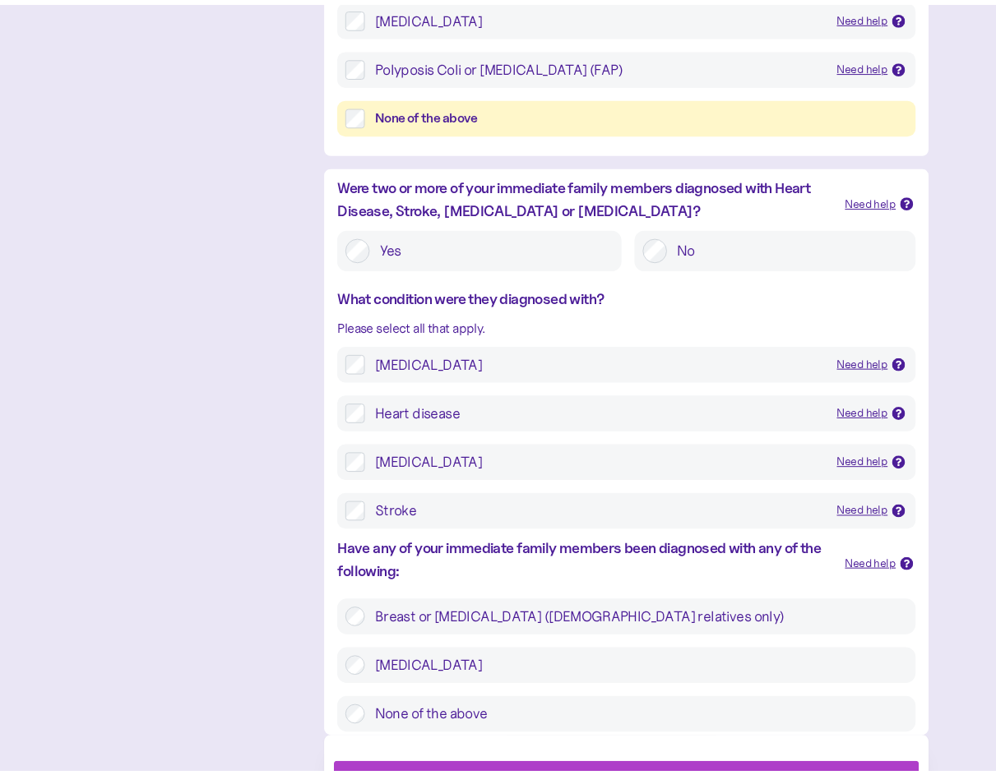
scroll to position [608, 0]
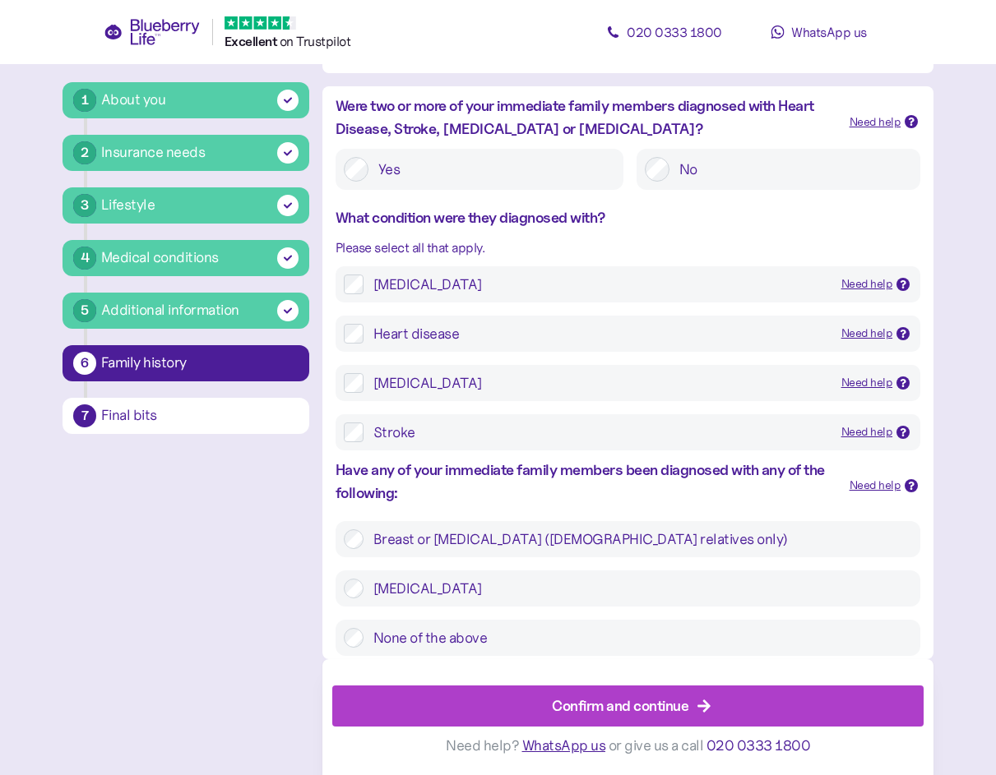
click at [410, 636] on label "None of the above" at bounding box center [637, 638] width 548 height 20
click at [123, 613] on div "1 About you 2 Insurance needs 3 Lifestyle 4 Medical conditions 5 Additional inf…" at bounding box center [497, 132] width 871 height 1287
click at [599, 700] on div "Confirm and continue" at bounding box center [620, 706] width 136 height 22
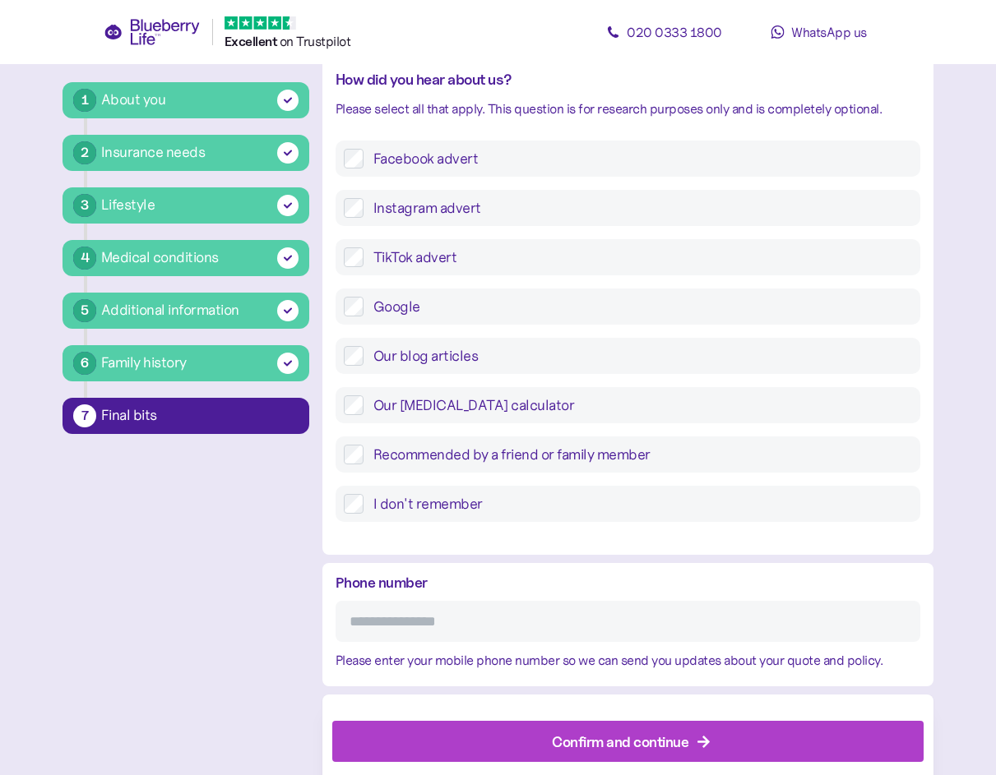
scroll to position [544, 0]
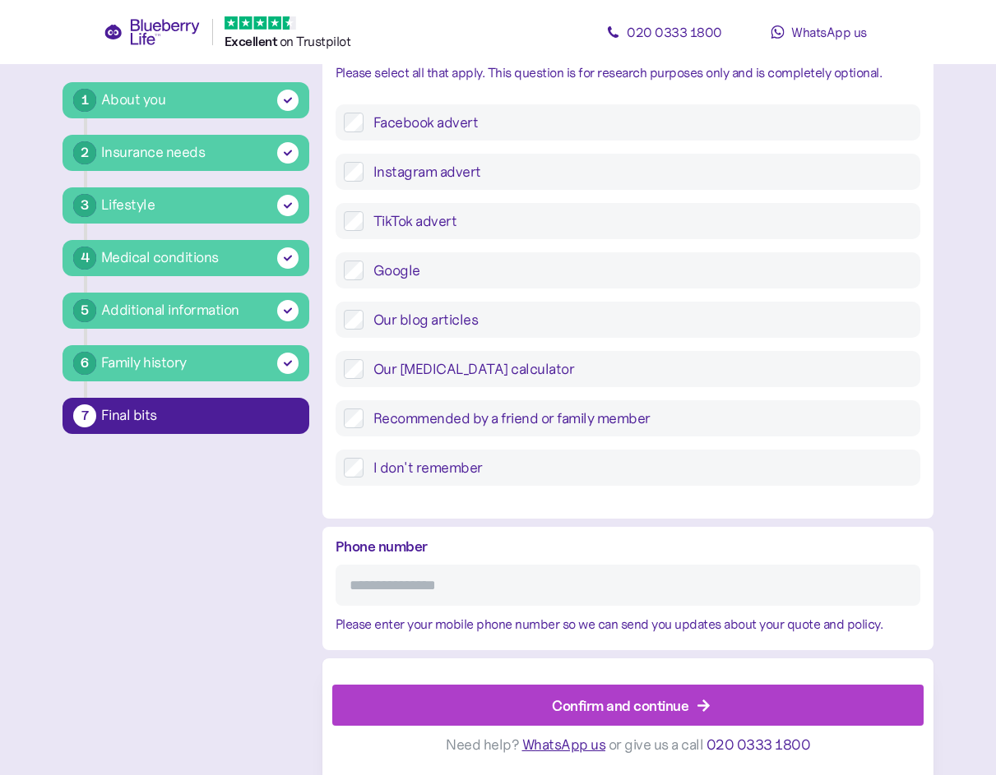
click at [399, 584] on input "Phone number" at bounding box center [627, 585] width 585 height 41
type input "**********"
click at [192, 634] on div "**********" at bounding box center [497, 164] width 871 height 1223
click at [608, 705] on div "Confirm and continue" at bounding box center [620, 706] width 136 height 22
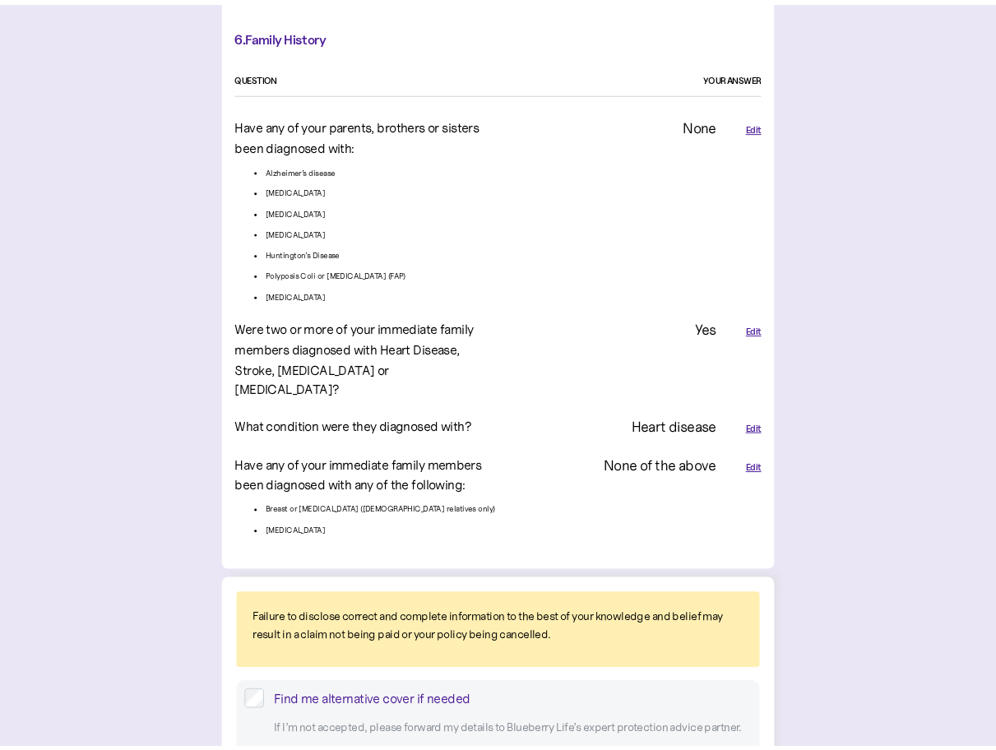
scroll to position [3866, 0]
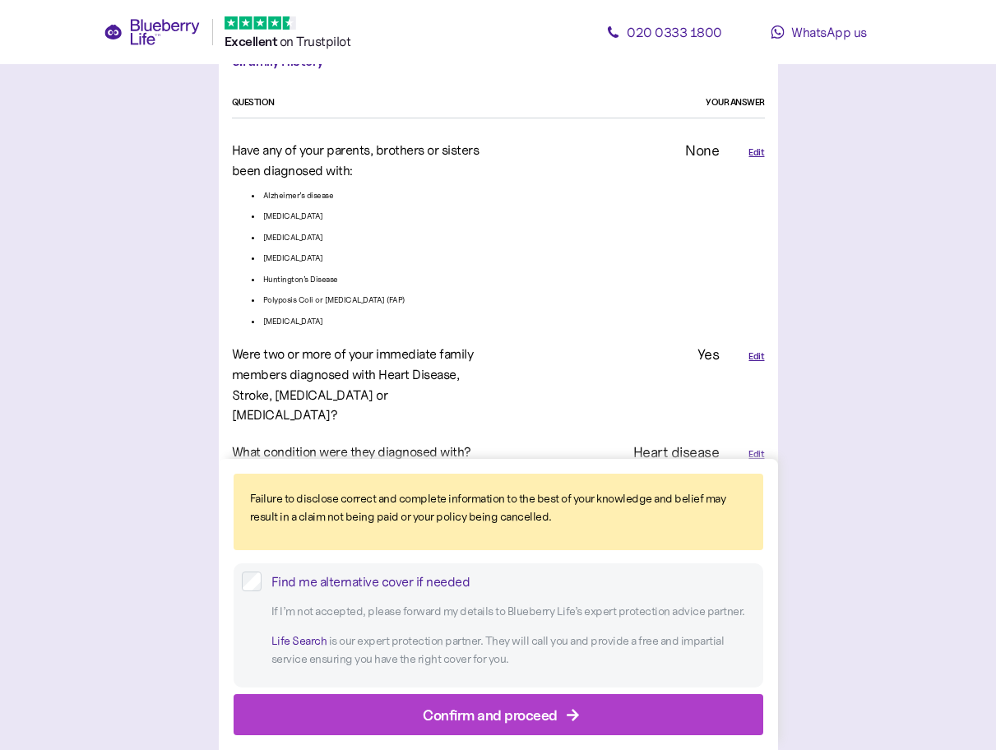
click at [481, 711] on div "Confirm and proceed" at bounding box center [490, 714] width 135 height 22
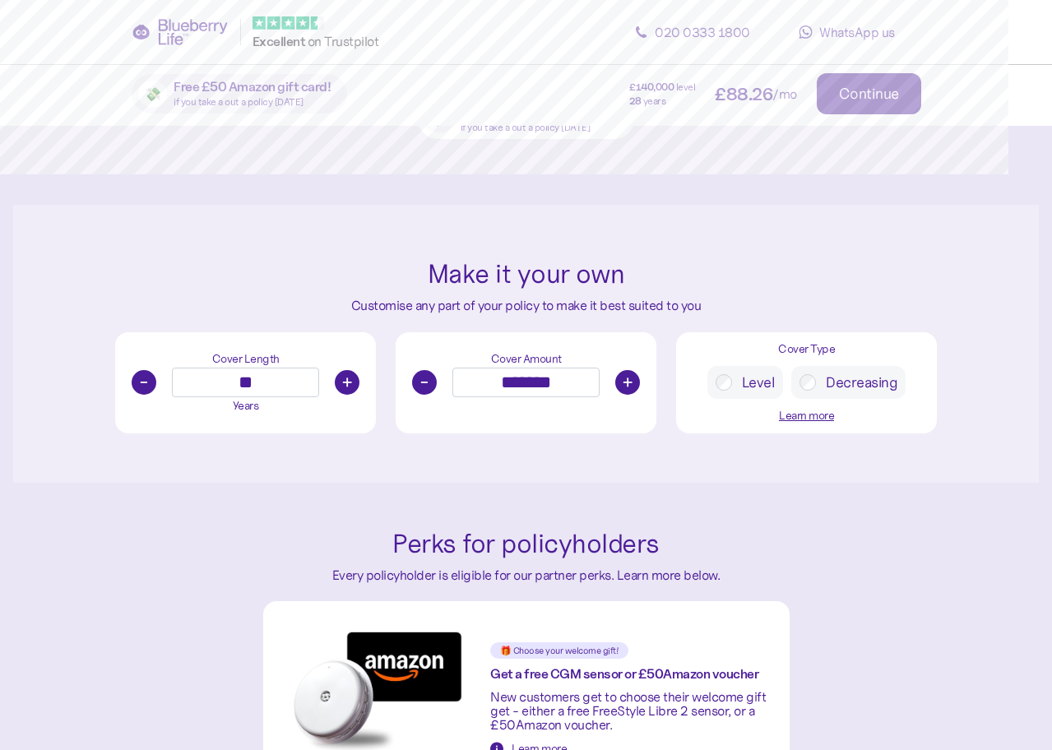
scroll to position [493, 0]
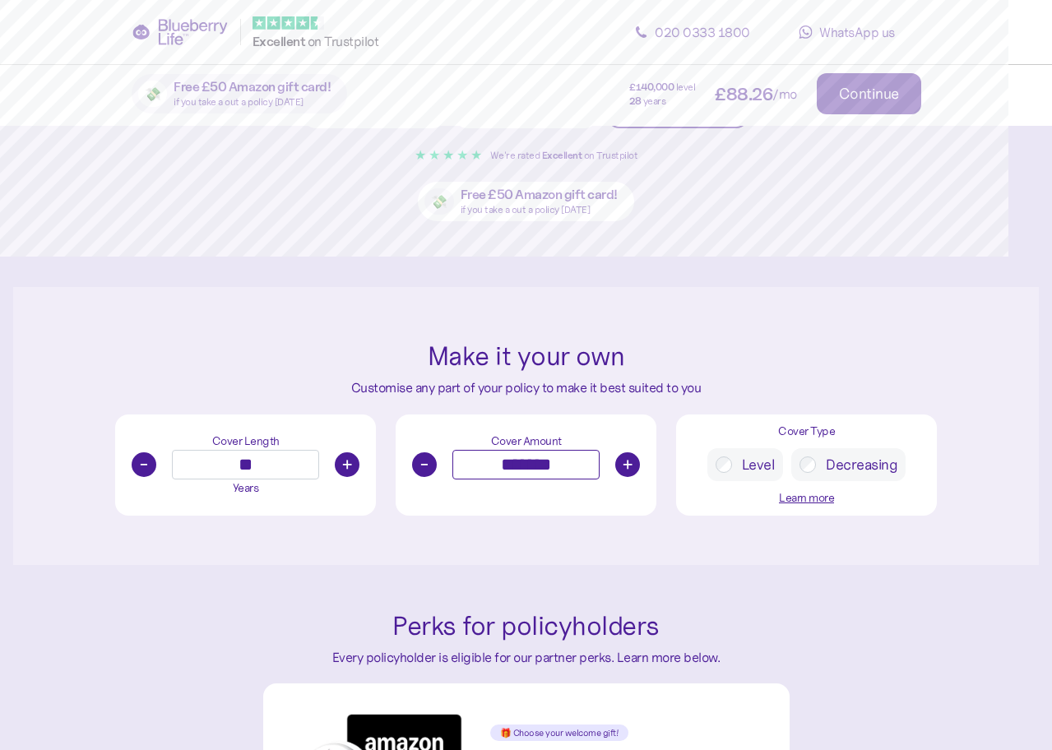
drag, startPoint x: 529, startPoint y: 470, endPoint x: 539, endPoint y: 470, distance: 9.9
click at [529, 470] on input "*******" at bounding box center [525, 465] width 146 height 30
click at [963, 298] on div "Make it your own Customise any part of your policy to make it best suited to yo…" at bounding box center [525, 426] width 1025 height 278
click at [512, 461] on input "*******" at bounding box center [525, 465] width 146 height 30
type input "*******"
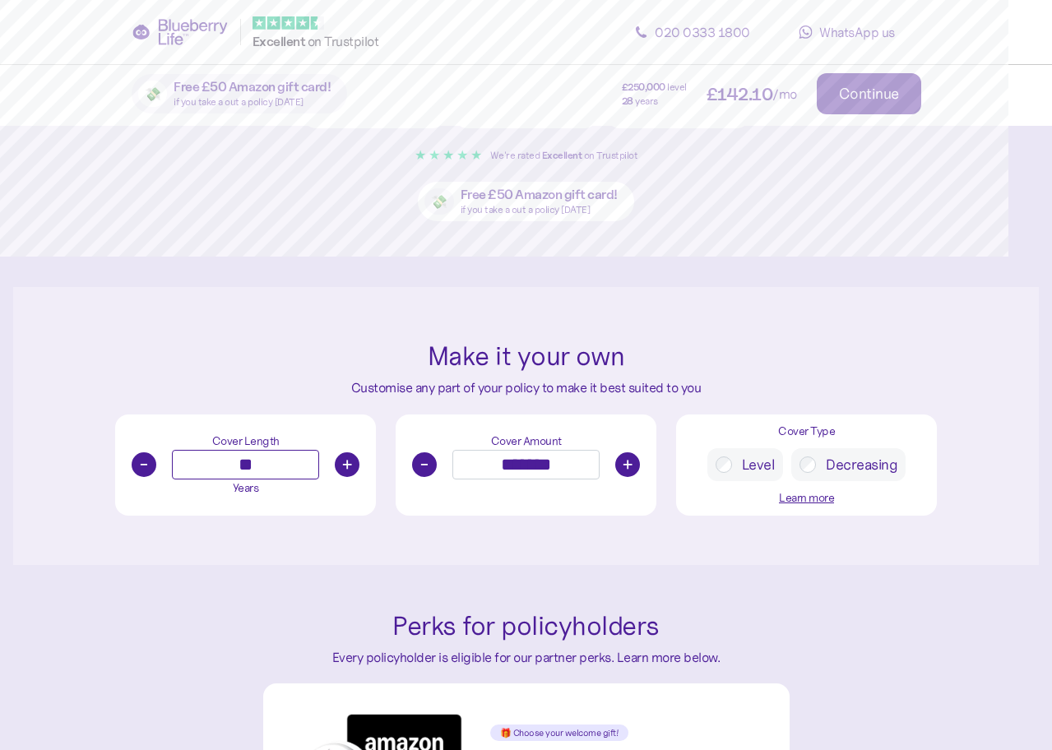
drag, startPoint x: 269, startPoint y: 465, endPoint x: 231, endPoint y: 473, distance: 38.5
click at [231, 473] on input "**" at bounding box center [245, 465] width 146 height 30
type input "**"
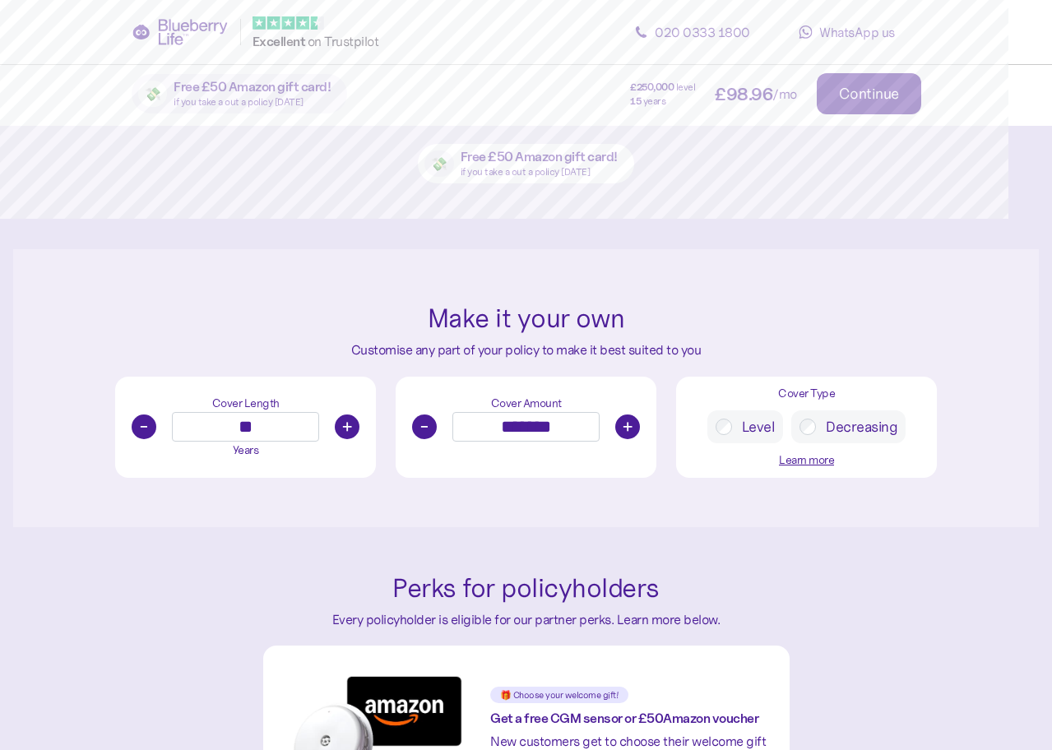
scroll to position [576, 0]
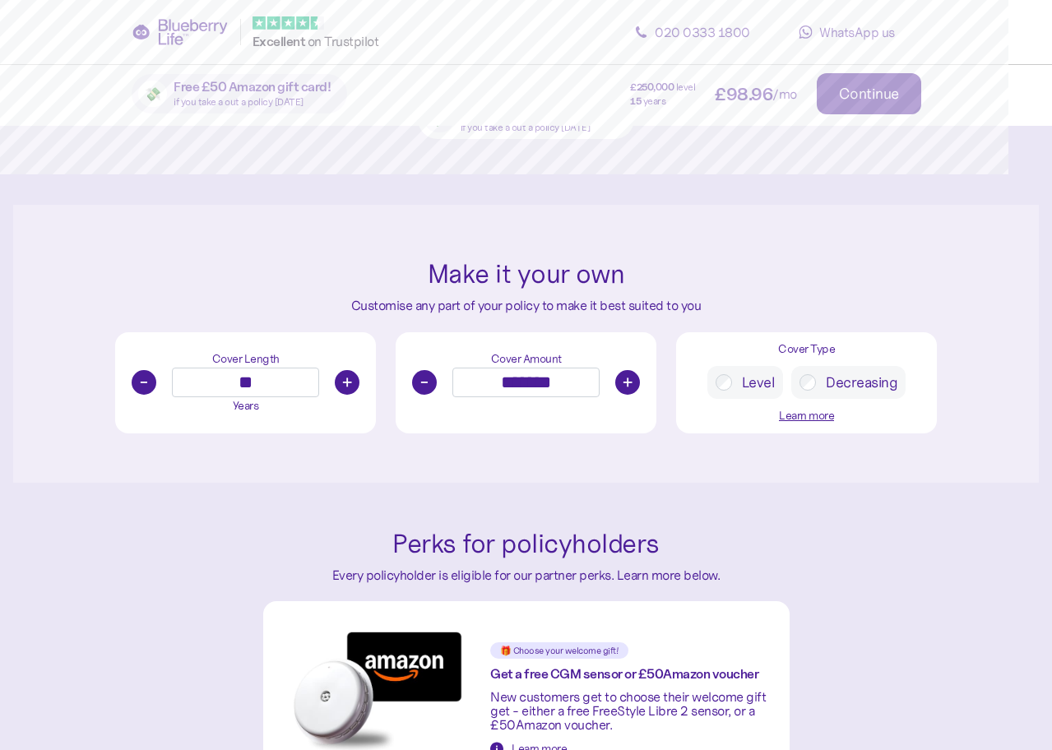
click at [810, 418] on div "Learn more" at bounding box center [806, 416] width 55 height 18
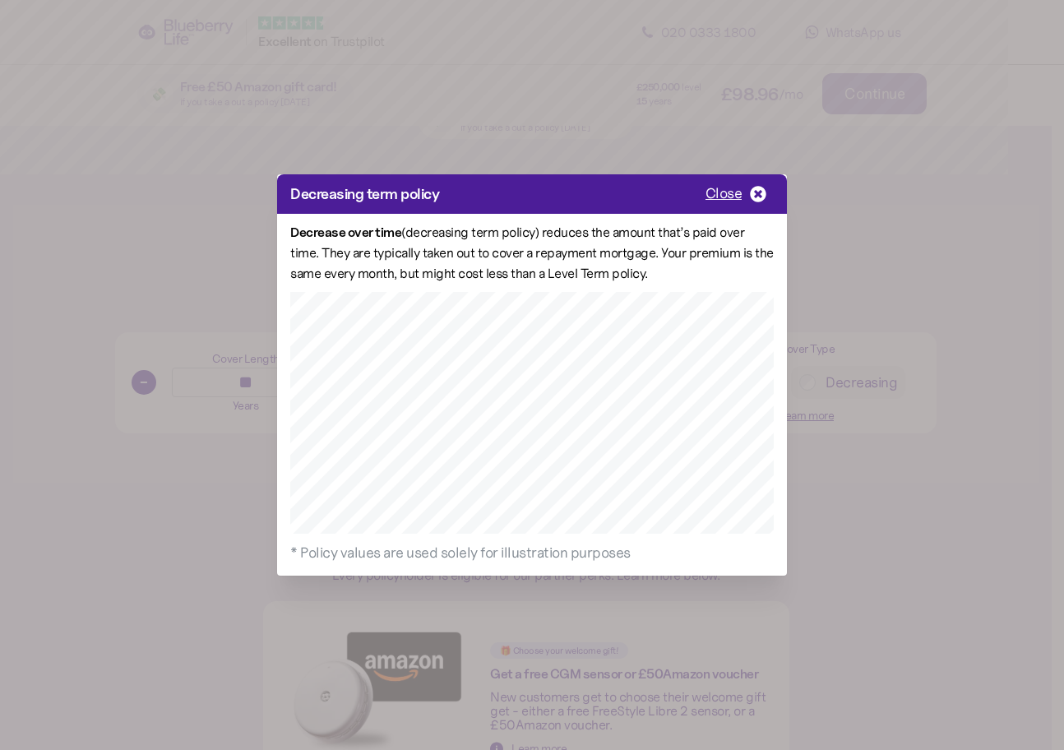
click at [761, 193] on icon "button" at bounding box center [758, 194] width 16 height 16
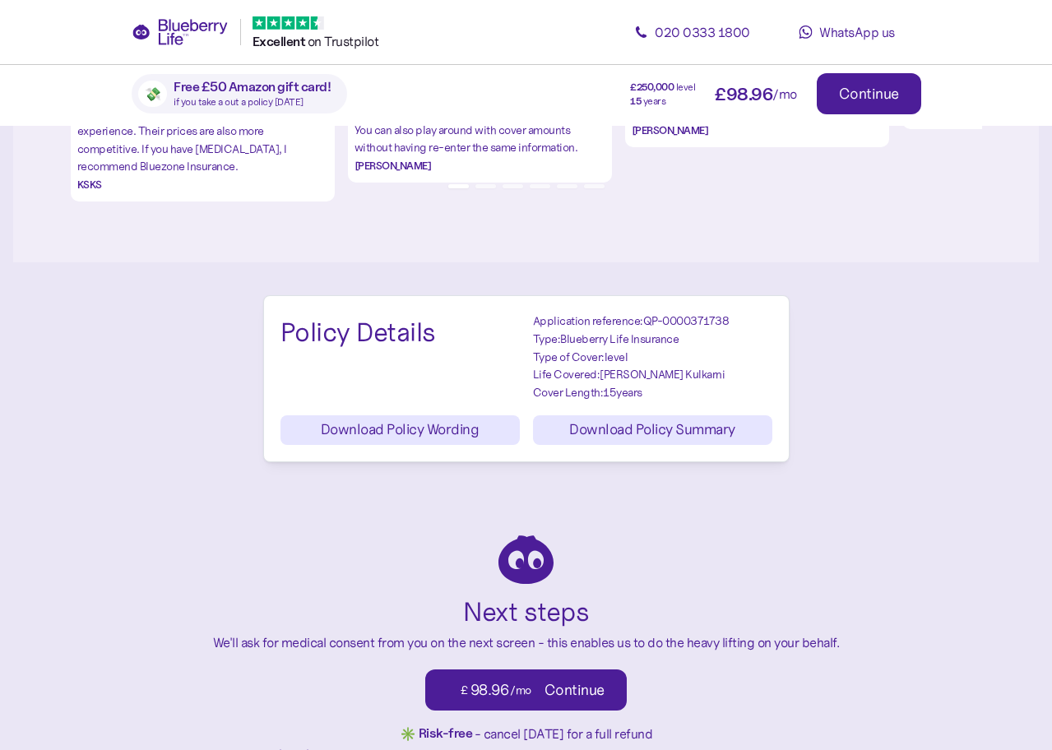
scroll to position [1971, 0]
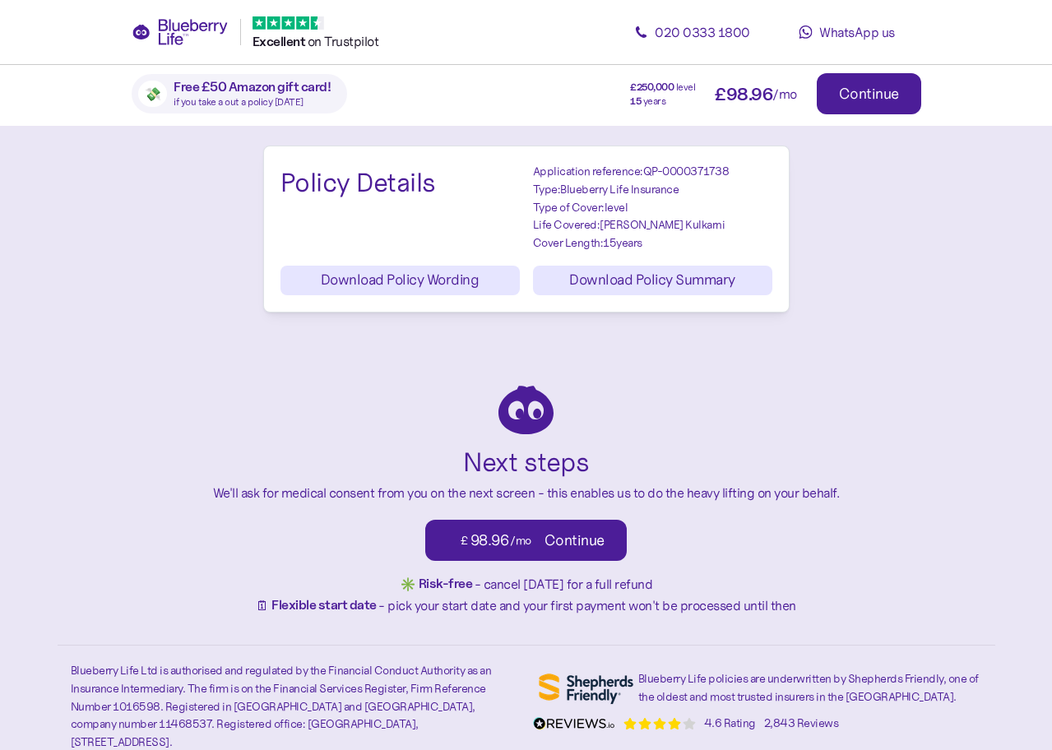
click at [455, 284] on span "Download Policy Wording" at bounding box center [400, 280] width 159 height 28
click at [714, 274] on span "Download Policy Summary" at bounding box center [652, 280] width 166 height 28
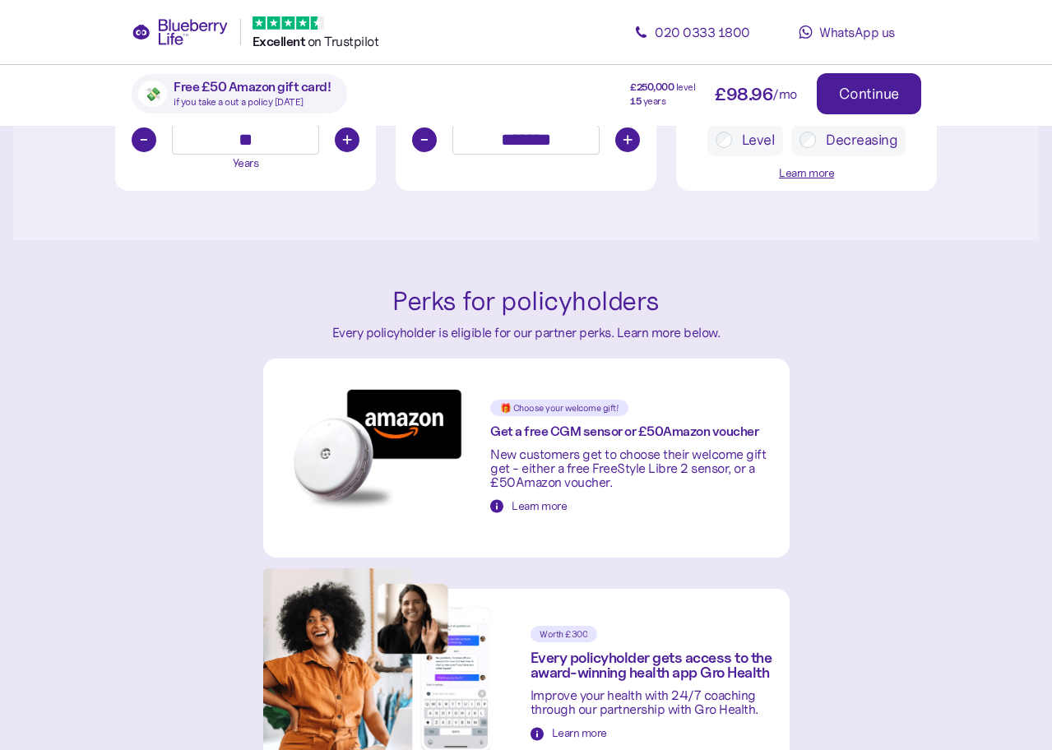
scroll to position [737, 0]
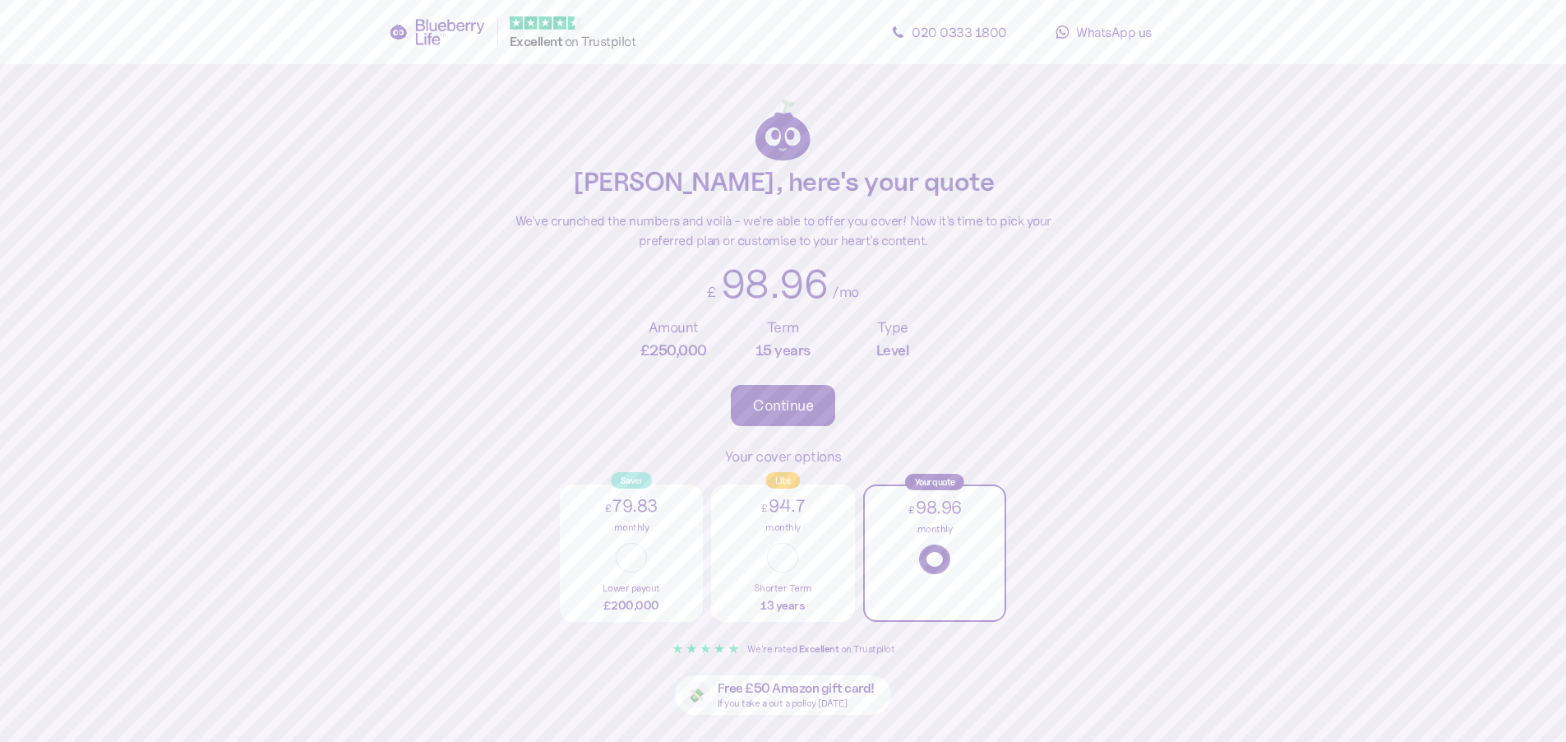
click at [790, 406] on div "Continue" at bounding box center [783, 405] width 60 height 15
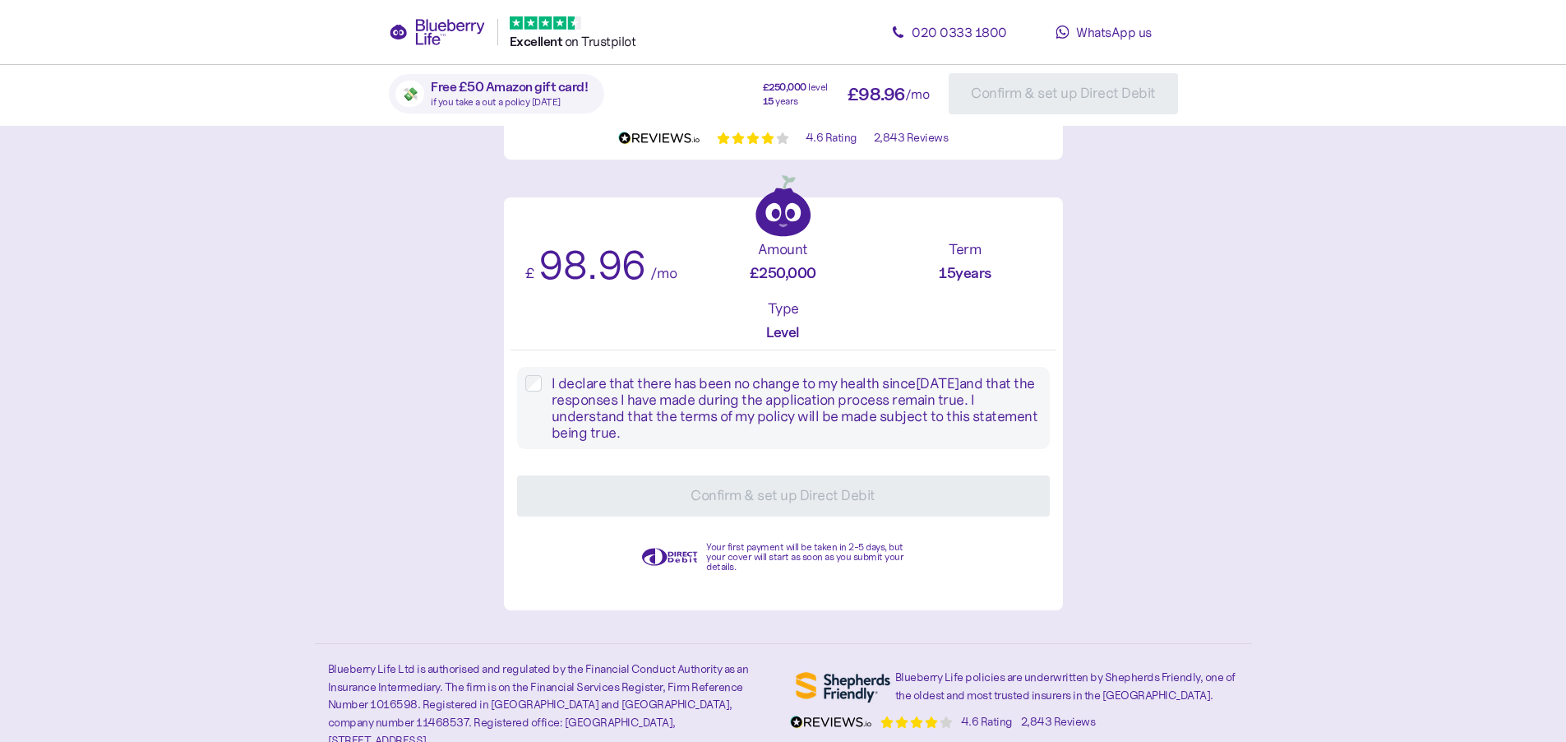
scroll to position [1383, 0]
